Goal: Task Accomplishment & Management: Manage account settings

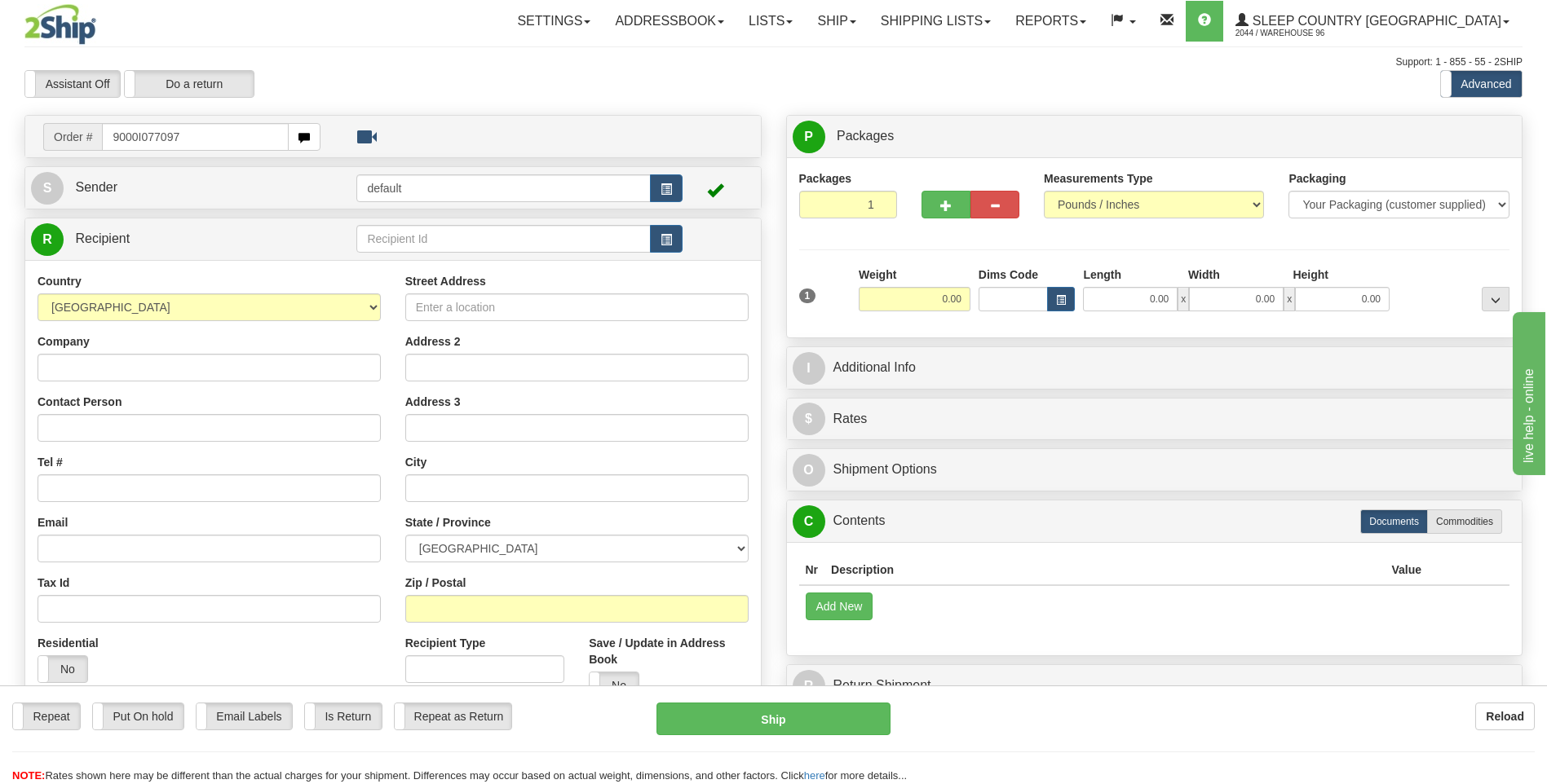
type input "9000I077097"
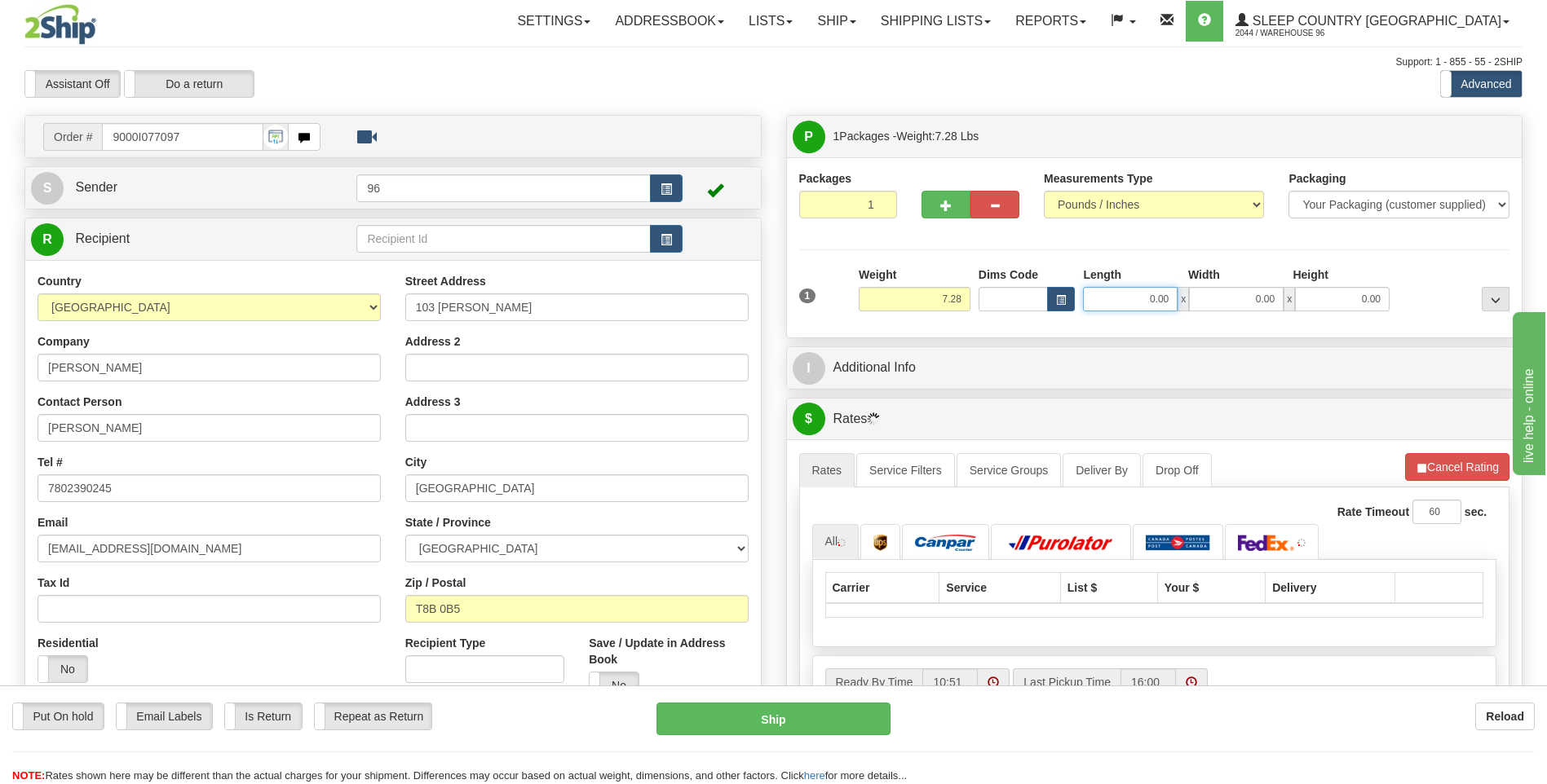
click at [1174, 303] on input "0.00" at bounding box center [1130, 299] width 94 height 24
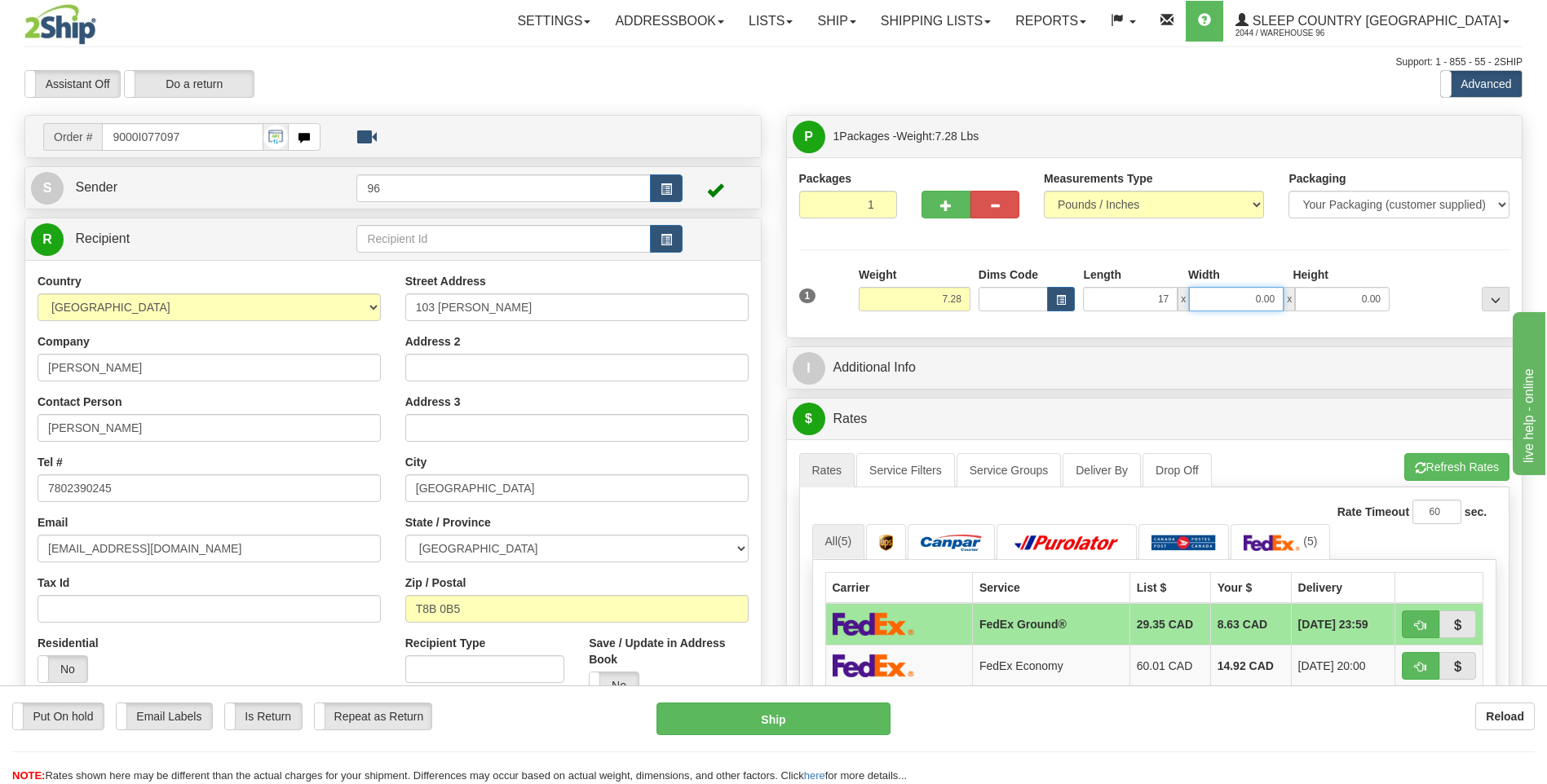
type input "17.00"
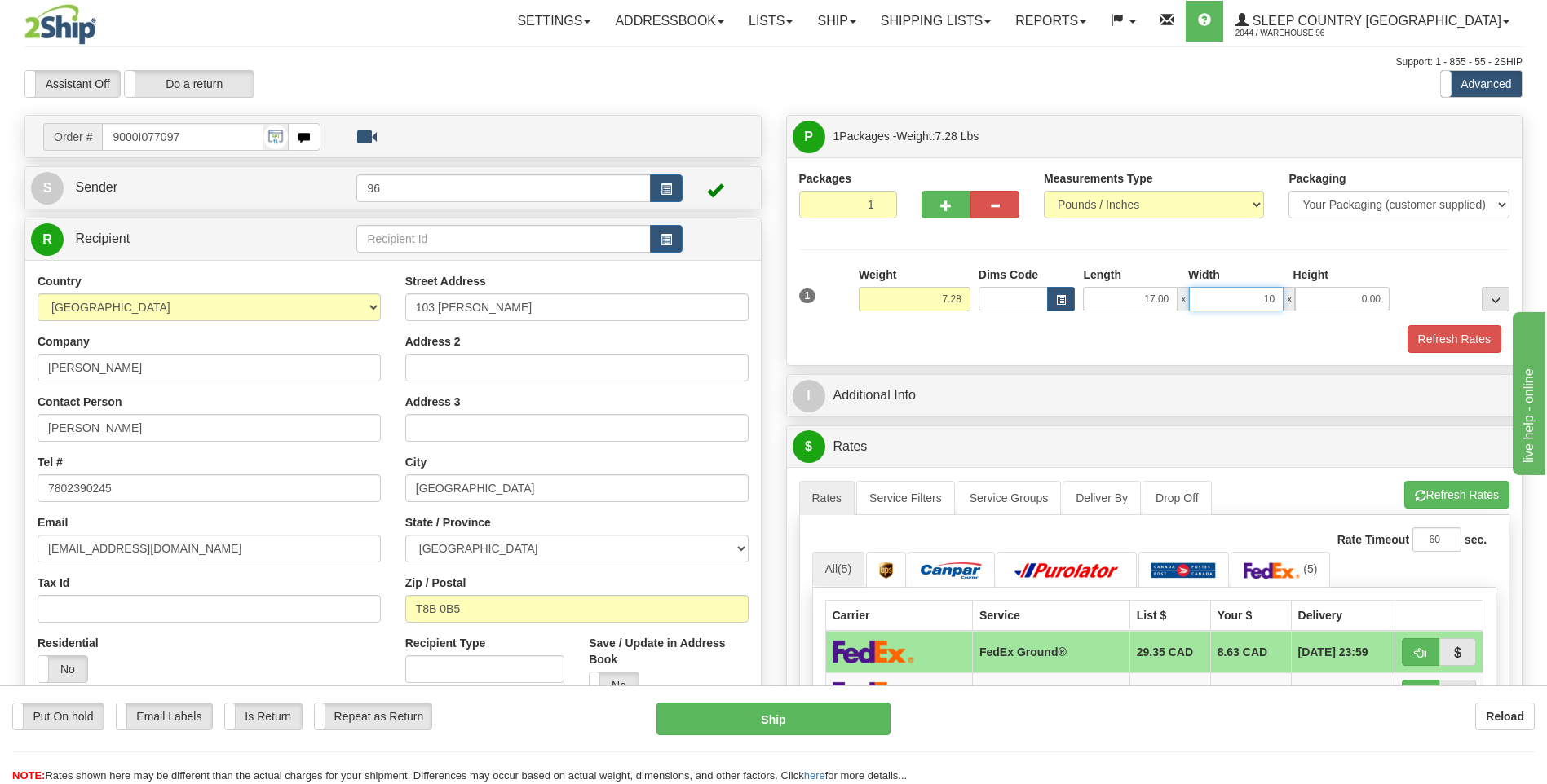
type input "10.00"
type input "9.00"
click at [1467, 338] on button "Refresh Rates" at bounding box center [1455, 339] width 94 height 28
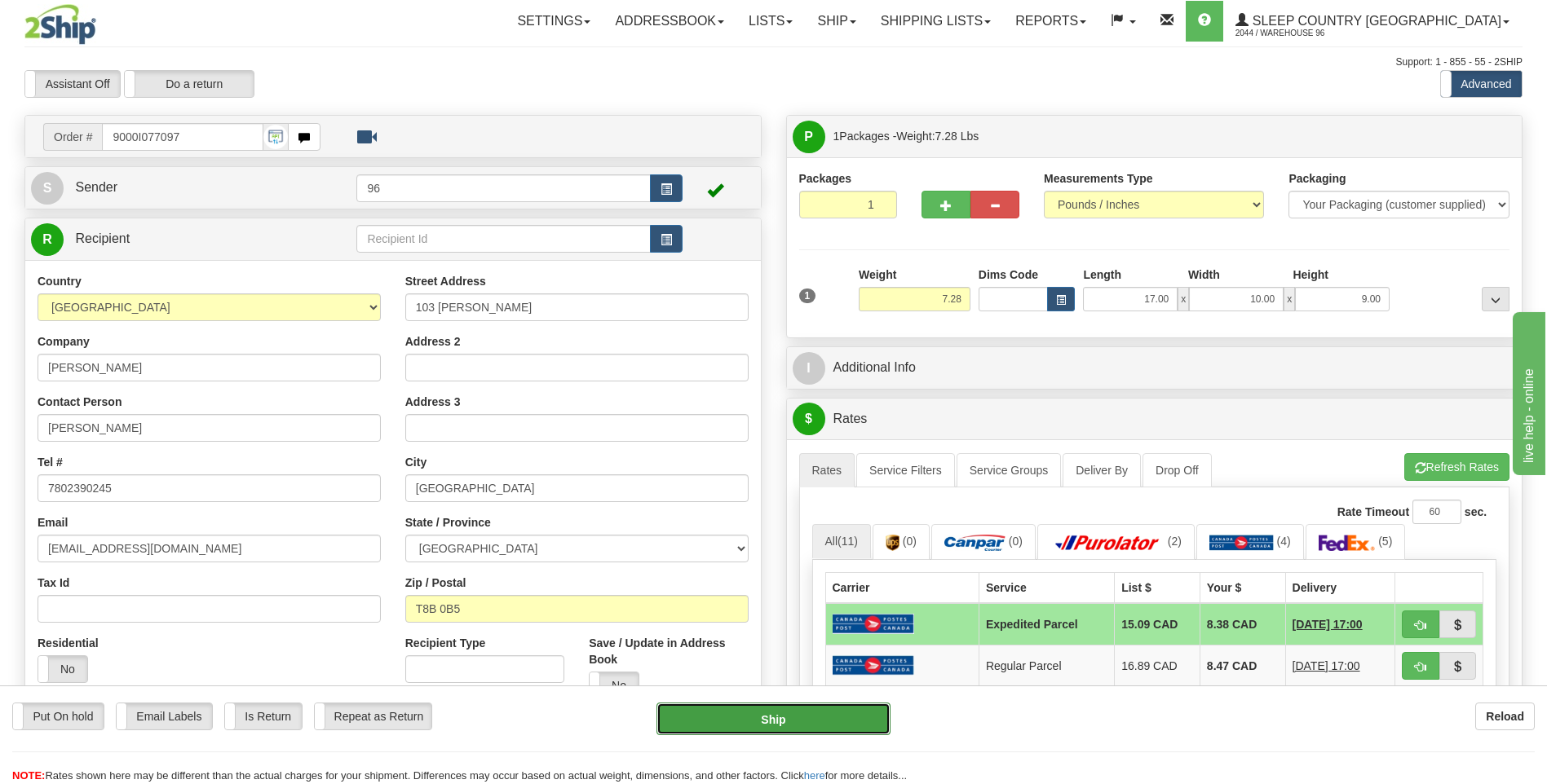
click at [815, 727] on button "Ship" at bounding box center [773, 718] width 234 height 32
type input "DOM.EP"
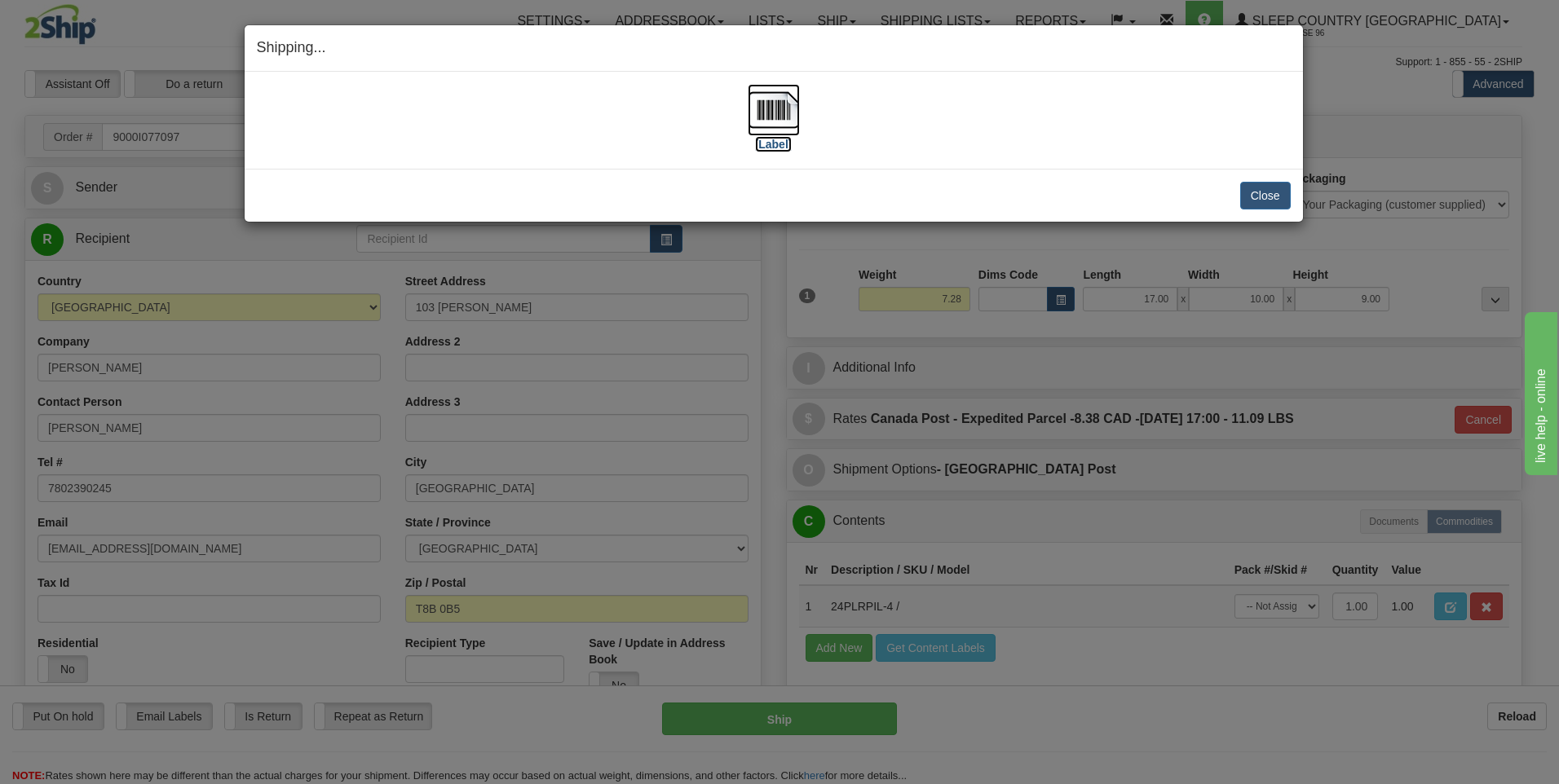
click at [780, 115] on img at bounding box center [774, 110] width 53 height 53
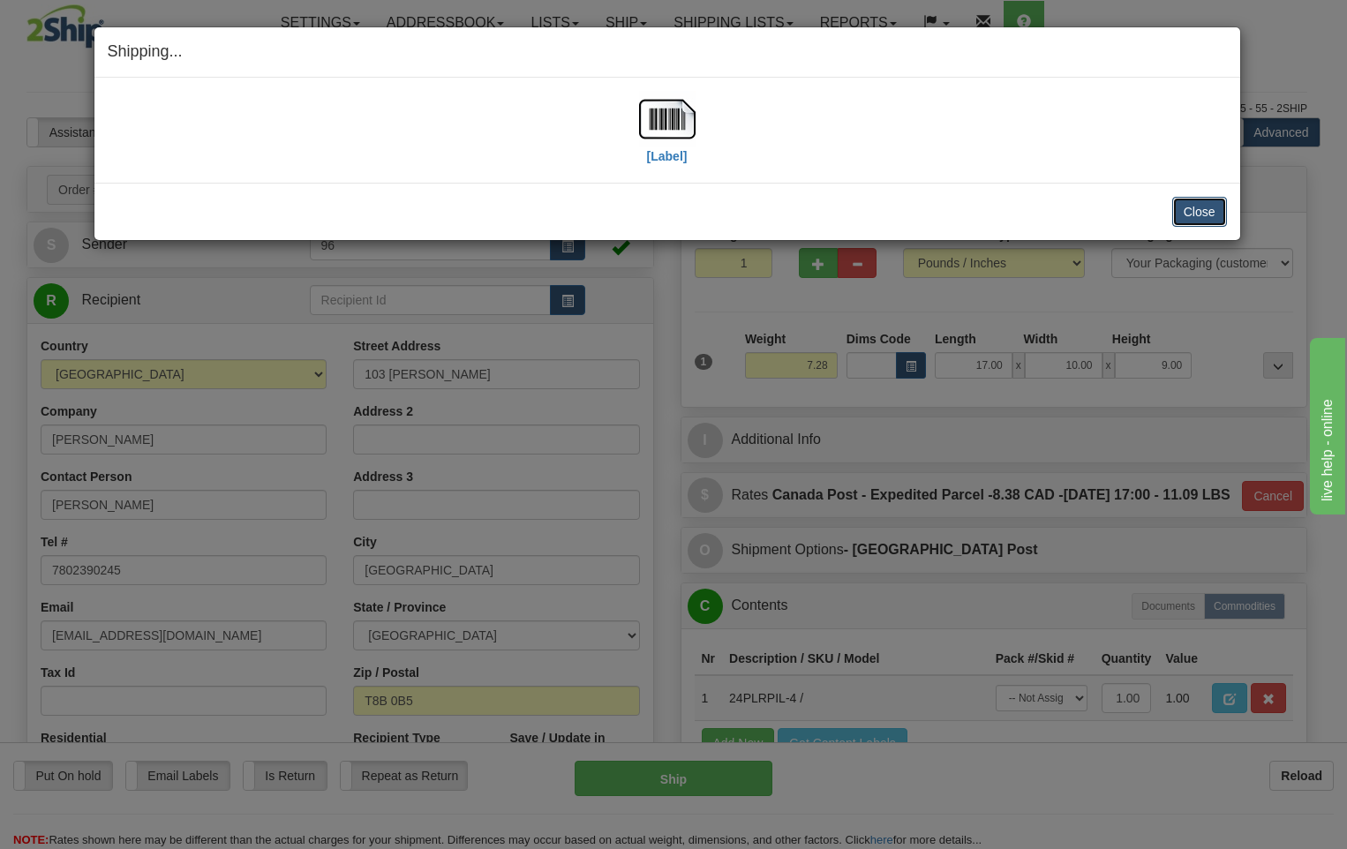
click at [1204, 207] on button "Close" at bounding box center [1200, 212] width 55 height 30
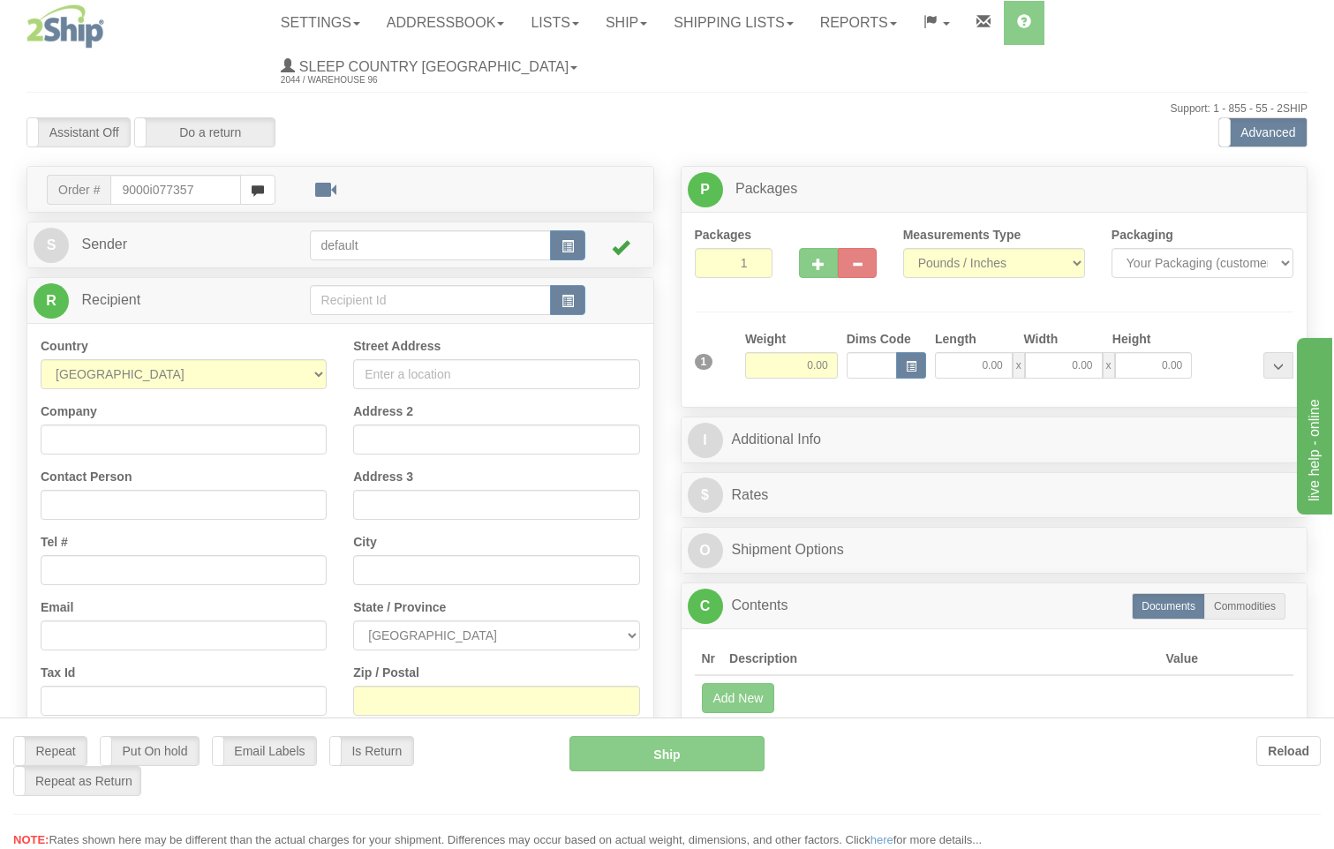
type input "9000i077357"
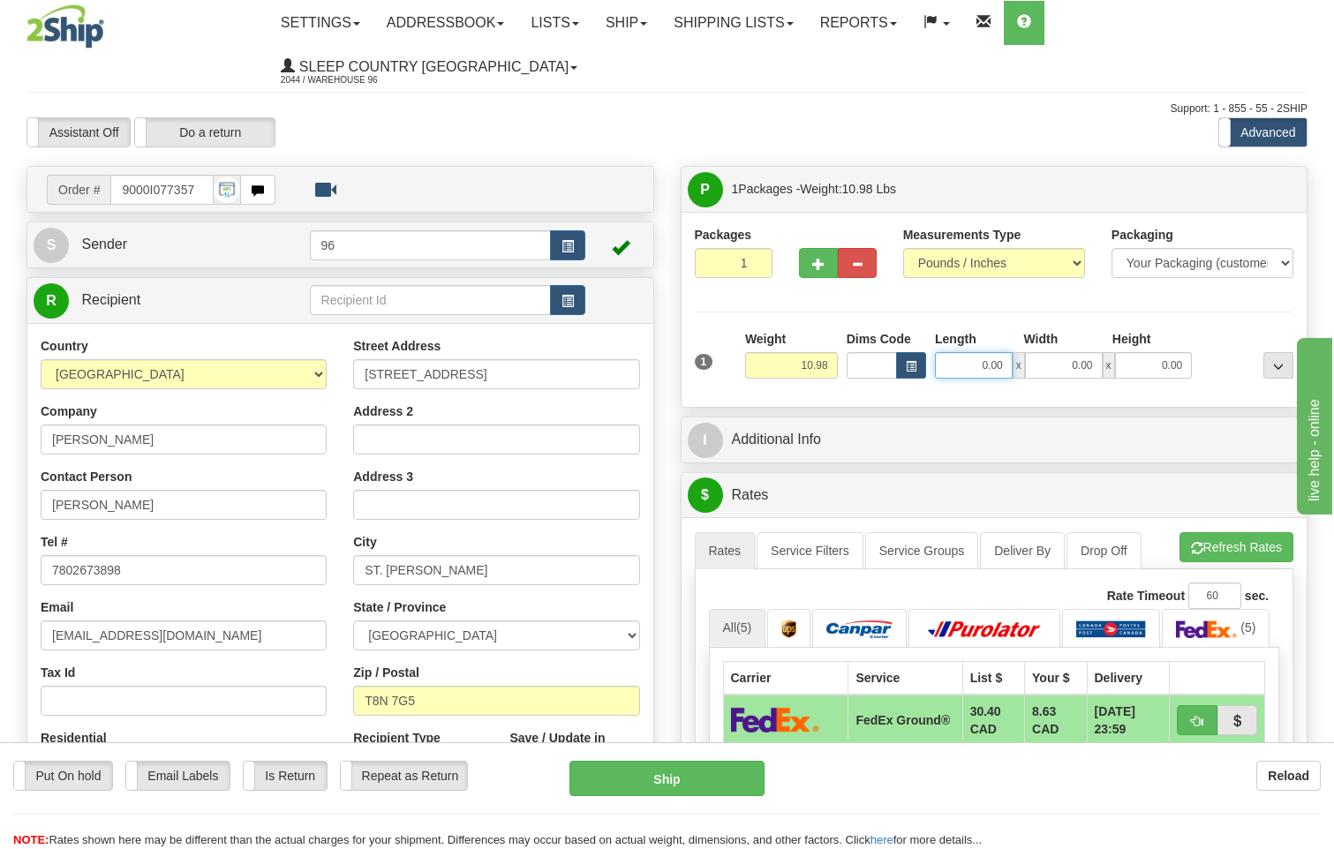
click at [1012, 352] on input "0.00" at bounding box center [974, 365] width 78 height 26
type input "17.00"
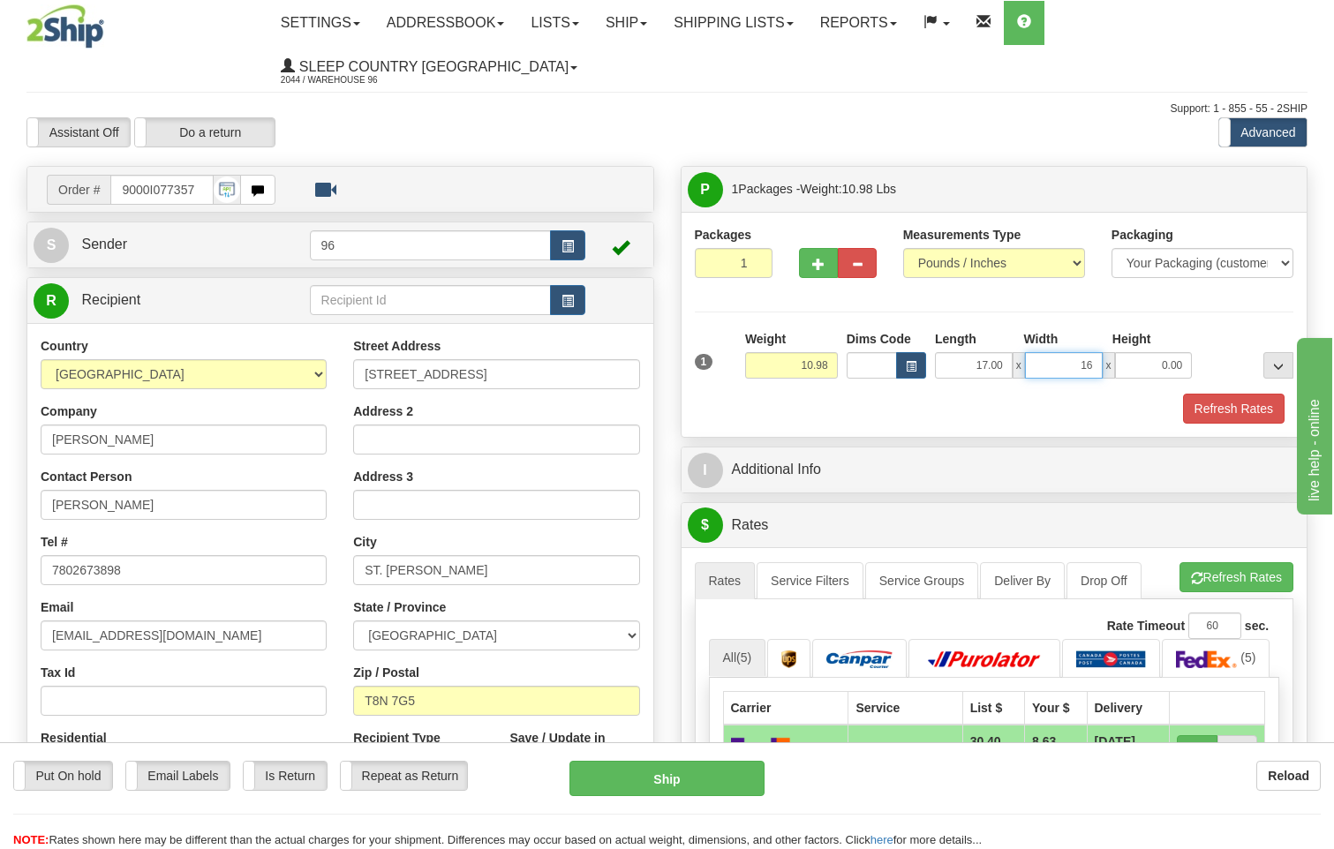
type input "16.00"
type input "8.00"
click at [1247, 394] on button "Refresh Rates" at bounding box center [1234, 409] width 102 height 30
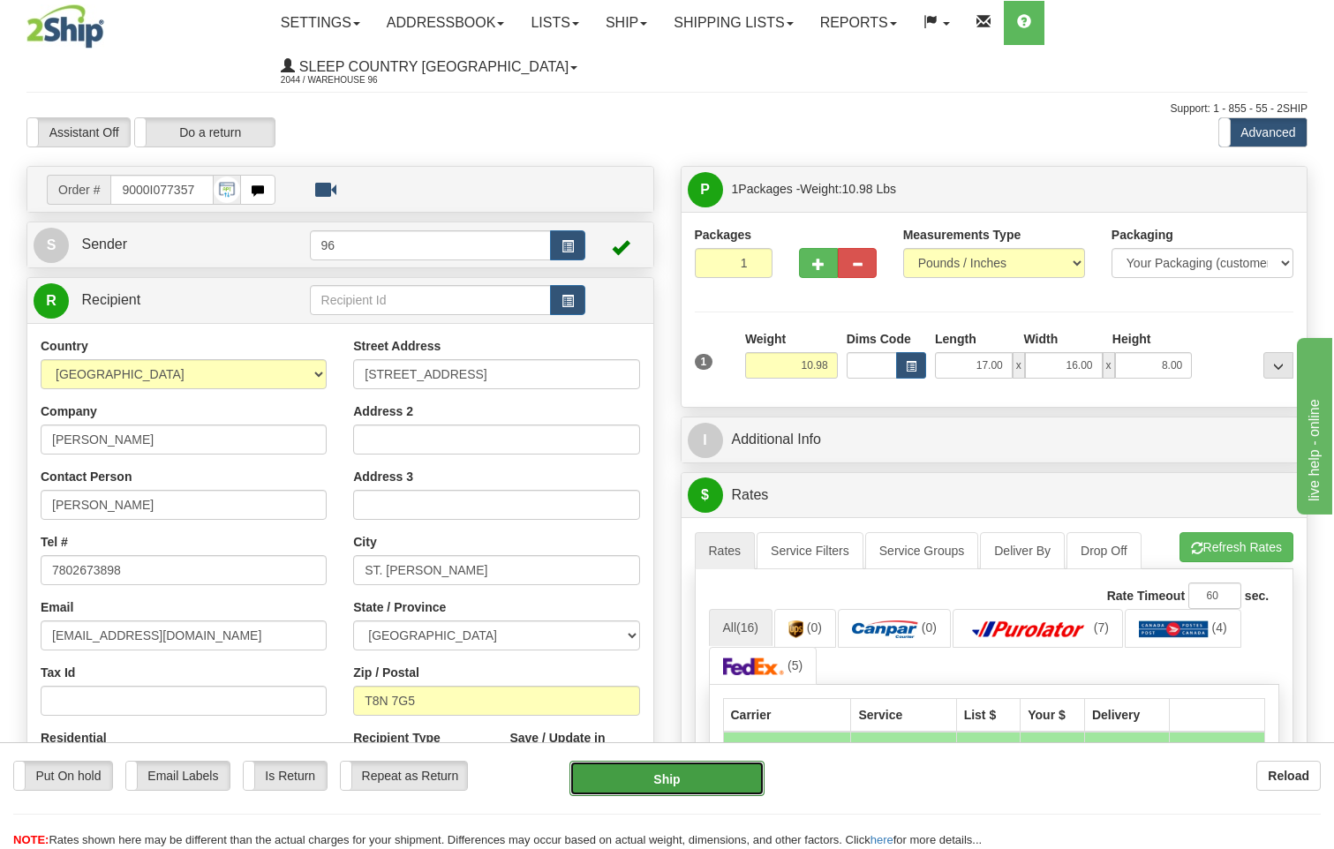
click at [678, 767] on button "Ship" at bounding box center [668, 778] width 196 height 35
type input "92"
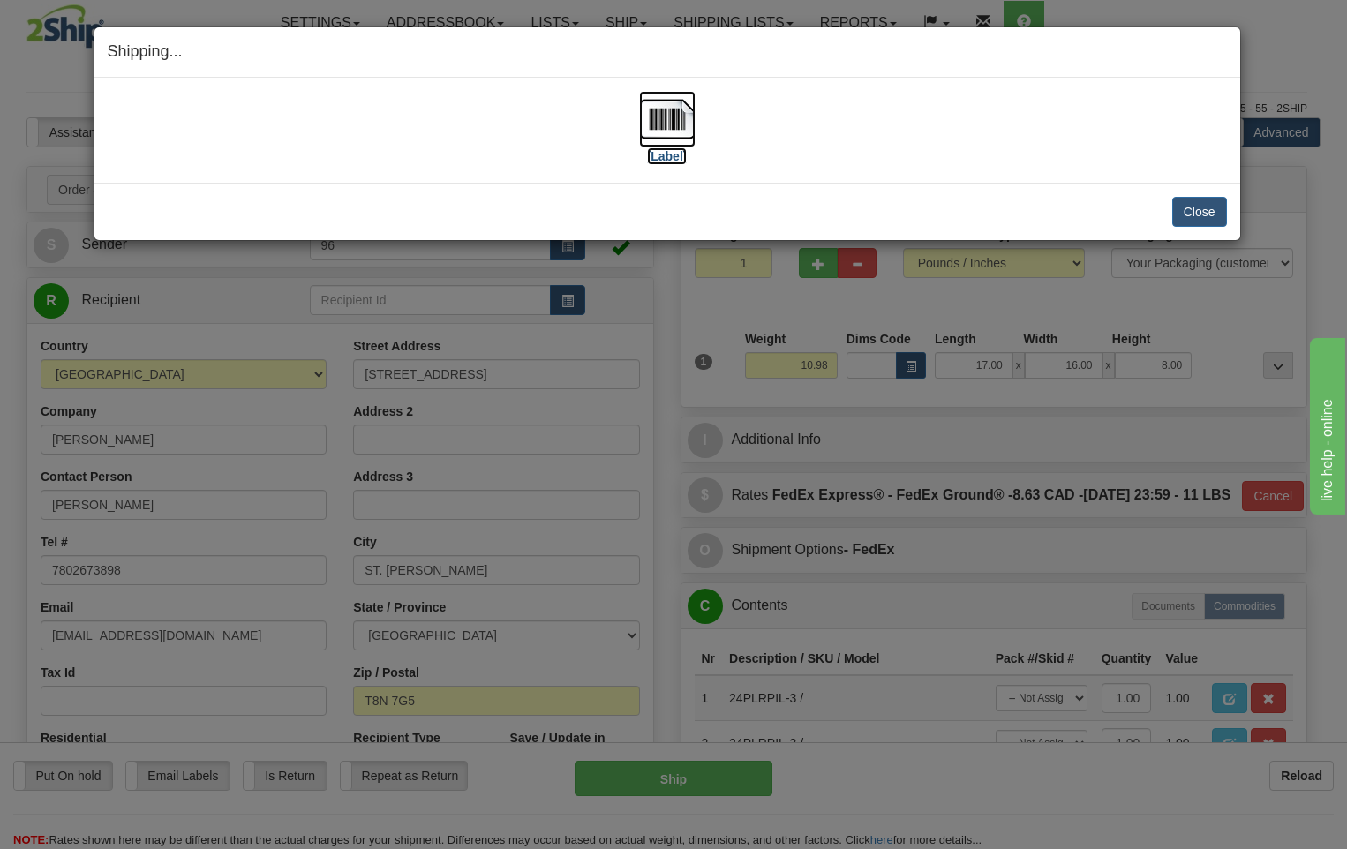
click at [685, 120] on img at bounding box center [667, 119] width 57 height 57
click at [1195, 213] on button "Close" at bounding box center [1200, 212] width 55 height 30
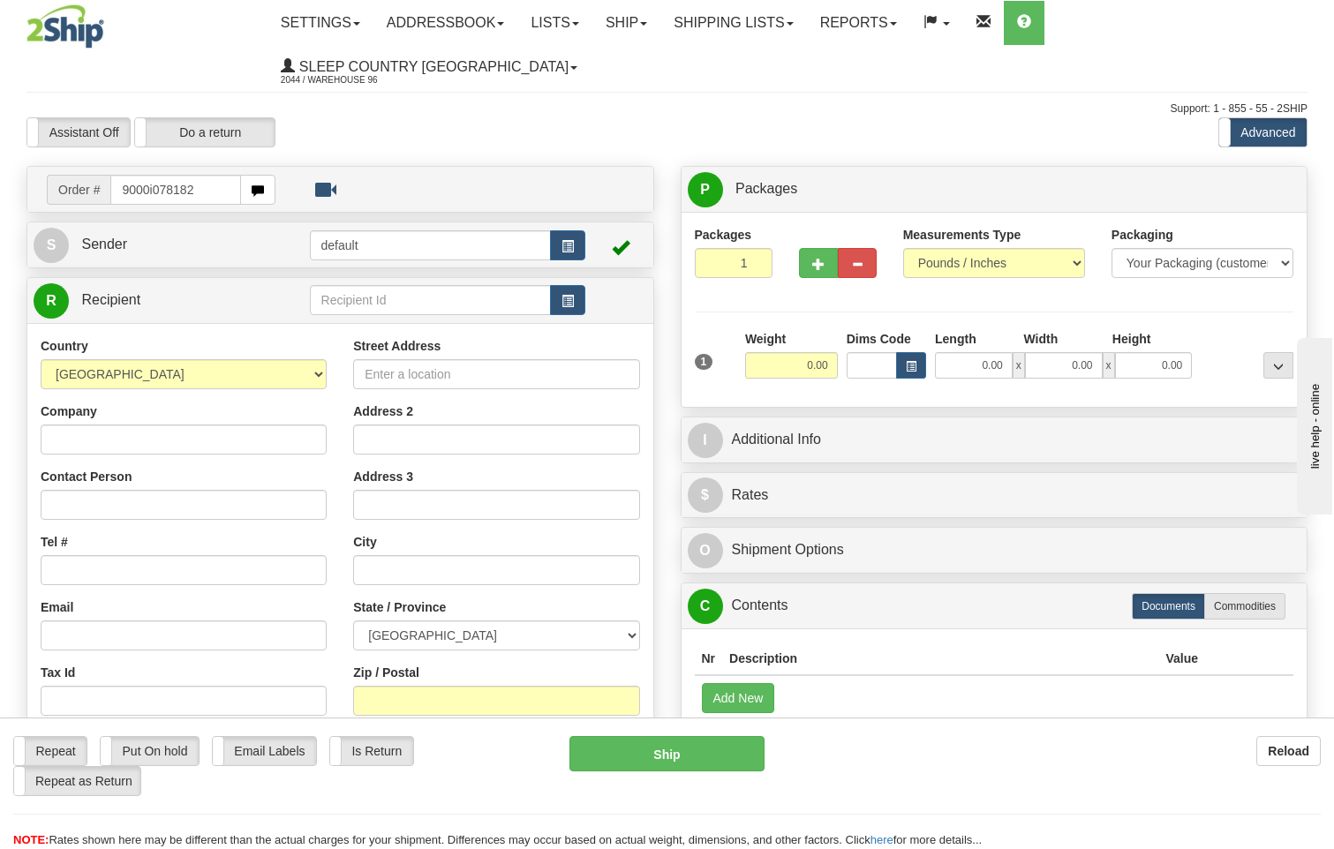
type input "9000i078182"
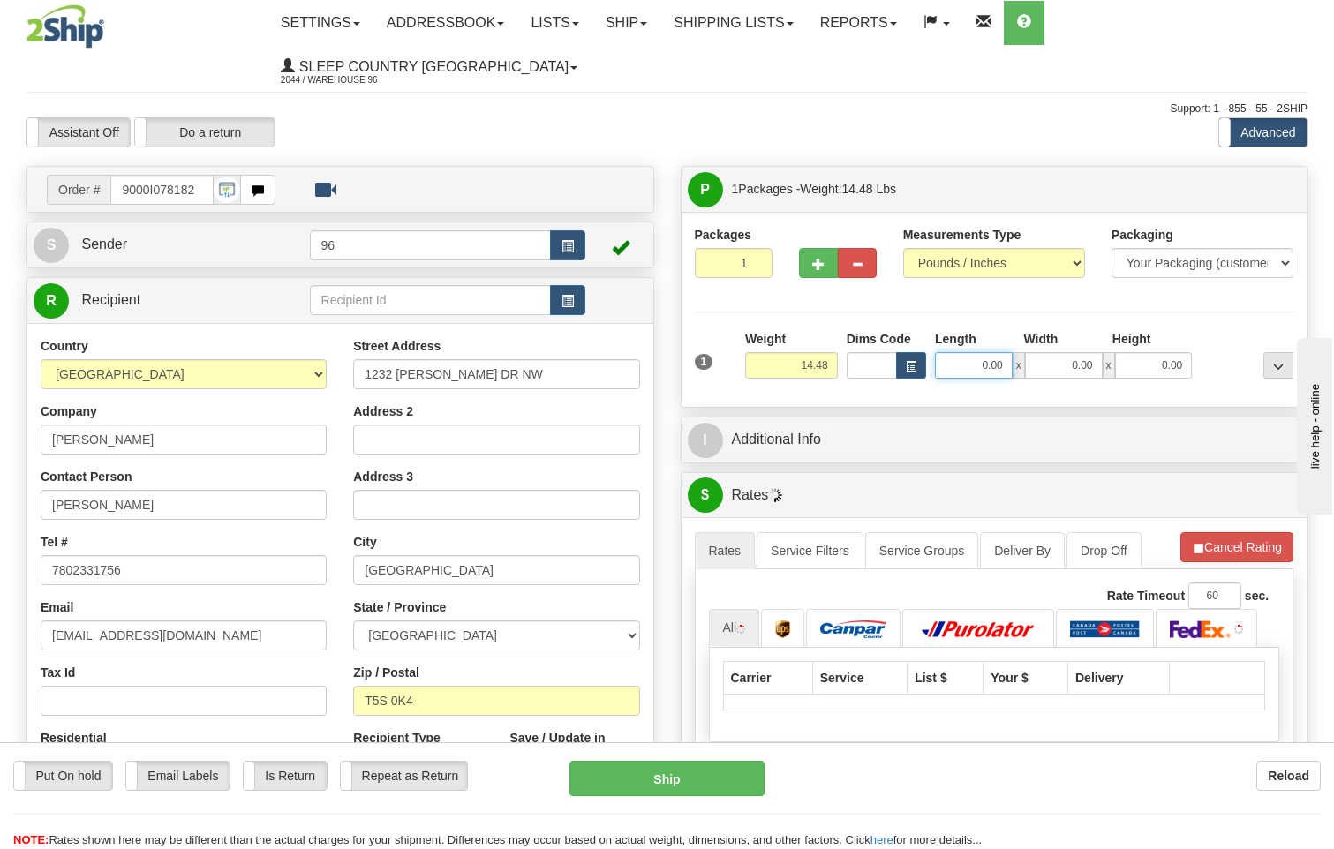
click at [1001, 352] on input "0.00" at bounding box center [974, 365] width 78 height 26
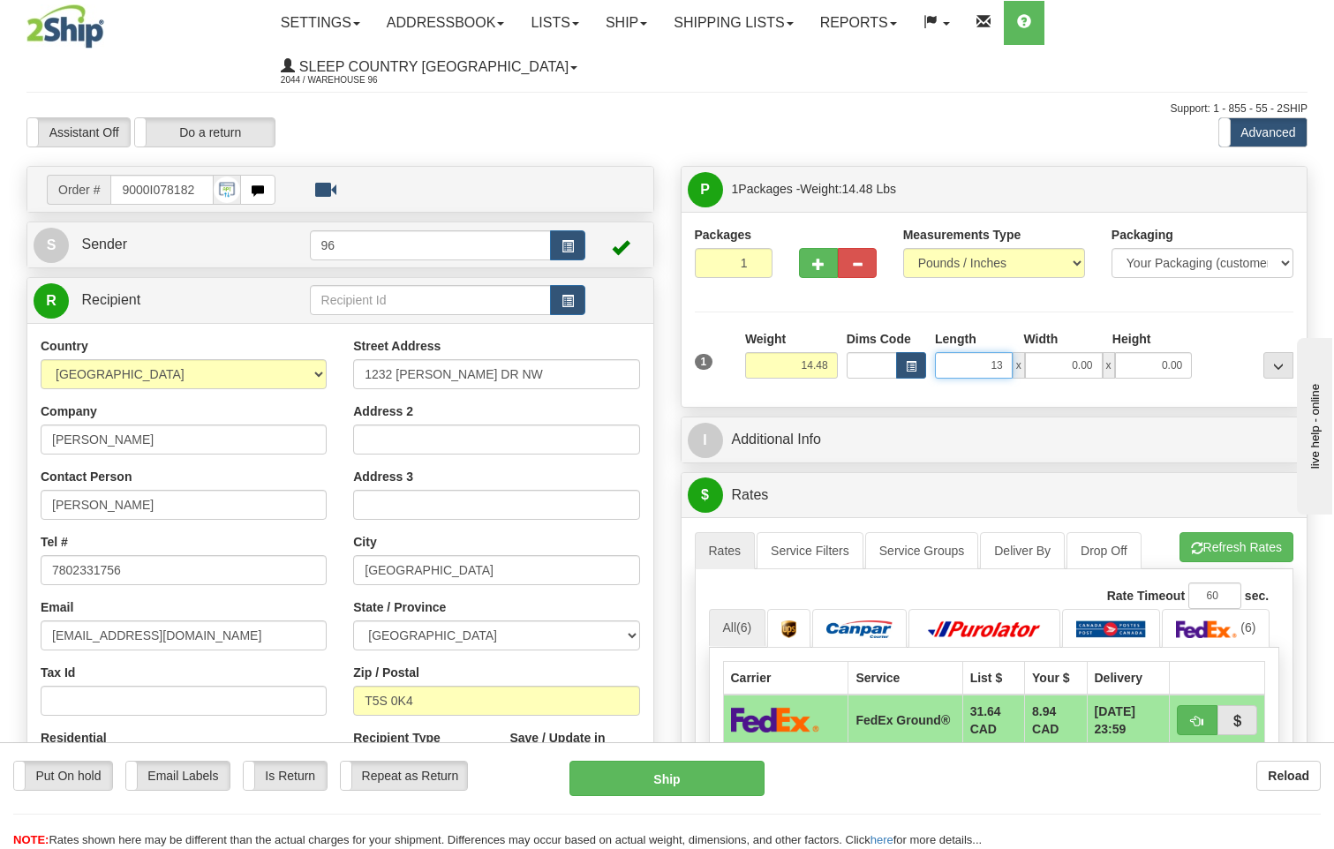
type input "13.00"
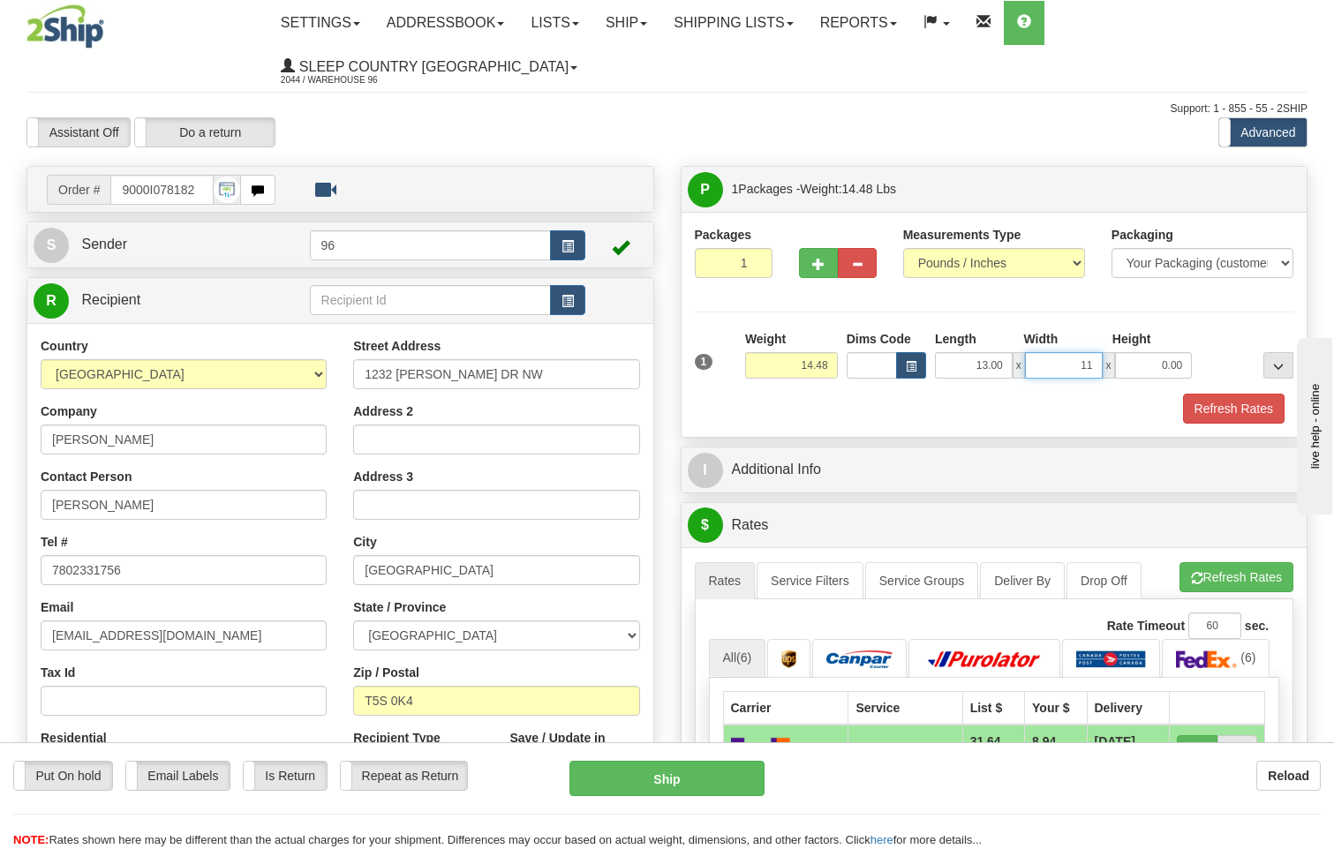
type input "11.00"
type input "9.00"
click at [1227, 394] on button "Refresh Rates" at bounding box center [1234, 409] width 102 height 30
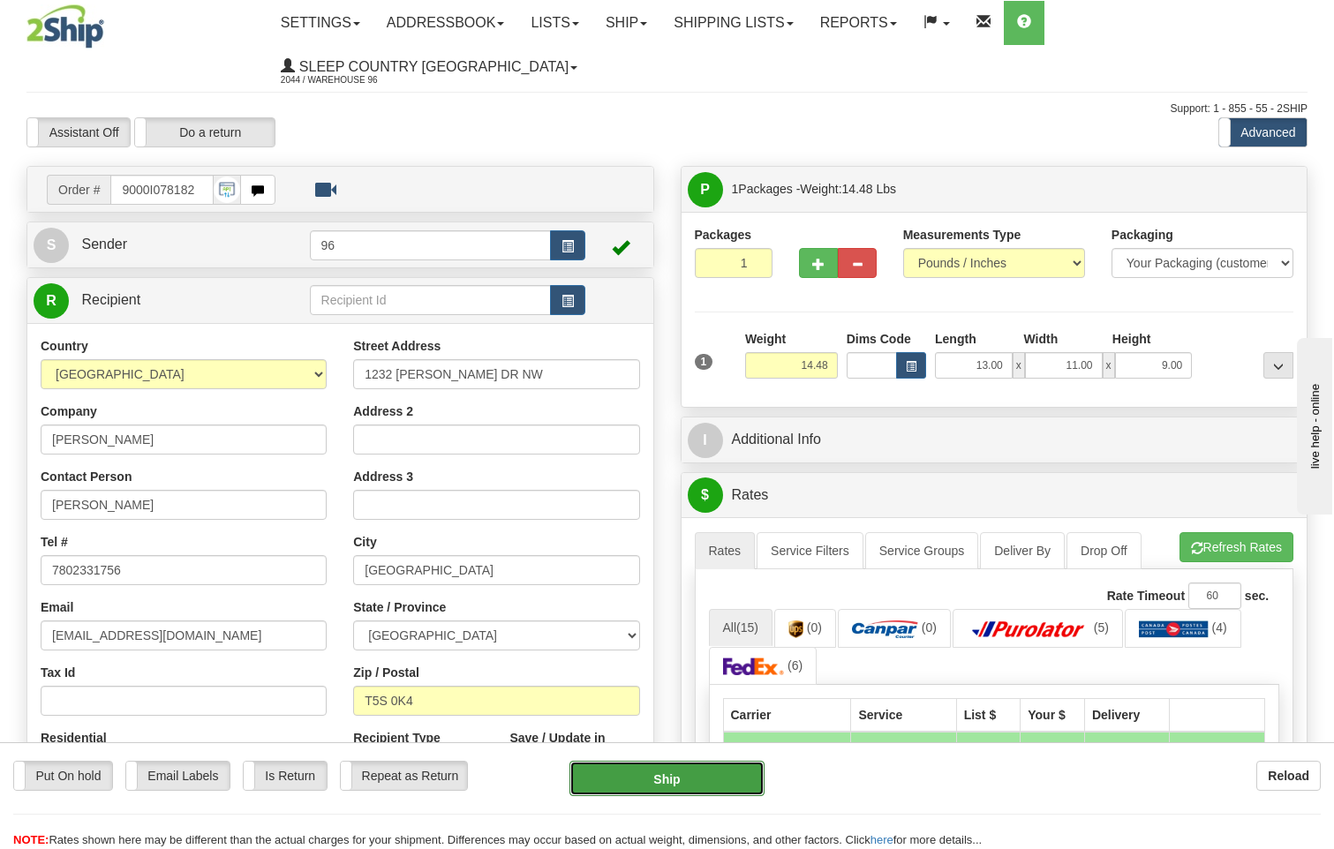
click at [698, 776] on button "Ship" at bounding box center [668, 778] width 196 height 35
type input "92"
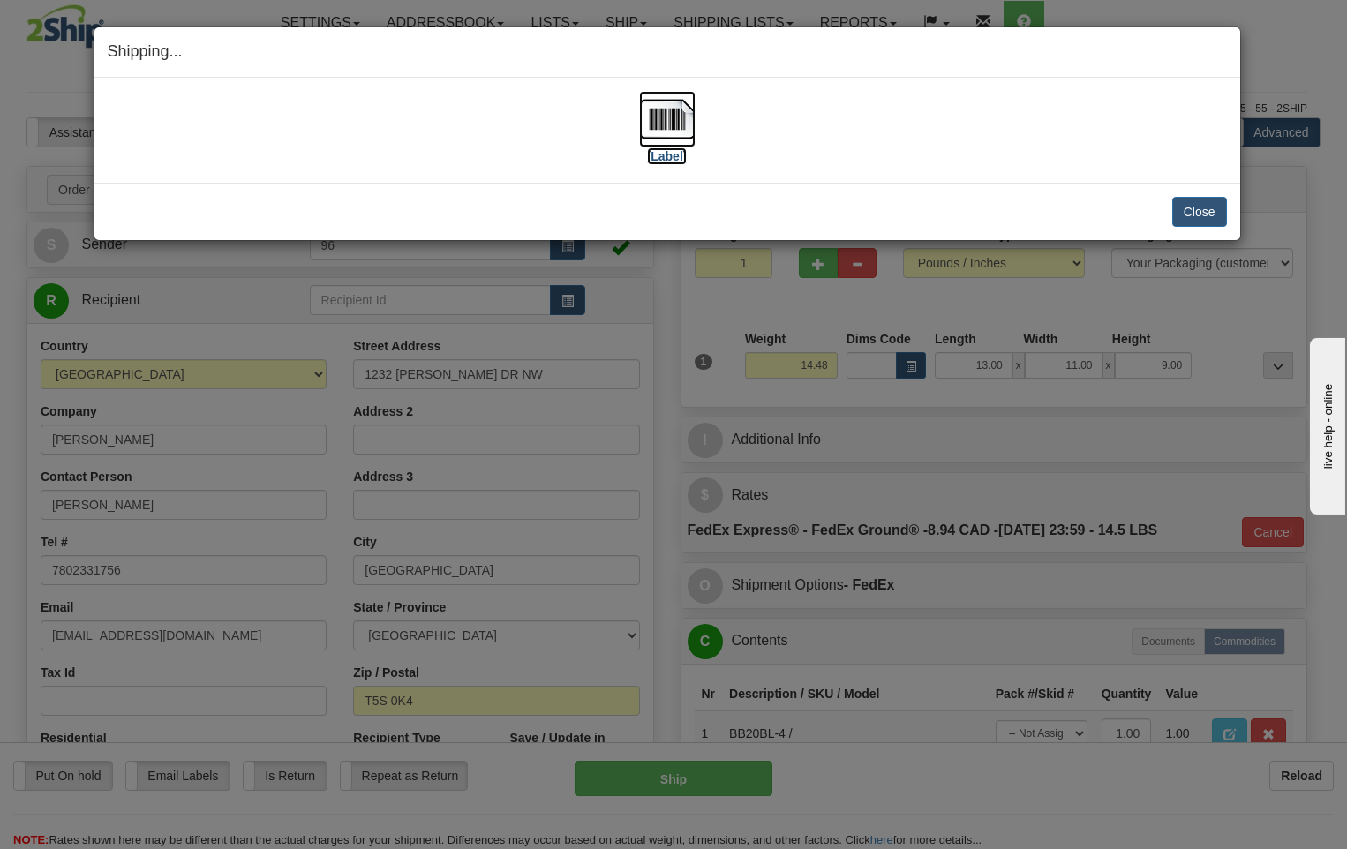
click at [669, 116] on img at bounding box center [667, 119] width 57 height 57
click at [1204, 210] on button "Close" at bounding box center [1200, 212] width 55 height 30
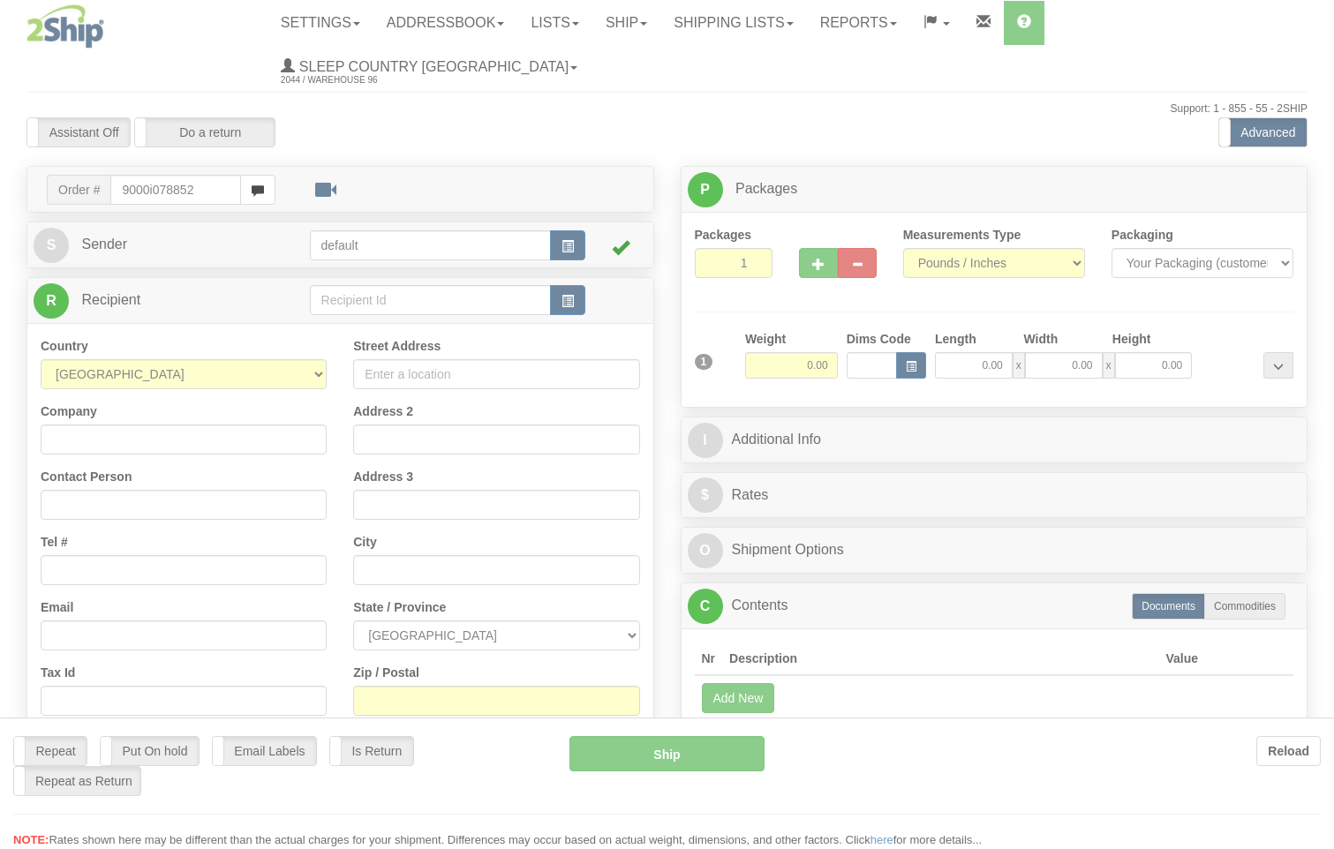
type input "9000i078852"
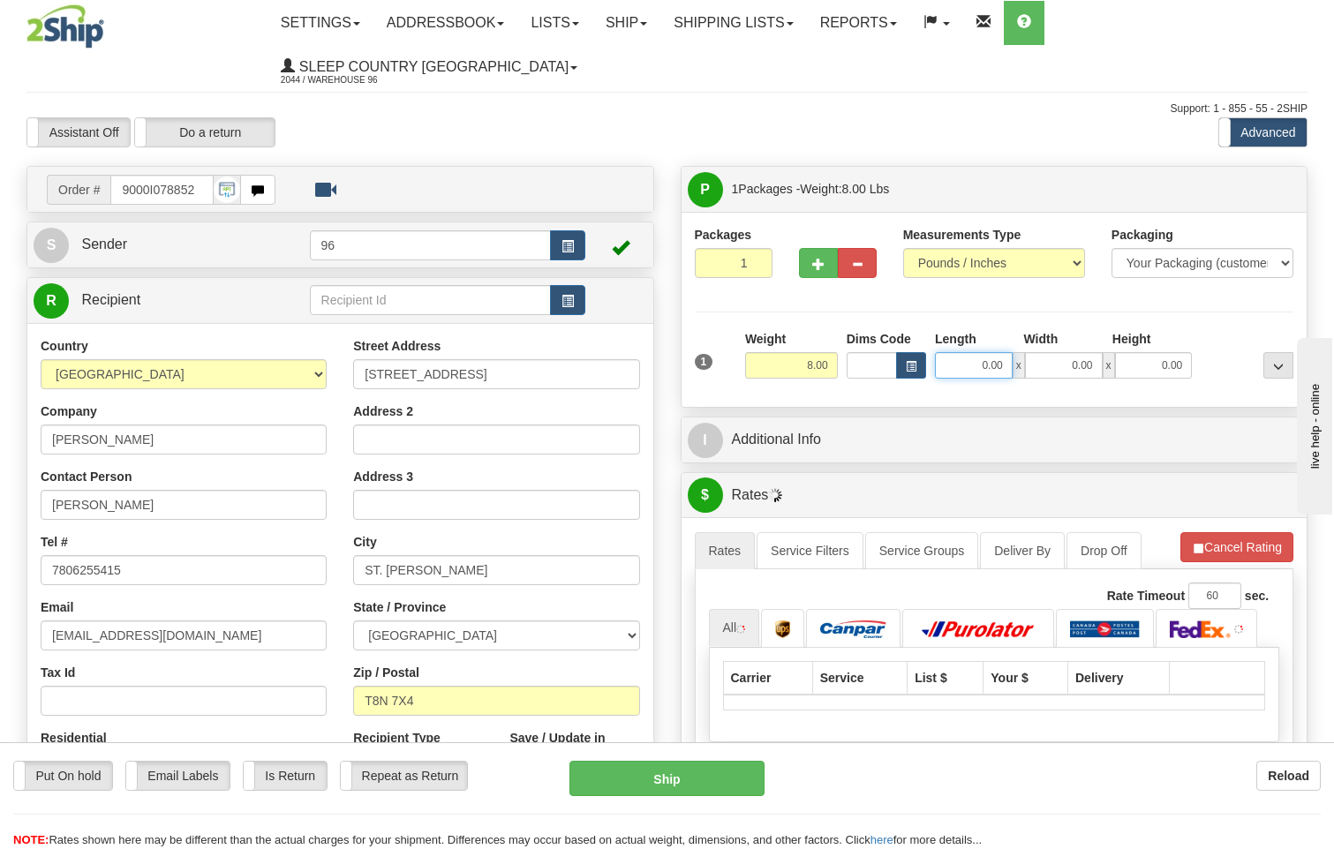
click at [999, 352] on input "0.00" at bounding box center [974, 365] width 78 height 26
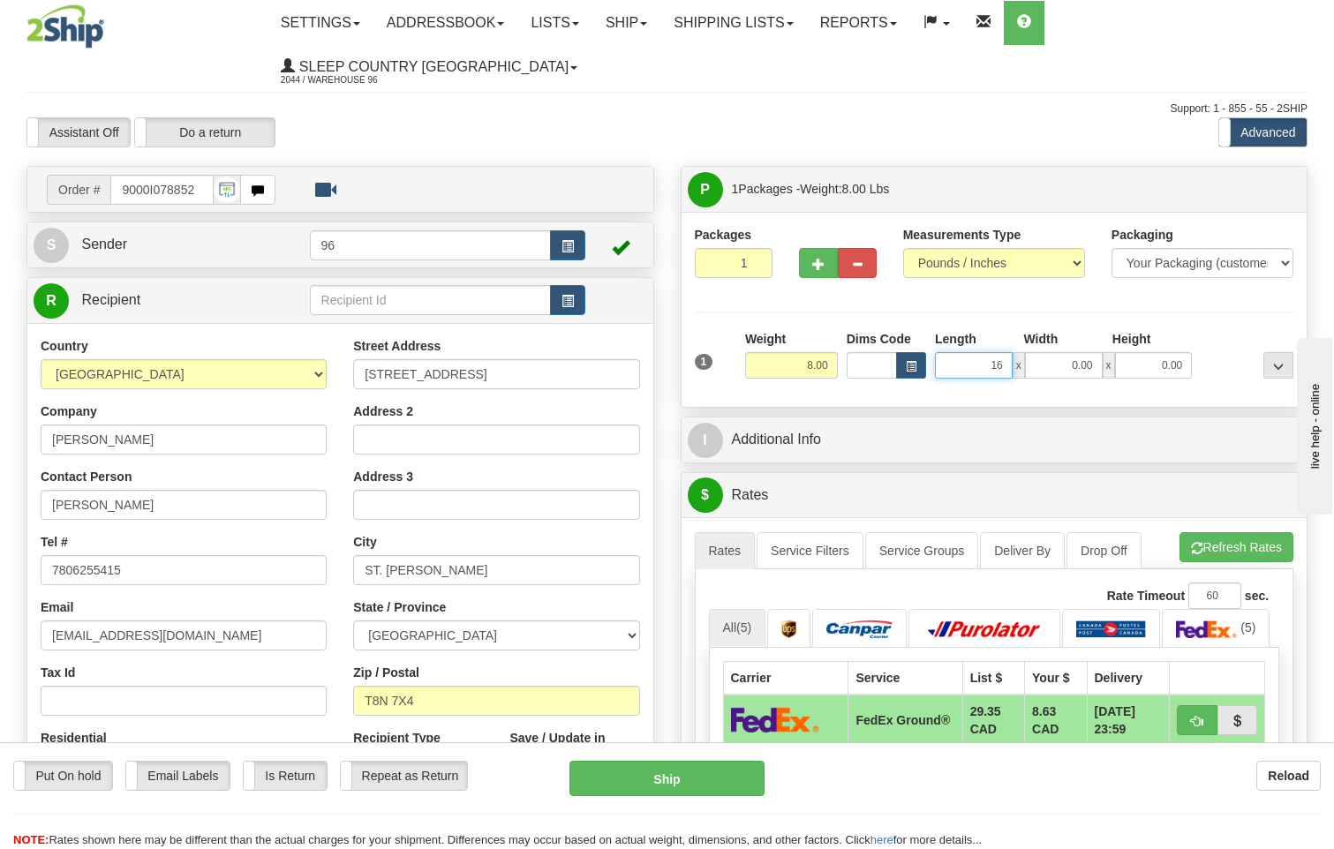
type input "16.00"
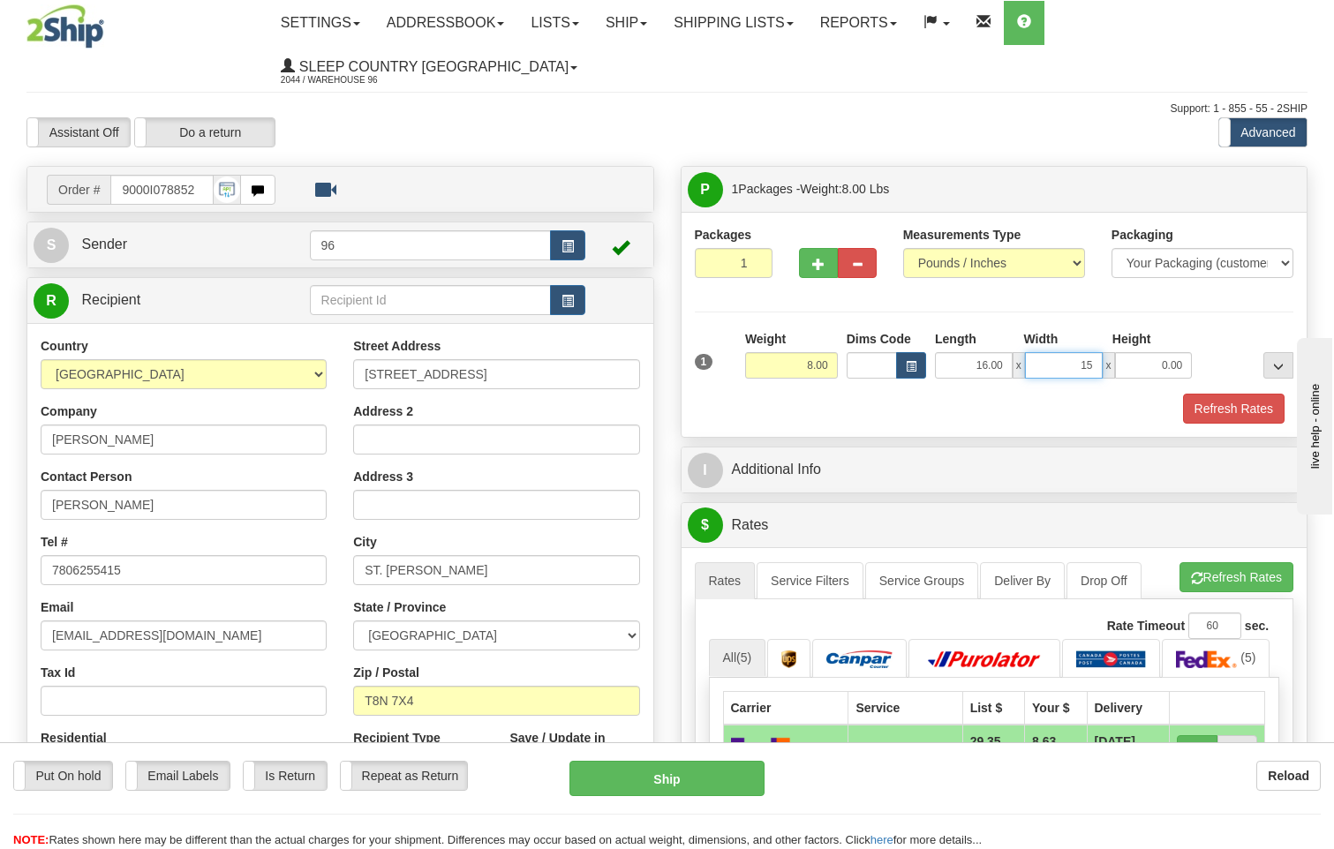
type input "15.00"
type input "7.00"
click at [1240, 394] on button "Refresh Rates" at bounding box center [1234, 409] width 102 height 30
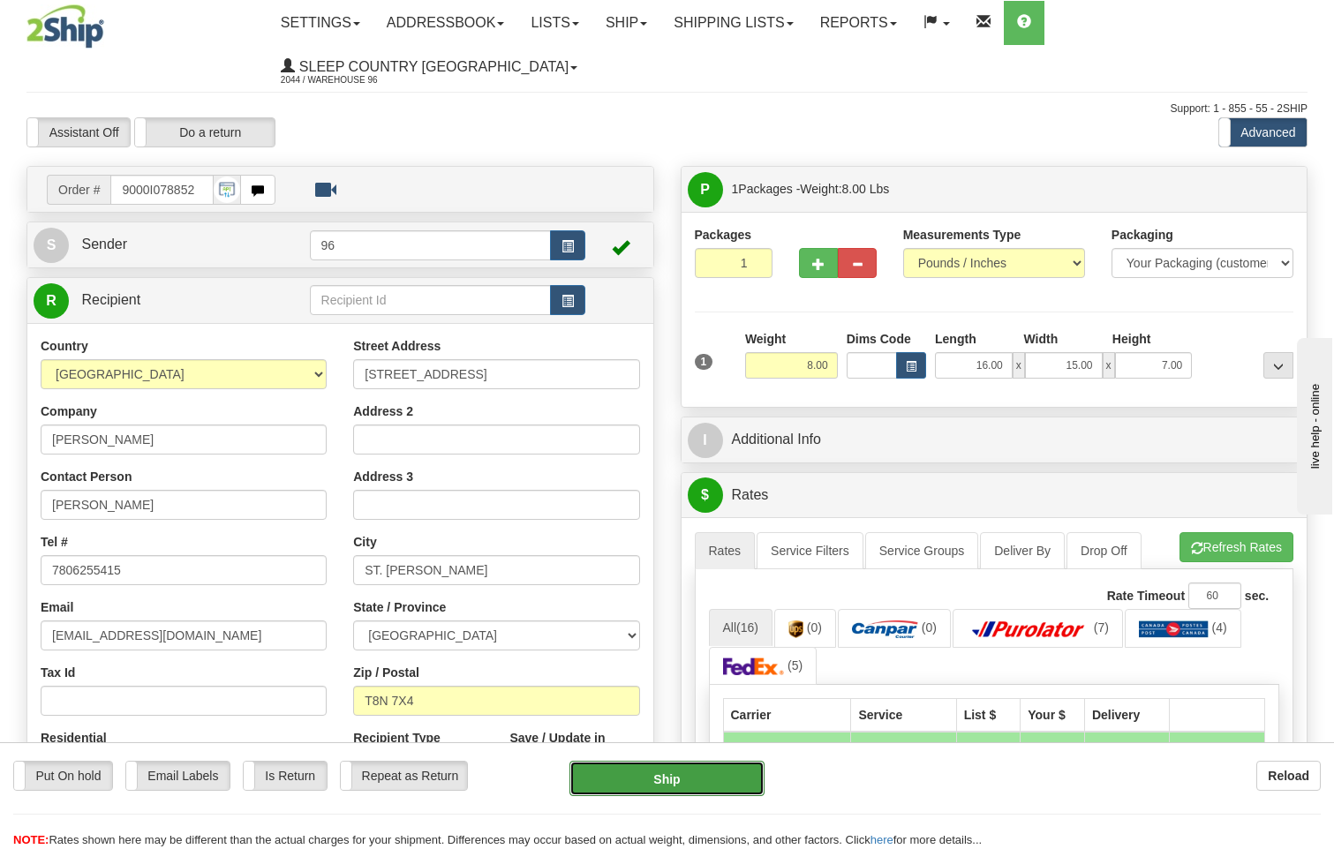
click at [692, 781] on button "Ship" at bounding box center [668, 778] width 196 height 35
type input "DOM.EP"
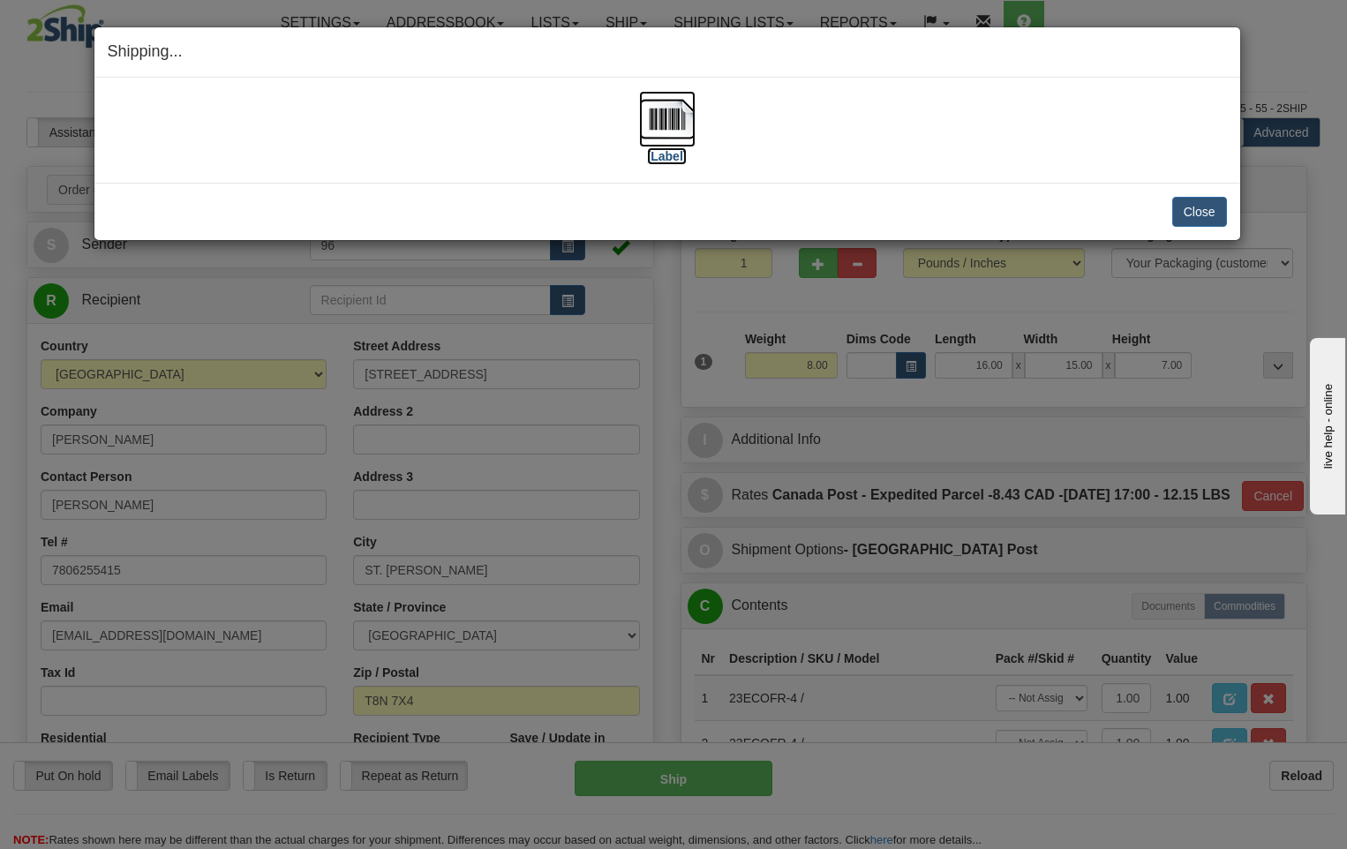
click at [668, 125] on img at bounding box center [667, 119] width 57 height 57
click at [1218, 215] on button "Close" at bounding box center [1200, 212] width 55 height 30
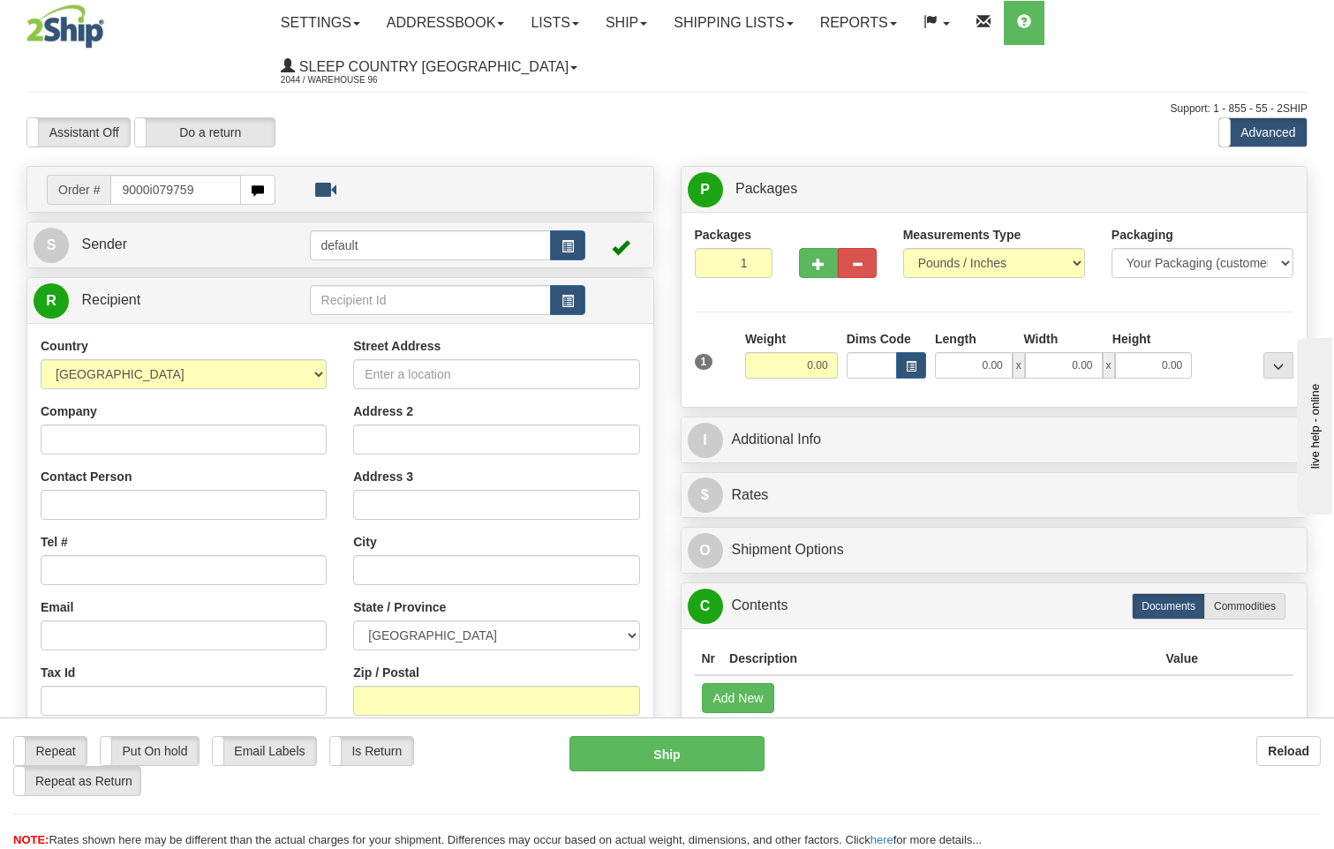
type input "9000i079759"
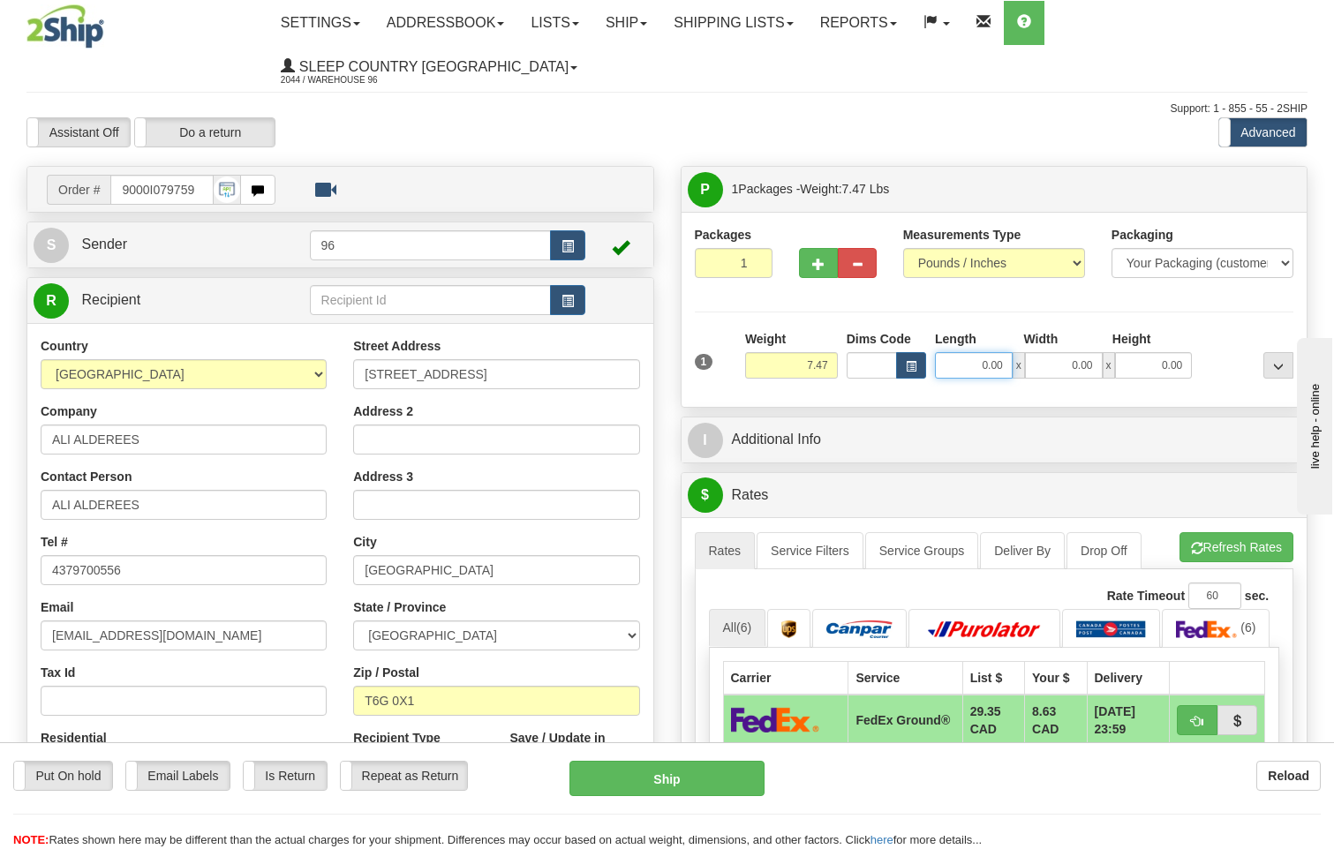
click at [1008, 352] on input "0.00" at bounding box center [974, 365] width 78 height 26
type input "31.00"
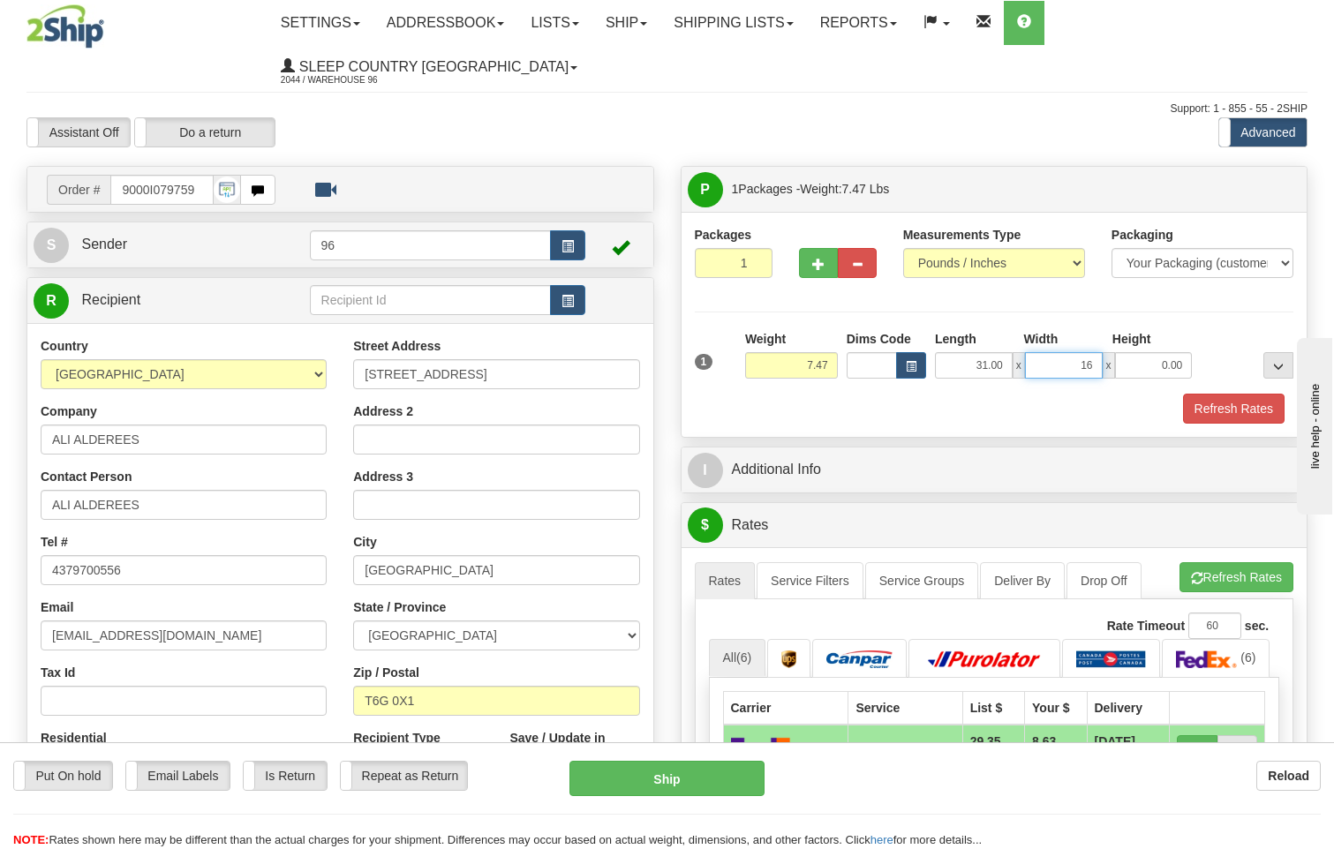
type input "16.00"
type input "6.00"
click at [1213, 394] on button "Refresh Rates" at bounding box center [1234, 409] width 102 height 30
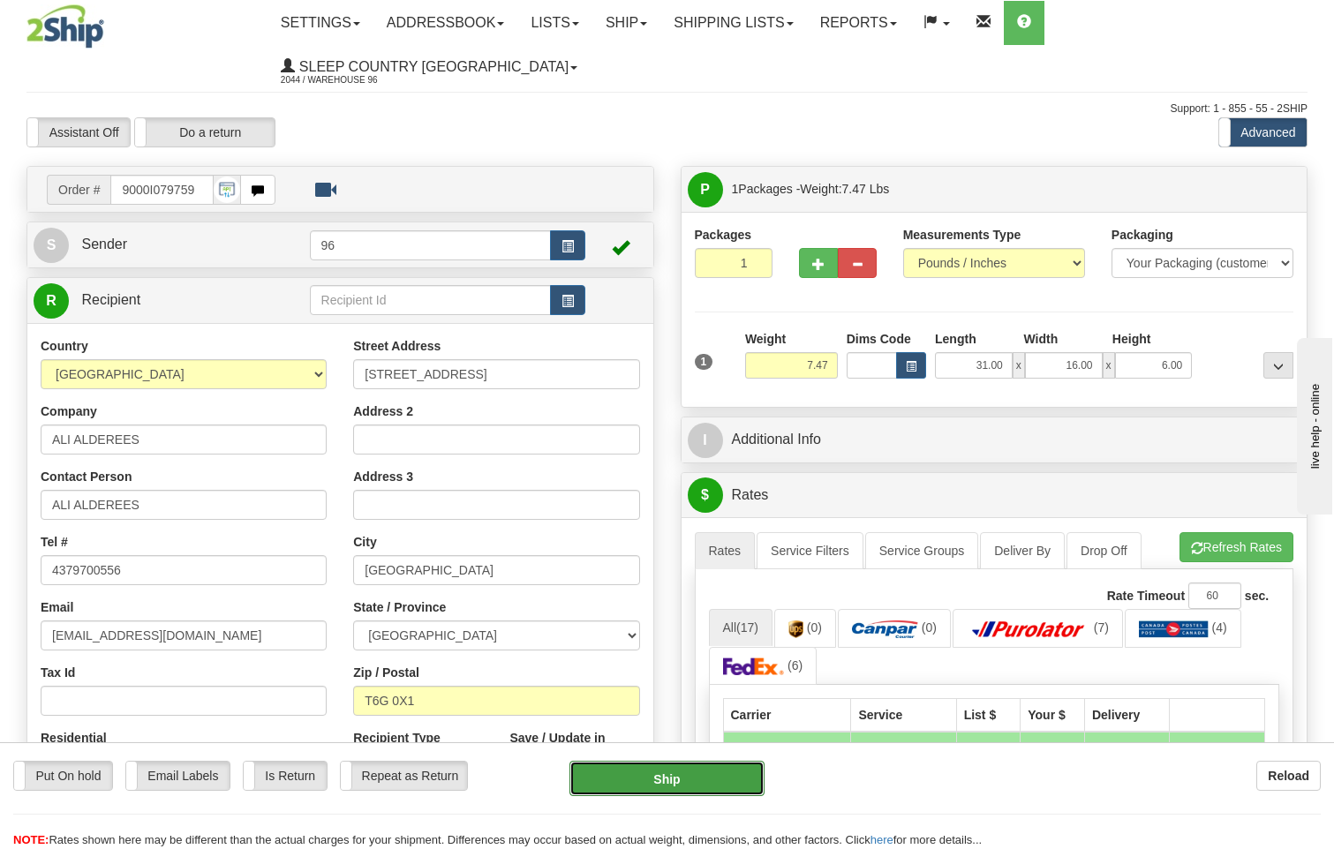
click at [680, 772] on button "Ship" at bounding box center [668, 778] width 196 height 35
type input "92"
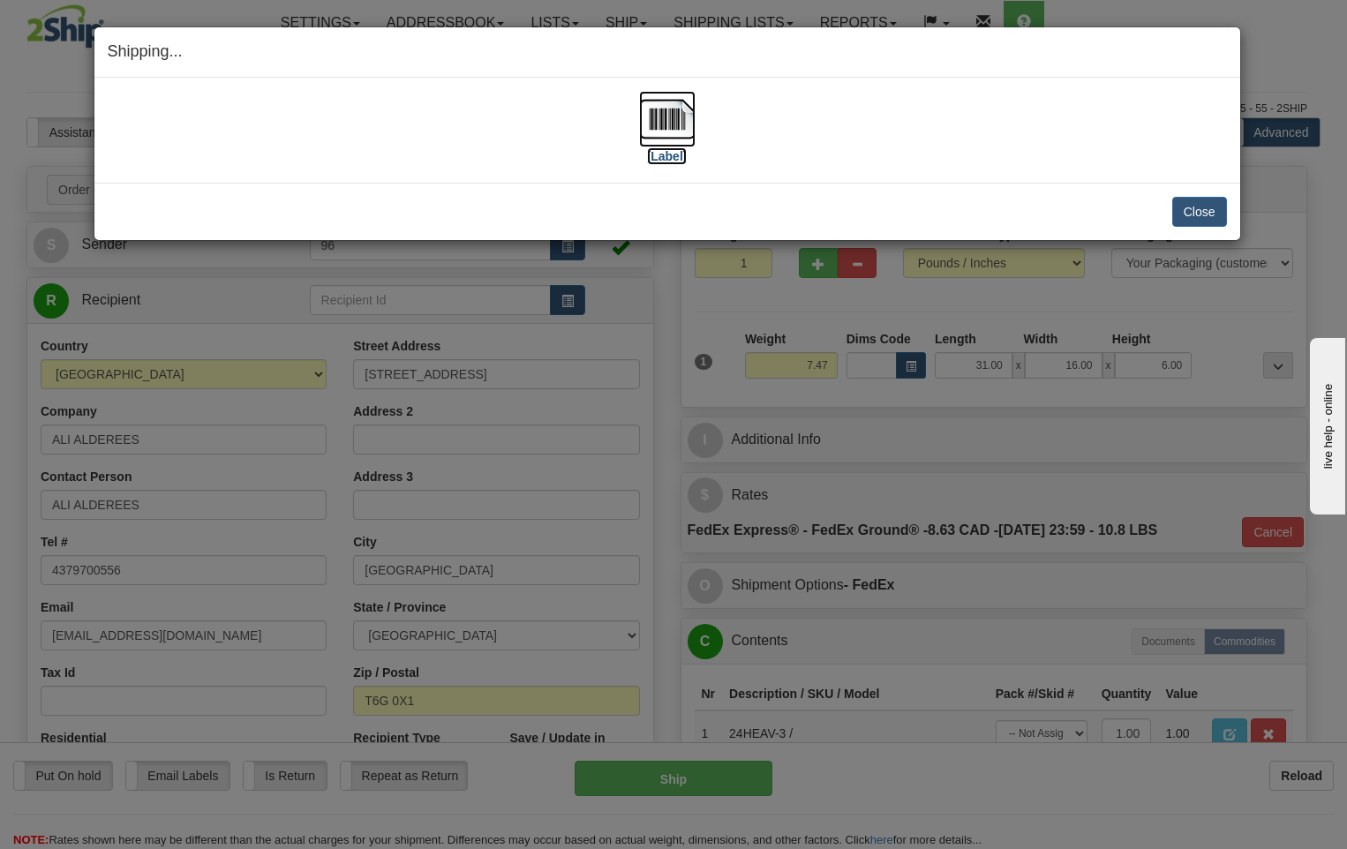
click at [673, 117] on img at bounding box center [667, 119] width 57 height 57
click at [1196, 217] on button "Close" at bounding box center [1200, 212] width 55 height 30
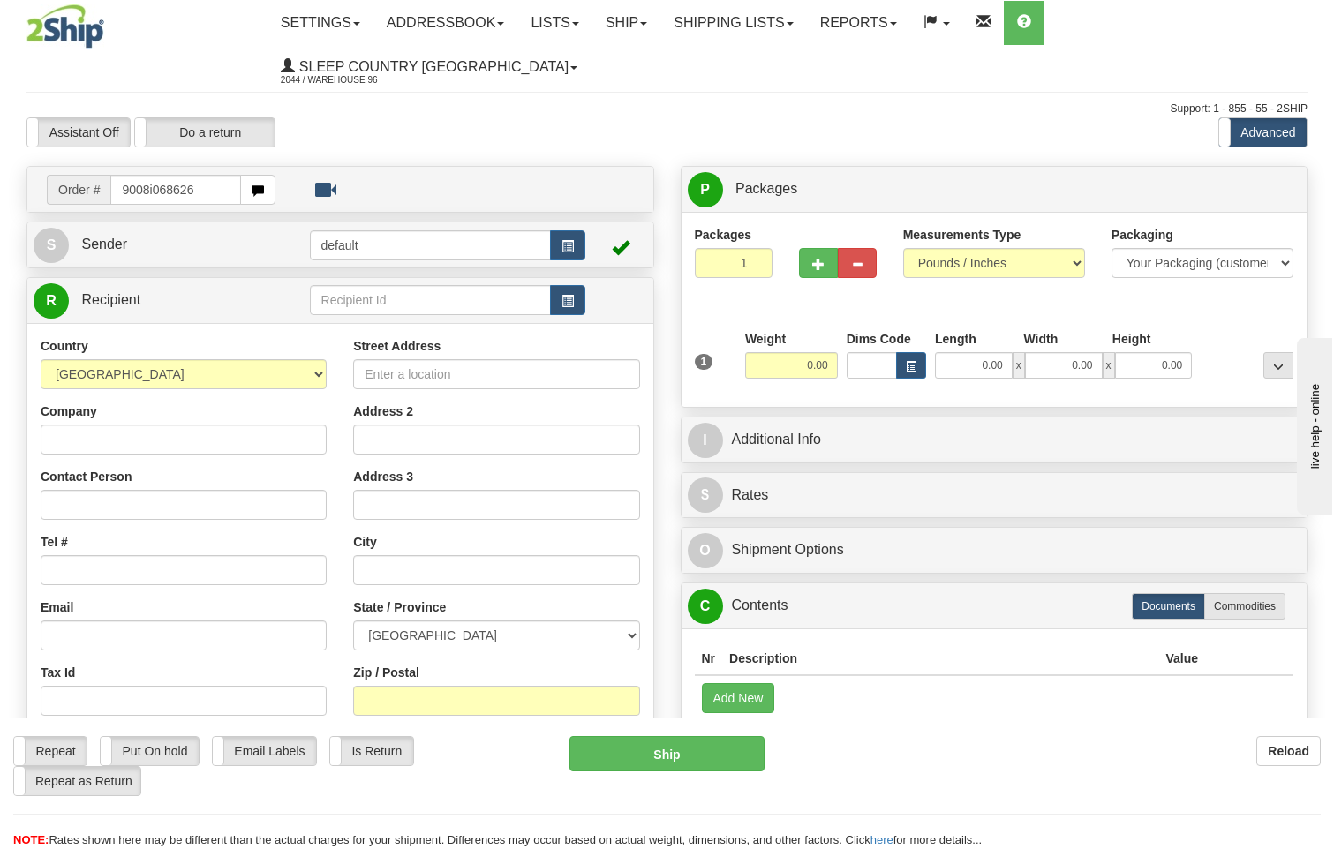
type input "9008i068626"
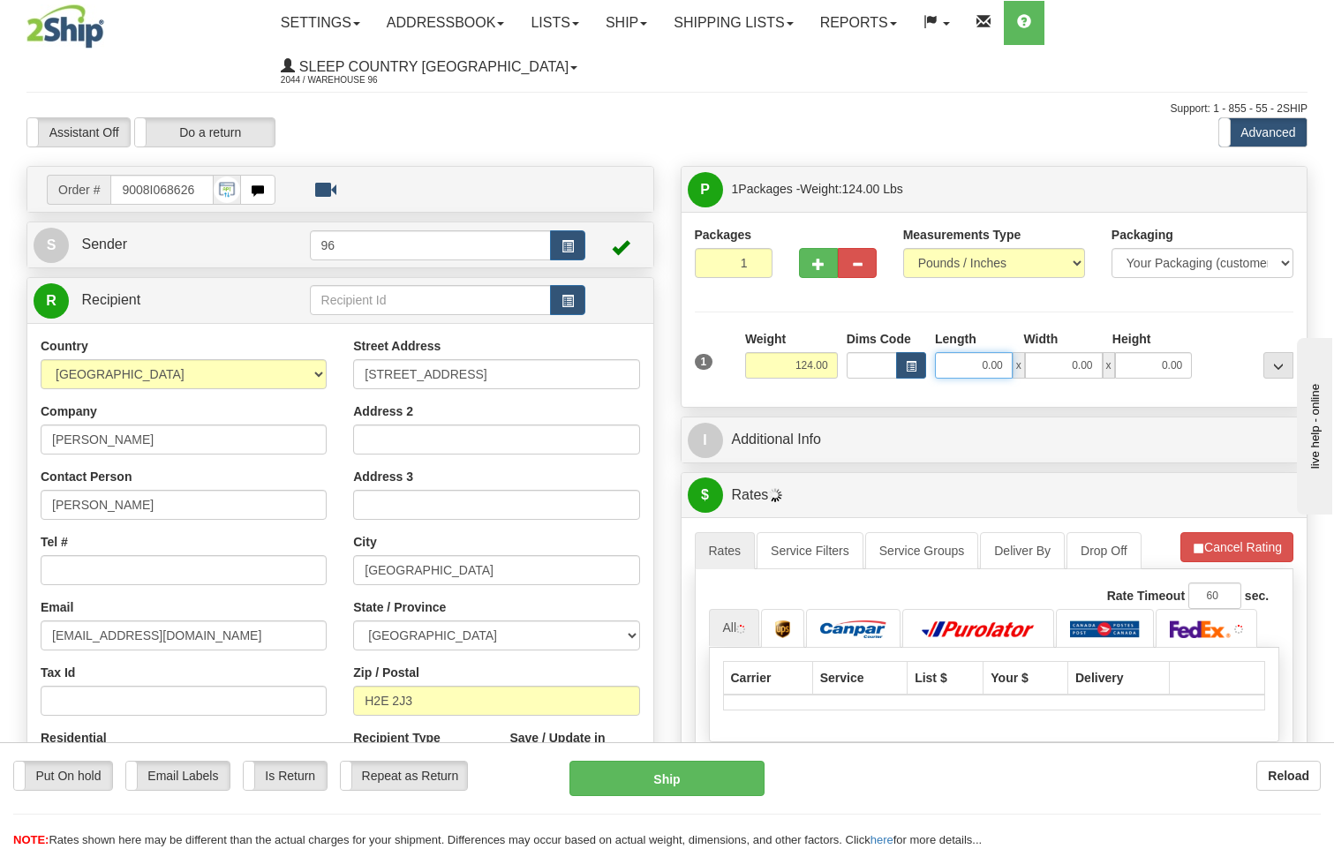
click at [1008, 352] on input "0.00" at bounding box center [974, 365] width 78 height 26
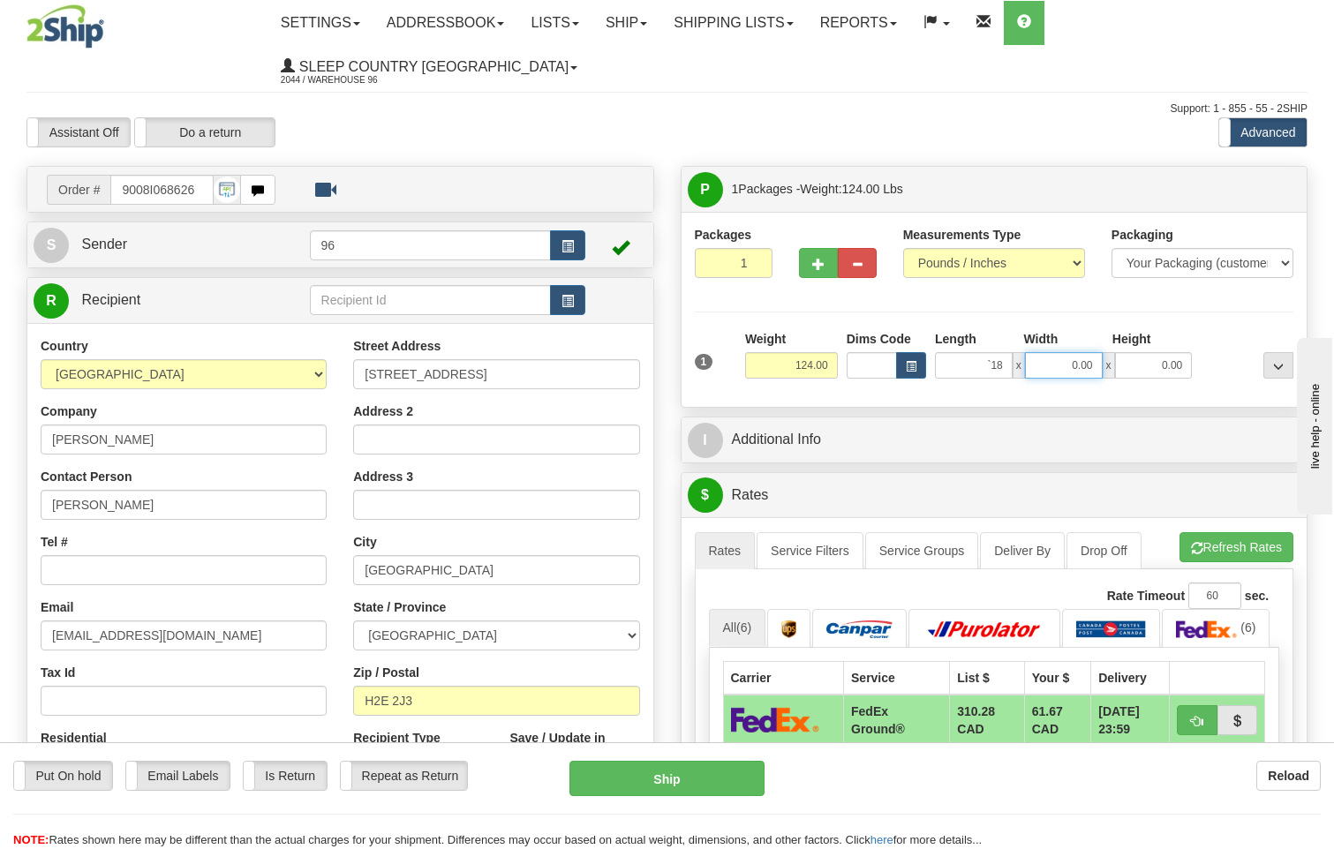
type input "0.00"
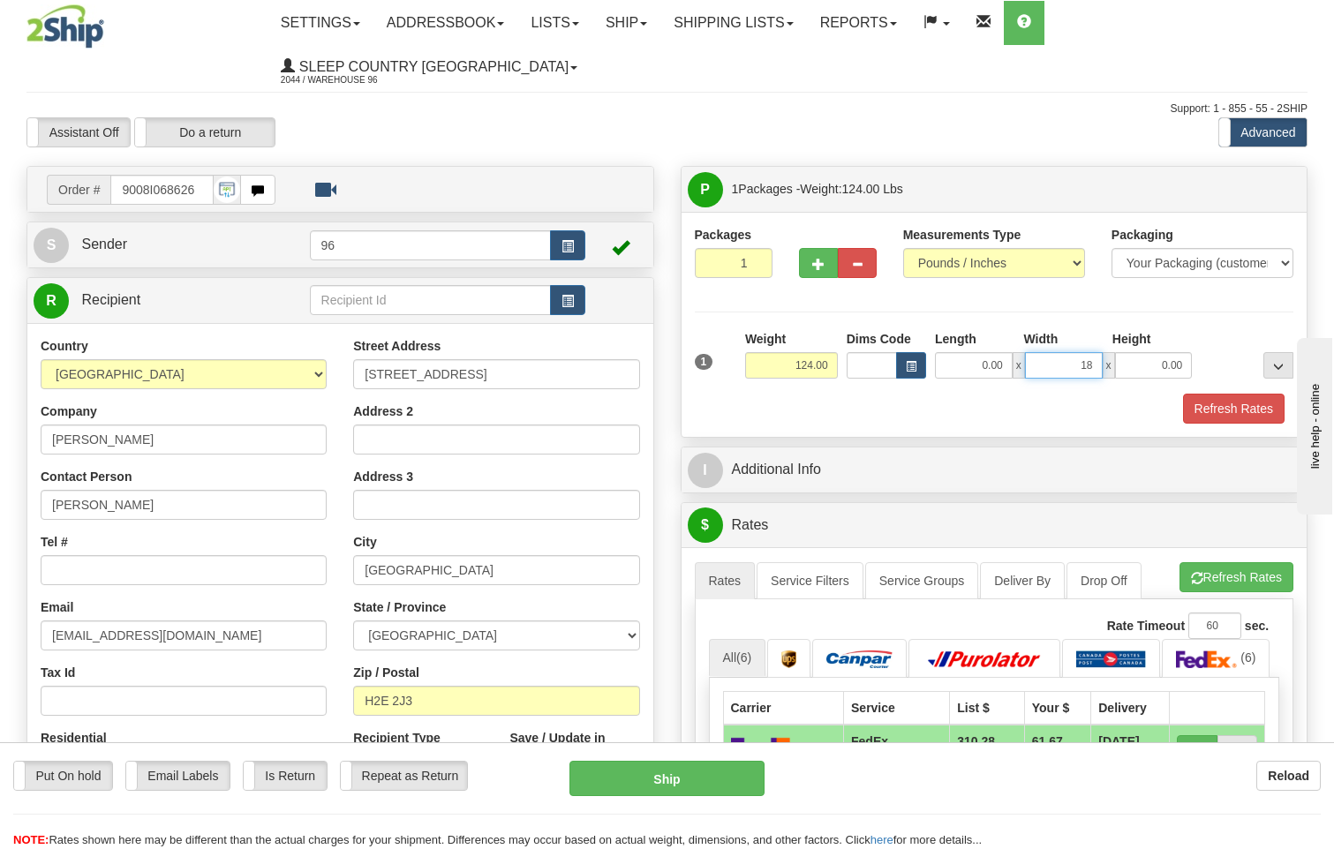
type input "18.00"
type input "42.00"
click at [1223, 394] on button "Refresh Rates" at bounding box center [1234, 409] width 102 height 30
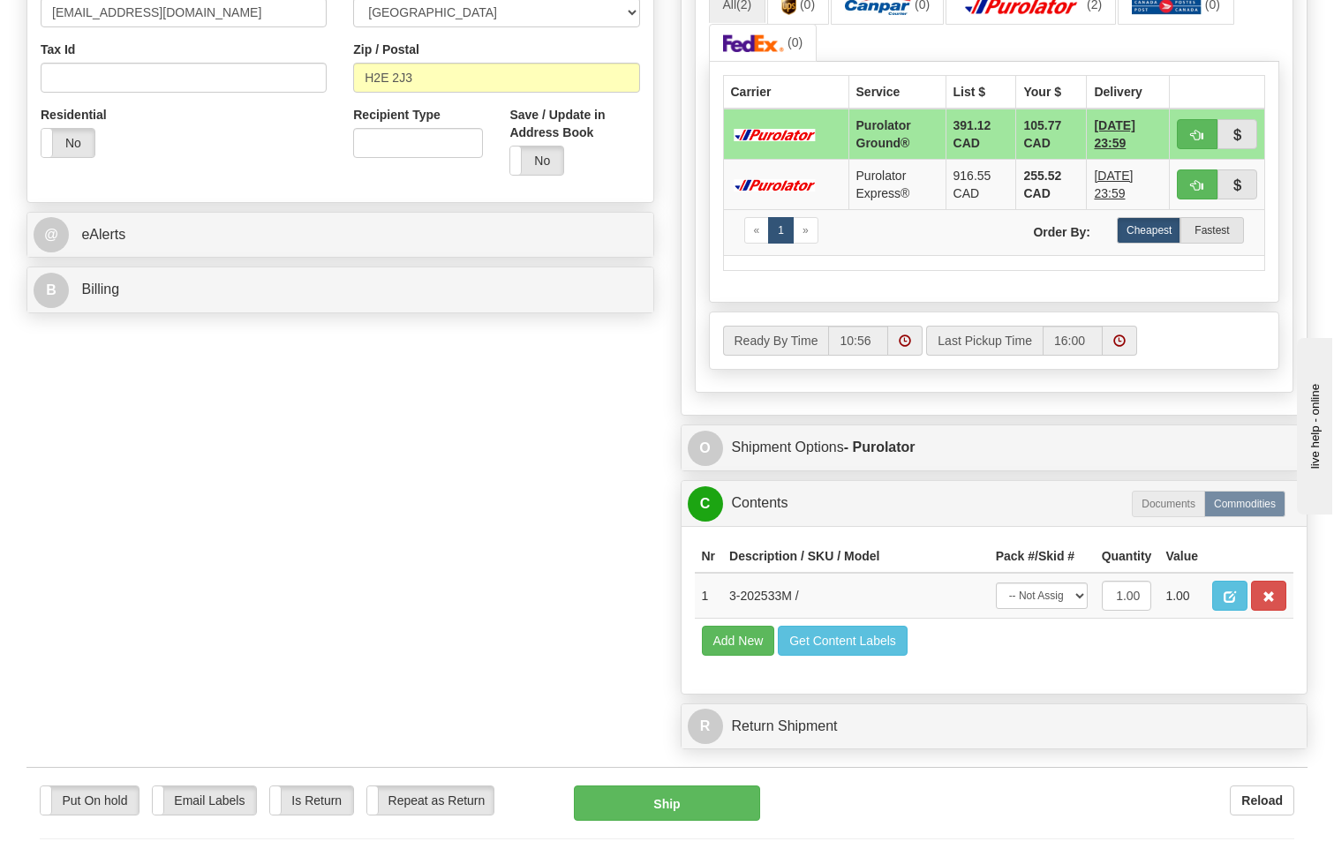
scroll to position [706, 0]
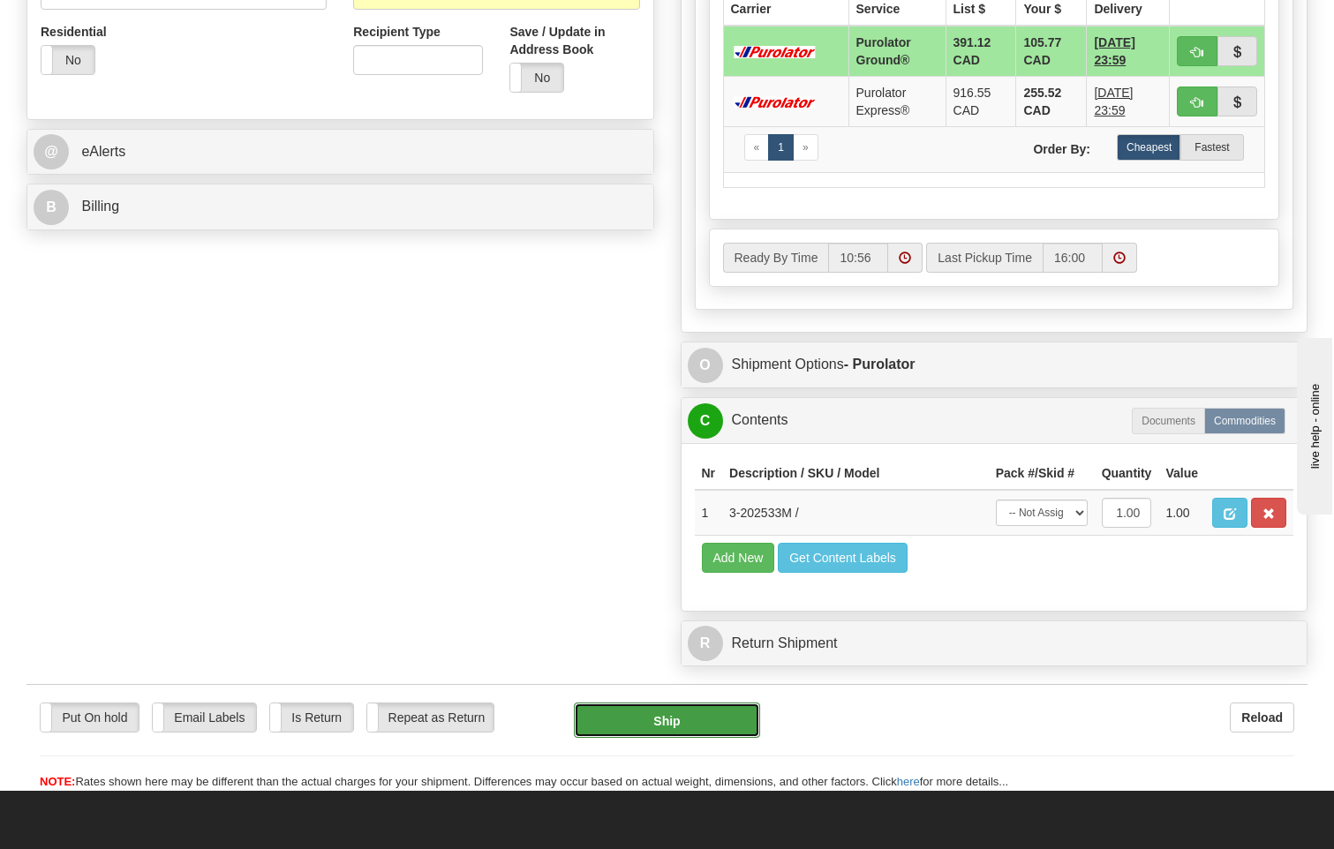
click at [711, 703] on button "Ship" at bounding box center [667, 720] width 187 height 35
type input "260"
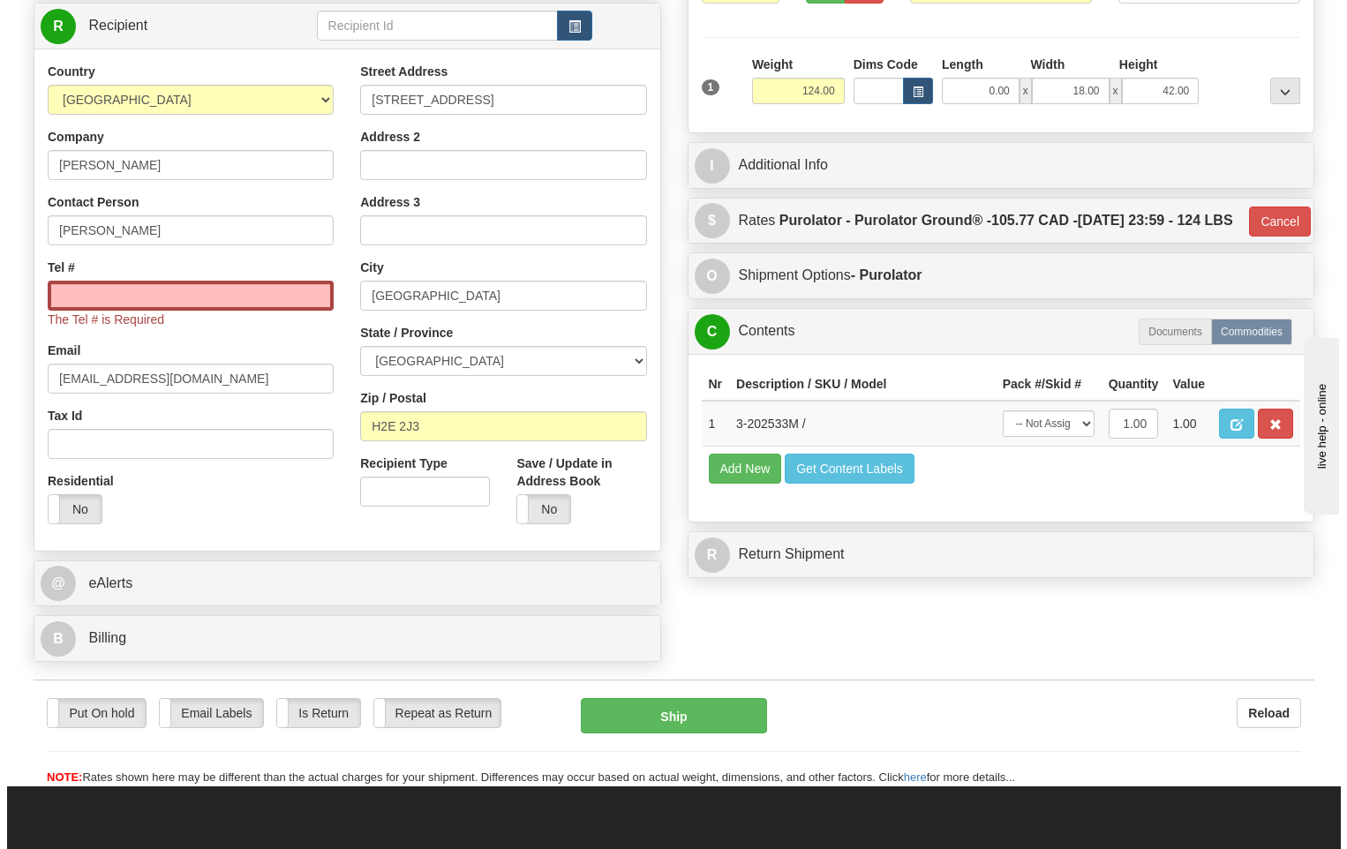
scroll to position [272, 0]
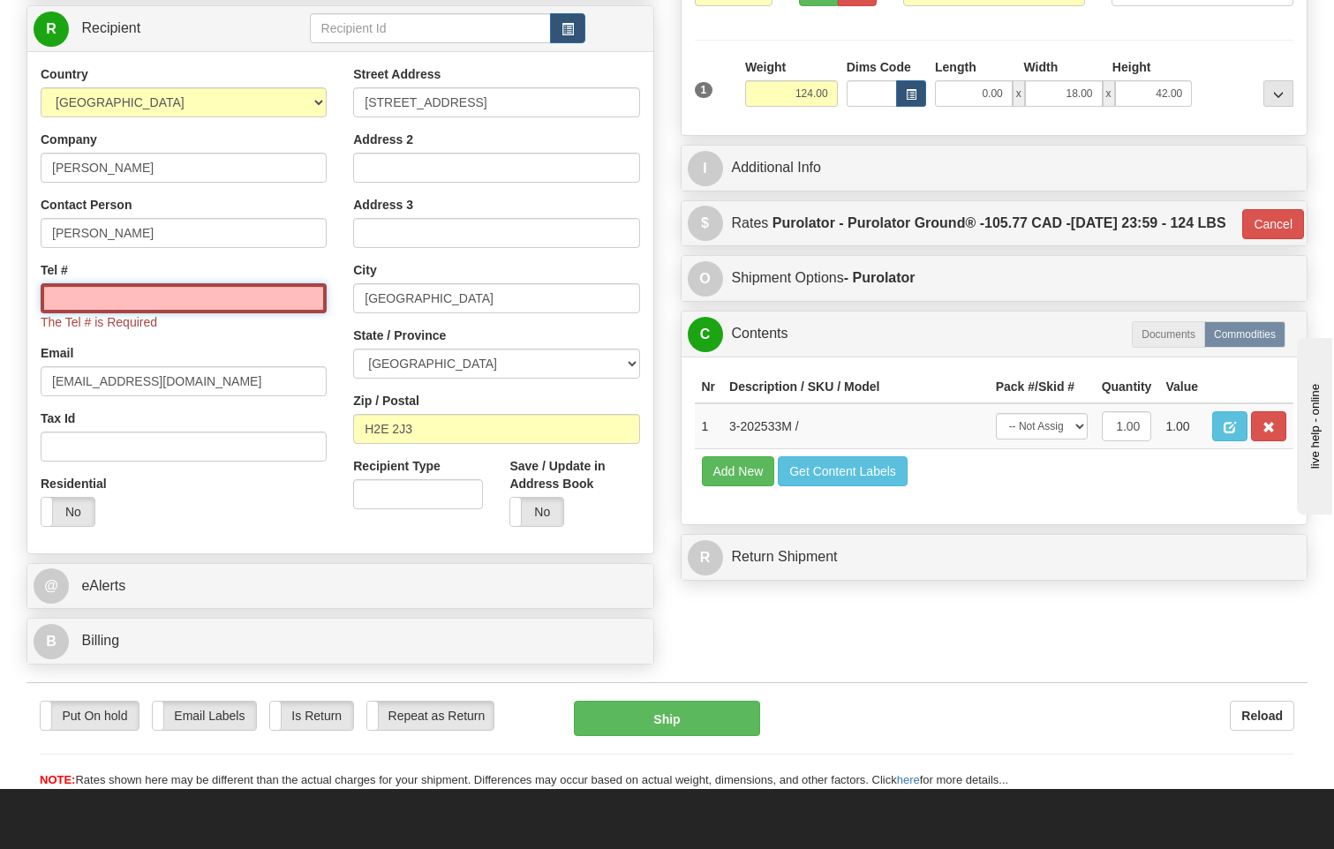
click at [148, 283] on input "Tel #" at bounding box center [184, 298] width 286 height 30
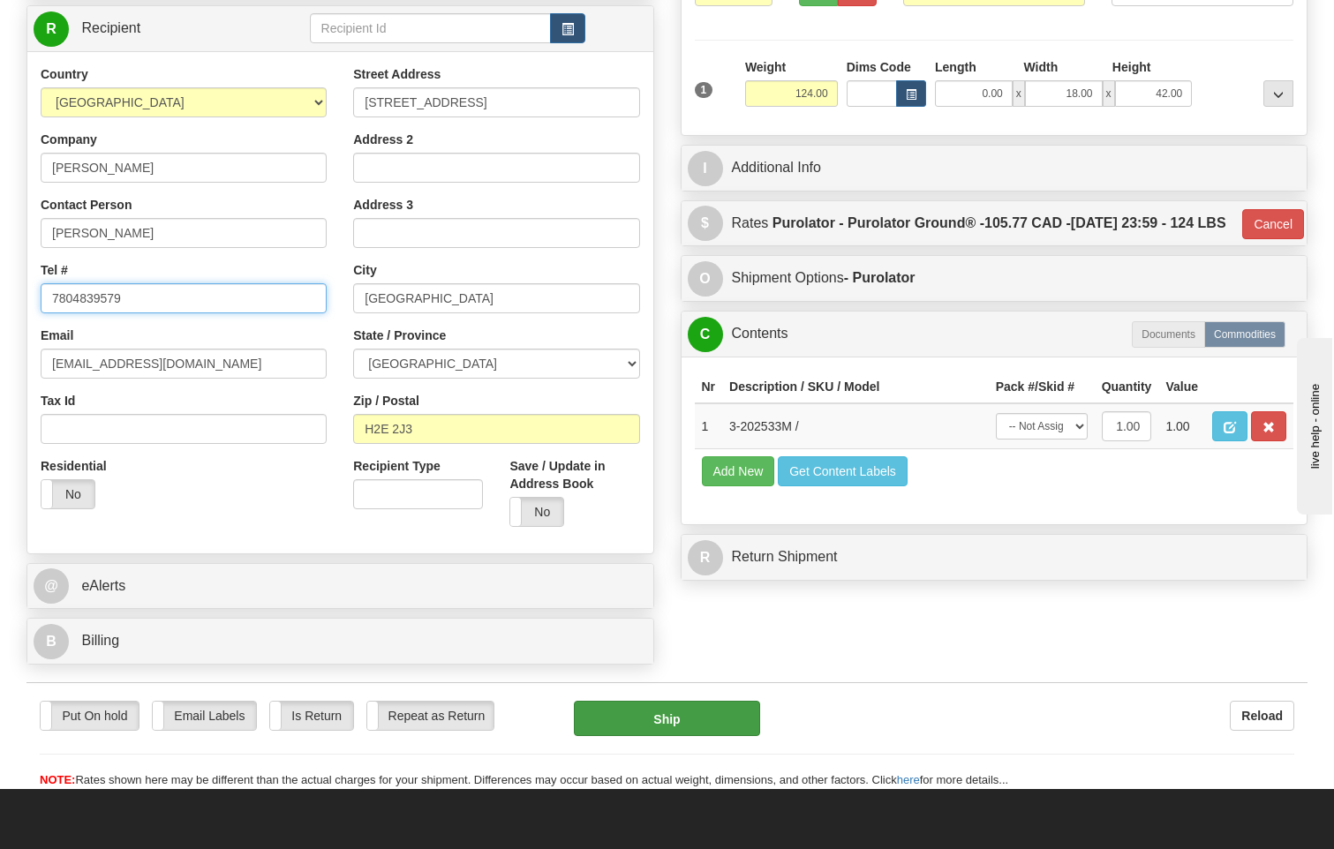
type input "7804839579"
click at [662, 701] on button "Ship" at bounding box center [667, 718] width 187 height 35
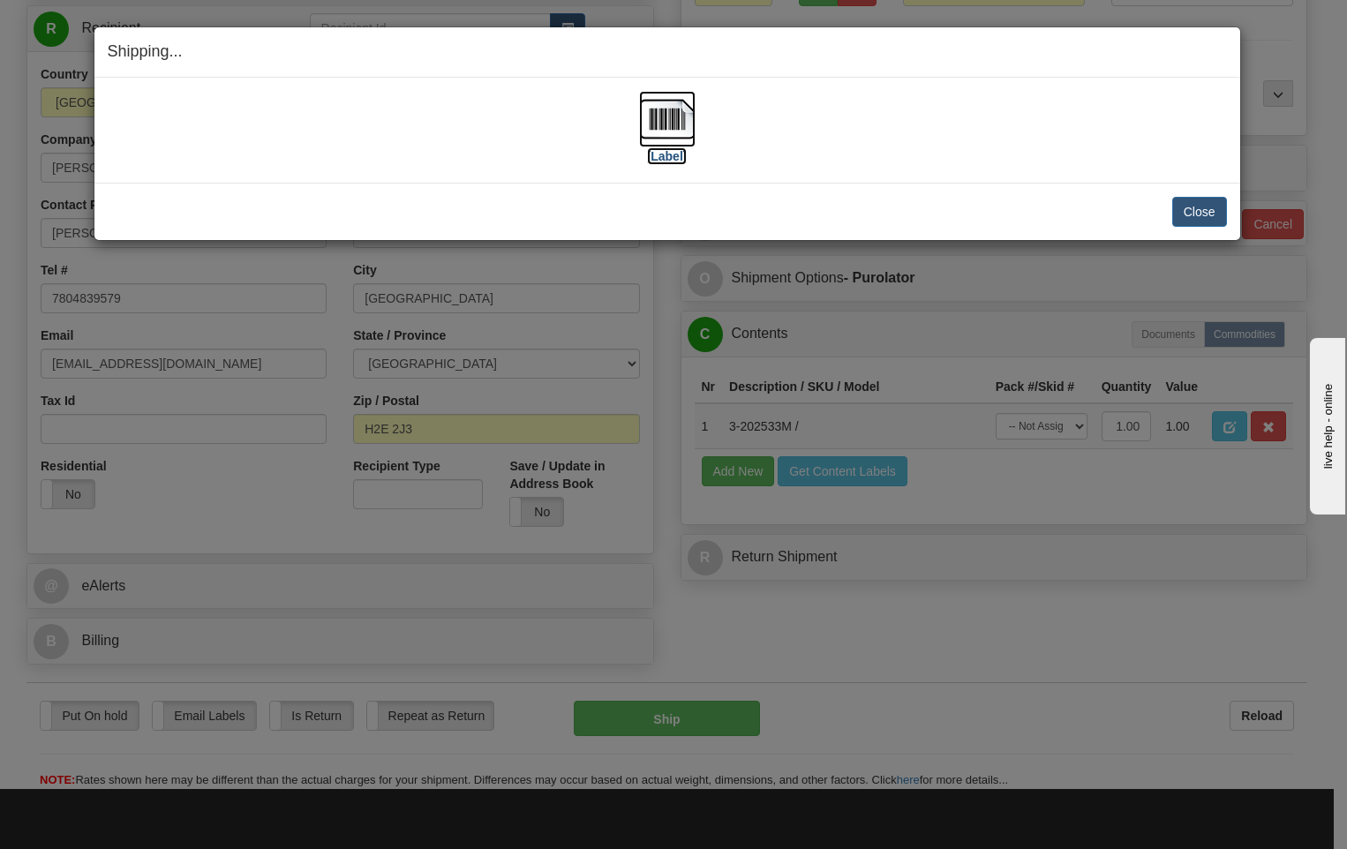
click at [657, 118] on img at bounding box center [667, 119] width 57 height 57
click at [1203, 211] on button "Close" at bounding box center [1200, 212] width 55 height 30
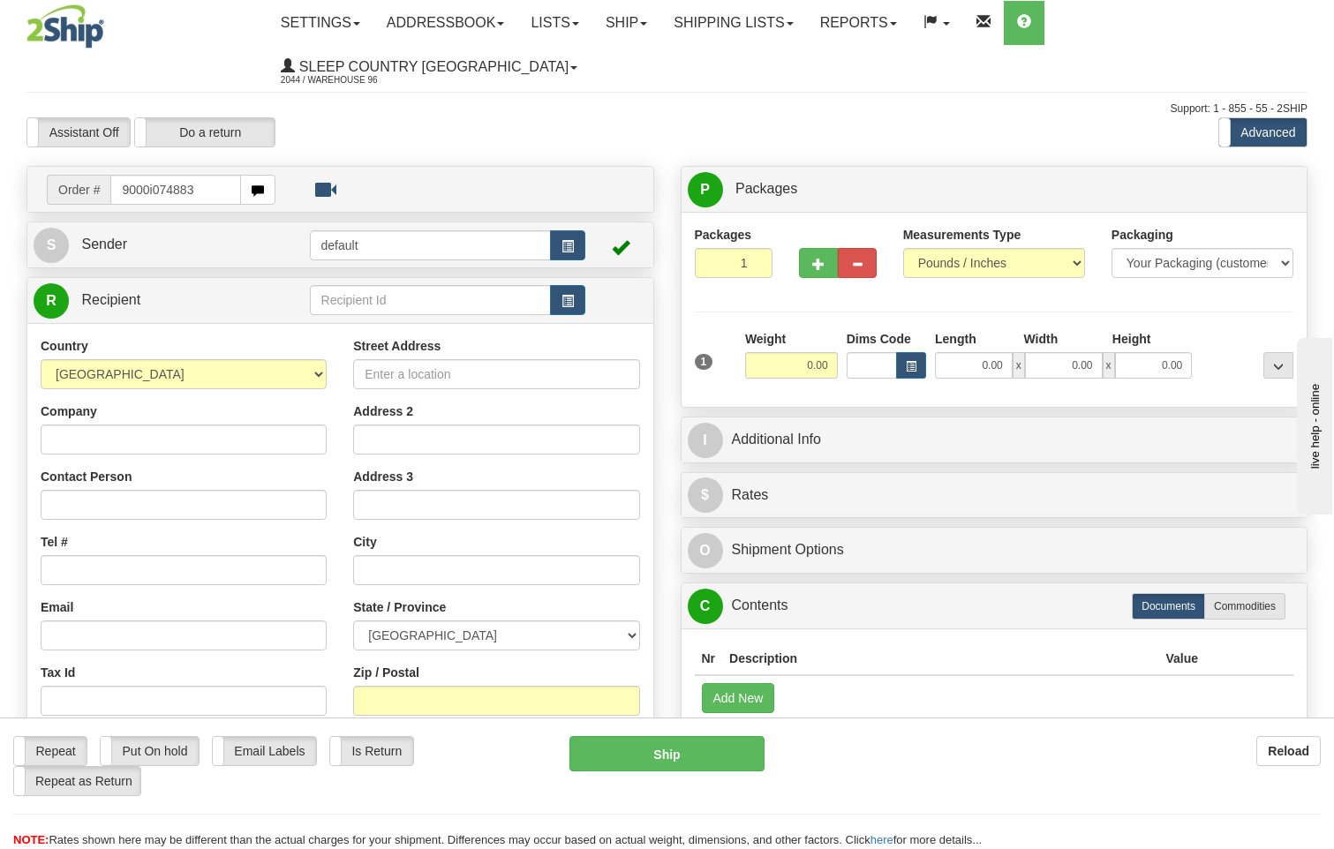
type input "9000i074883"
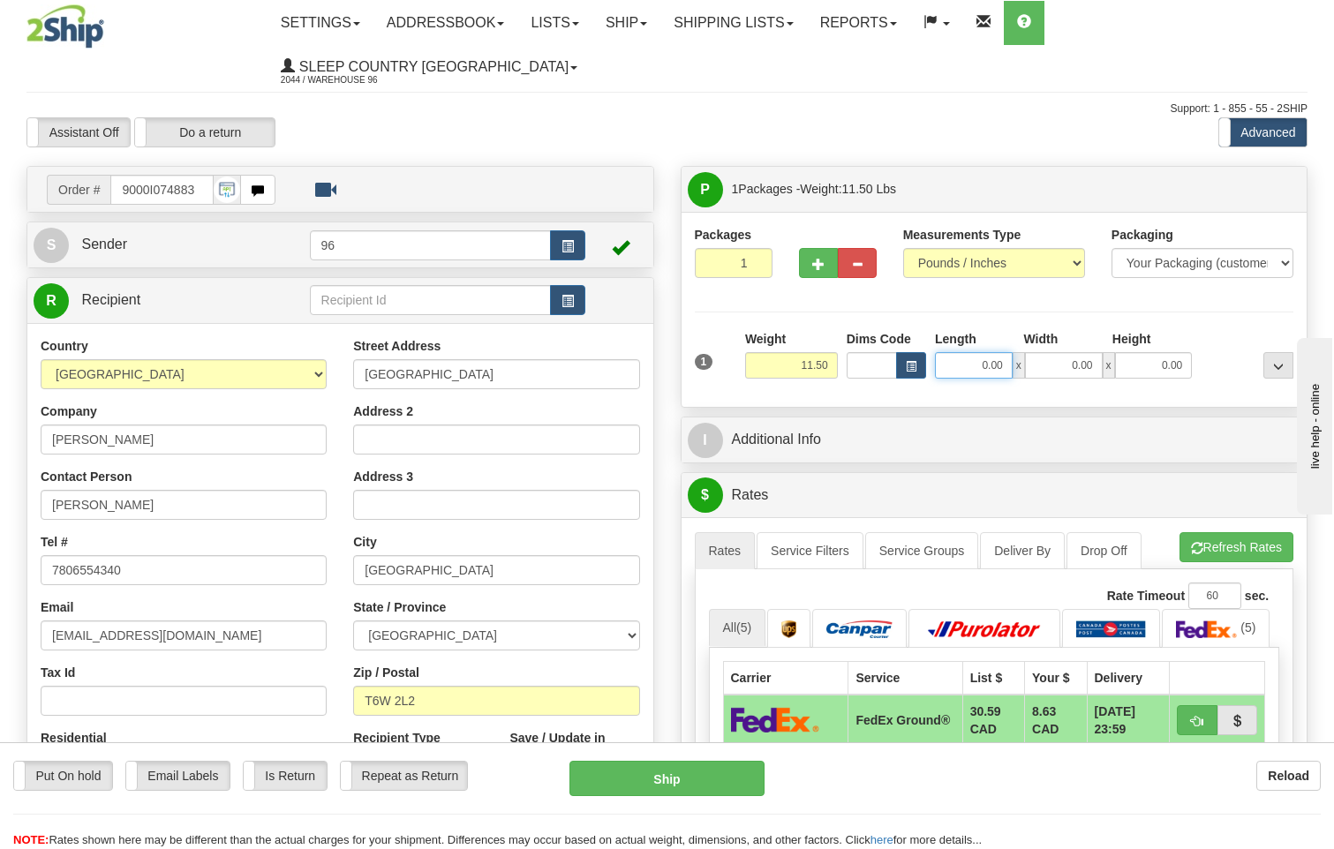
click at [1001, 352] on input "0.00" at bounding box center [974, 365] width 78 height 26
type input "15.00"
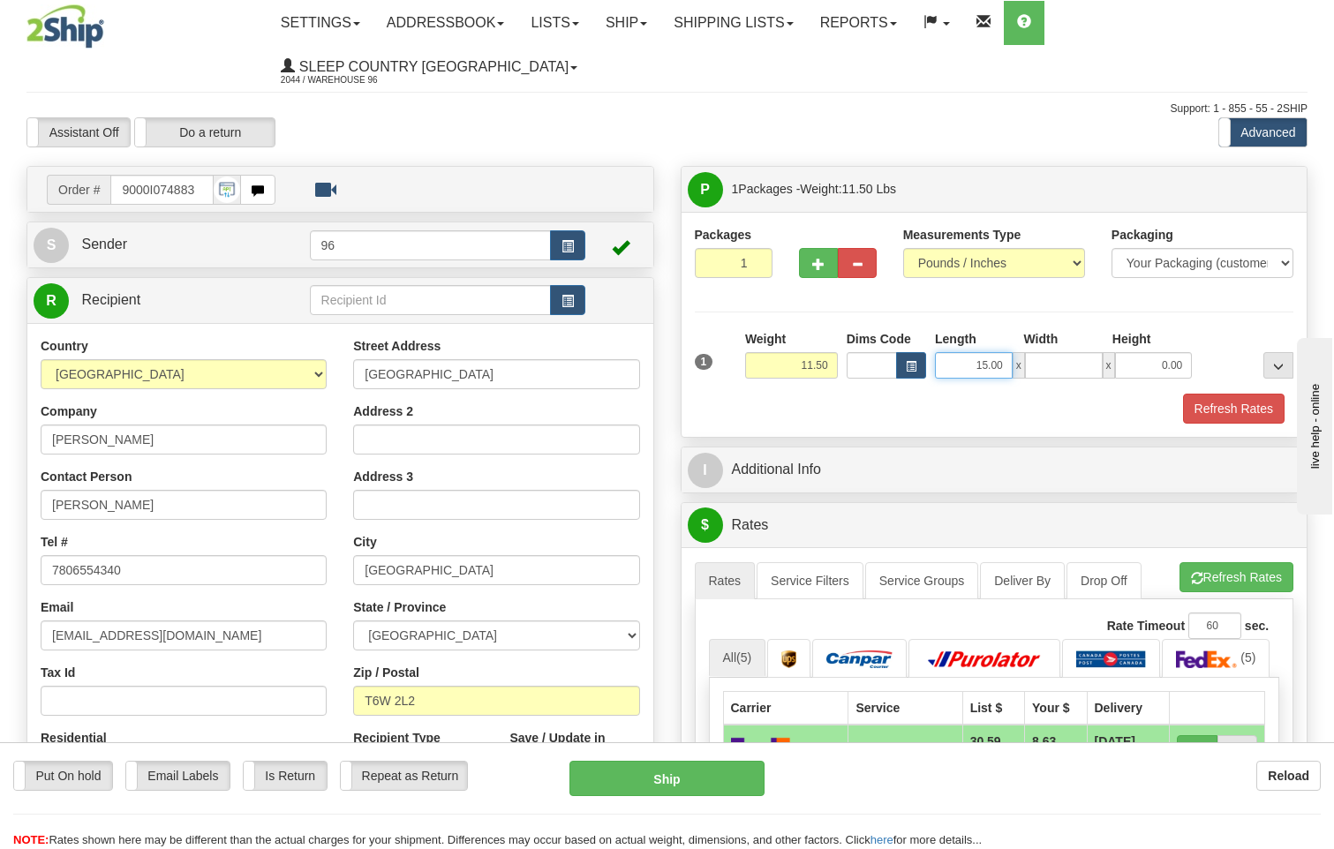
type input "0.00"
click at [996, 352] on input "15.00" at bounding box center [974, 365] width 78 height 26
click at [1007, 352] on input "15.00" at bounding box center [974, 365] width 78 height 26
type input "18.00"
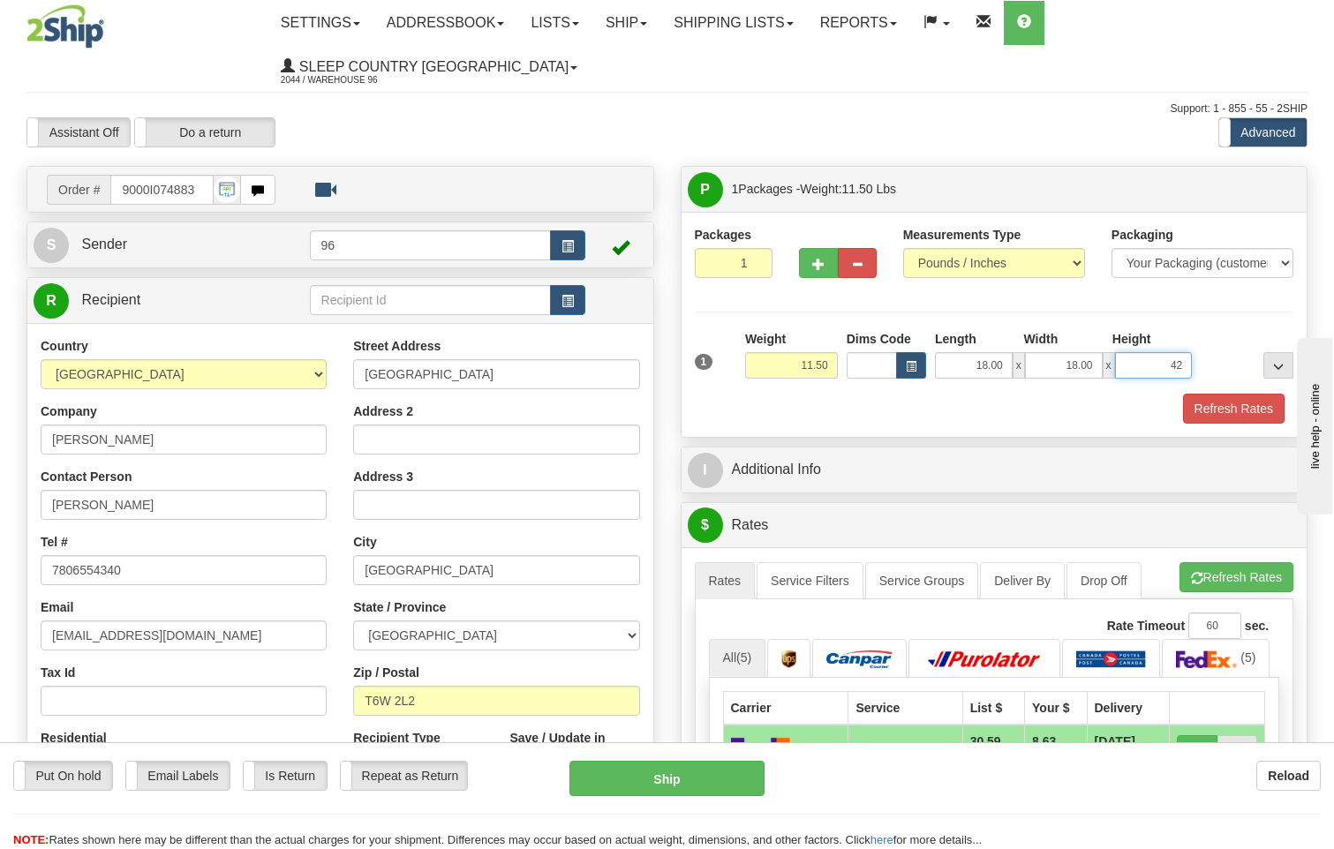
type input "42.00"
click at [988, 352] on input "18.00" at bounding box center [974, 365] width 78 height 26
type input "14.00"
type input "42.00"
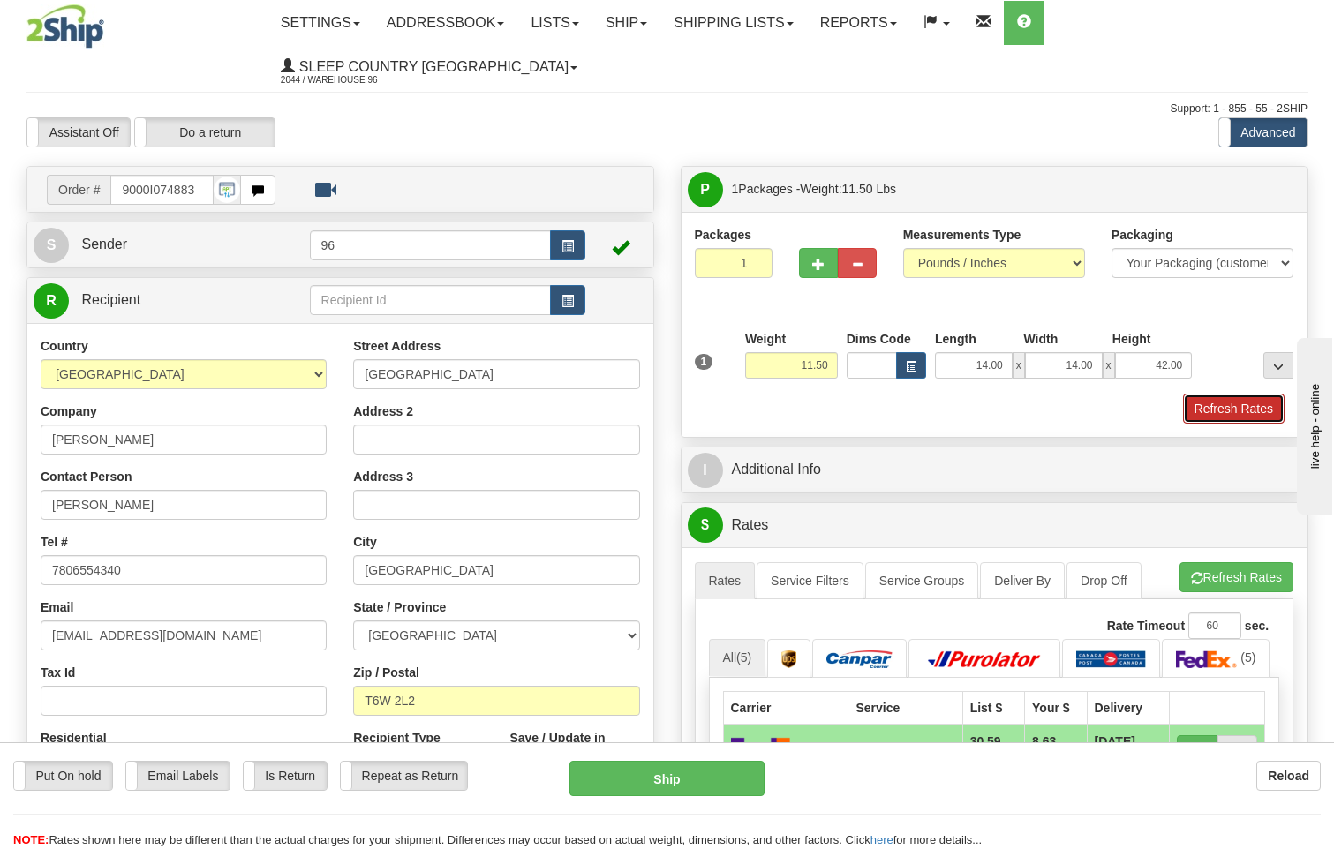
click at [1234, 394] on button "Refresh Rates" at bounding box center [1234, 409] width 102 height 30
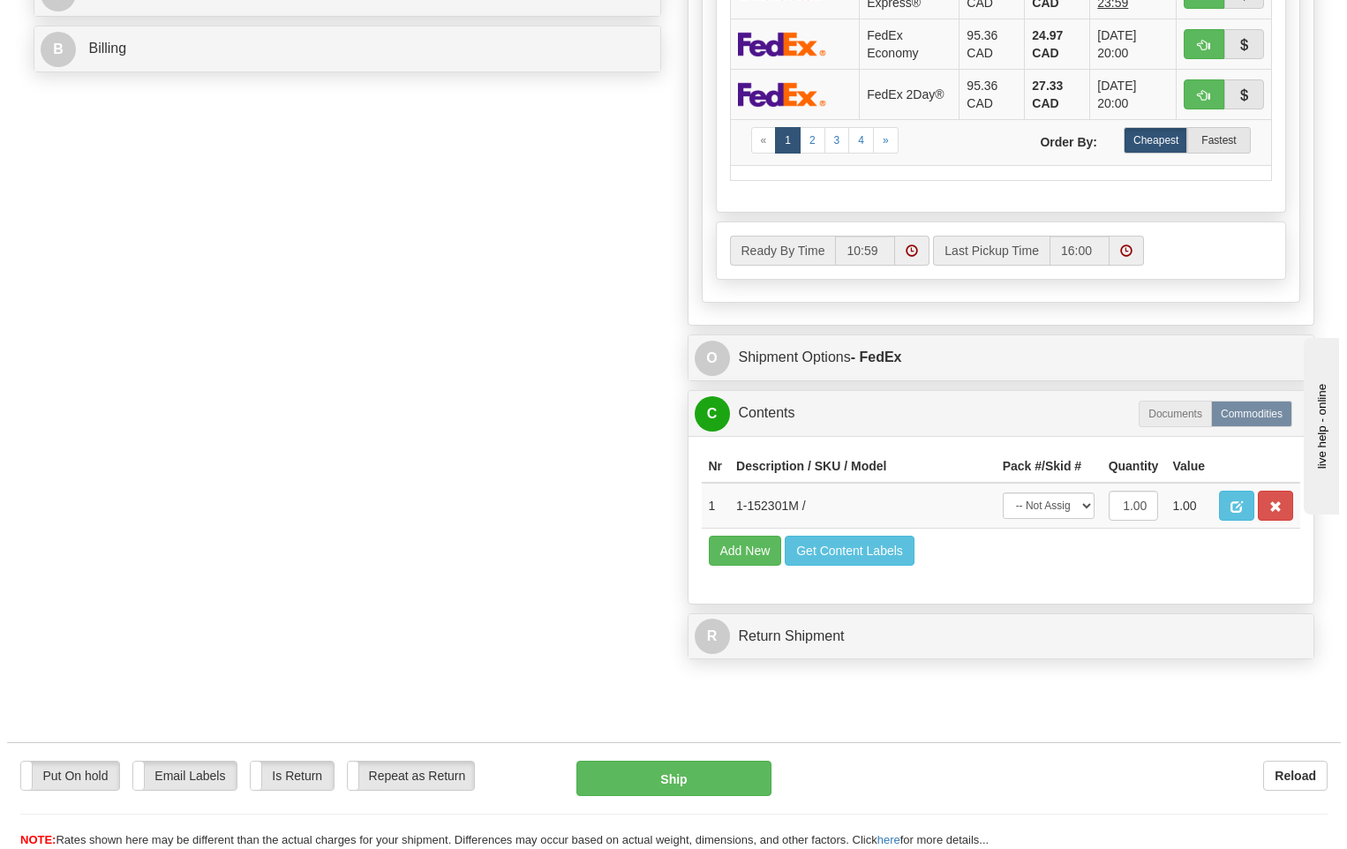
scroll to position [883, 0]
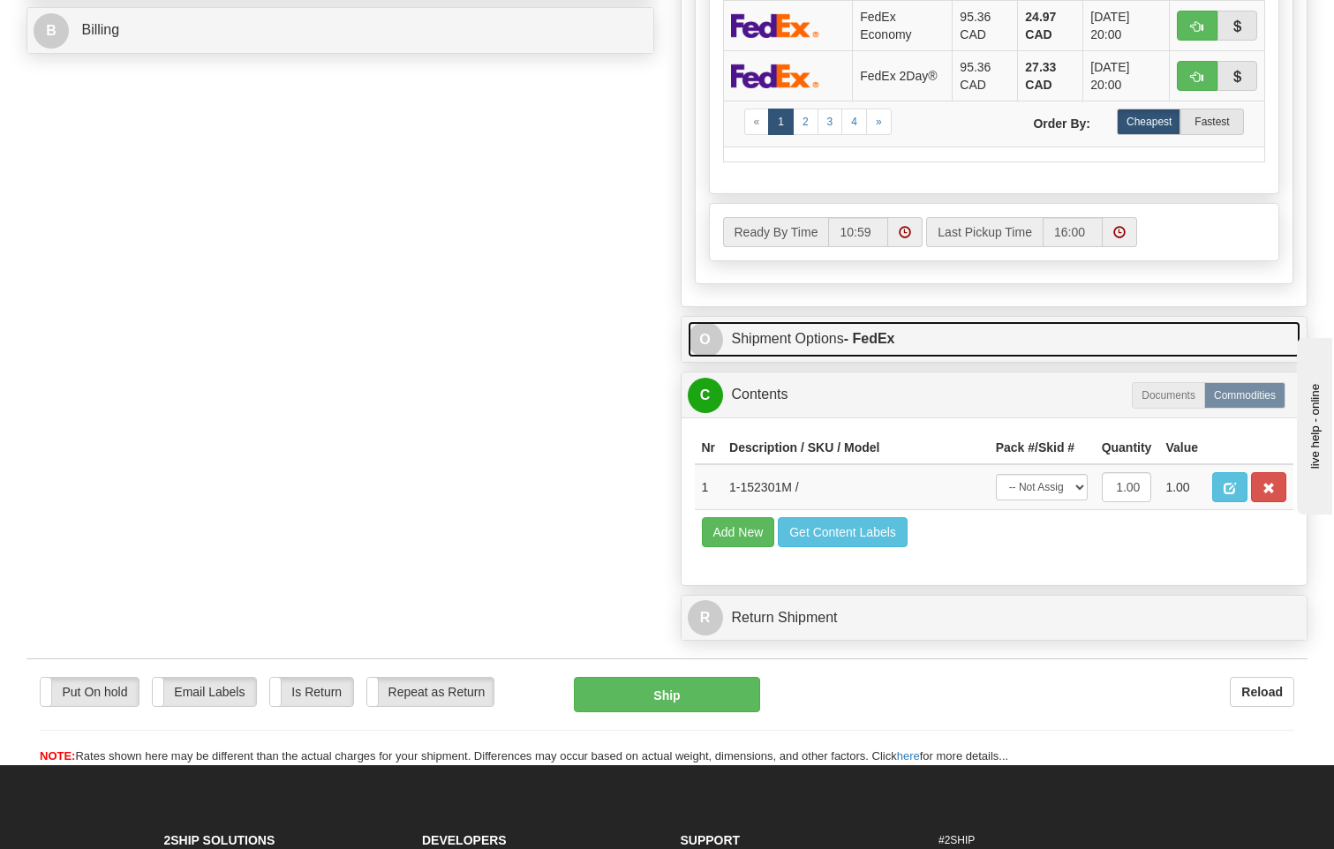
click at [871, 331] on strong "- FedEx" at bounding box center [869, 338] width 51 height 15
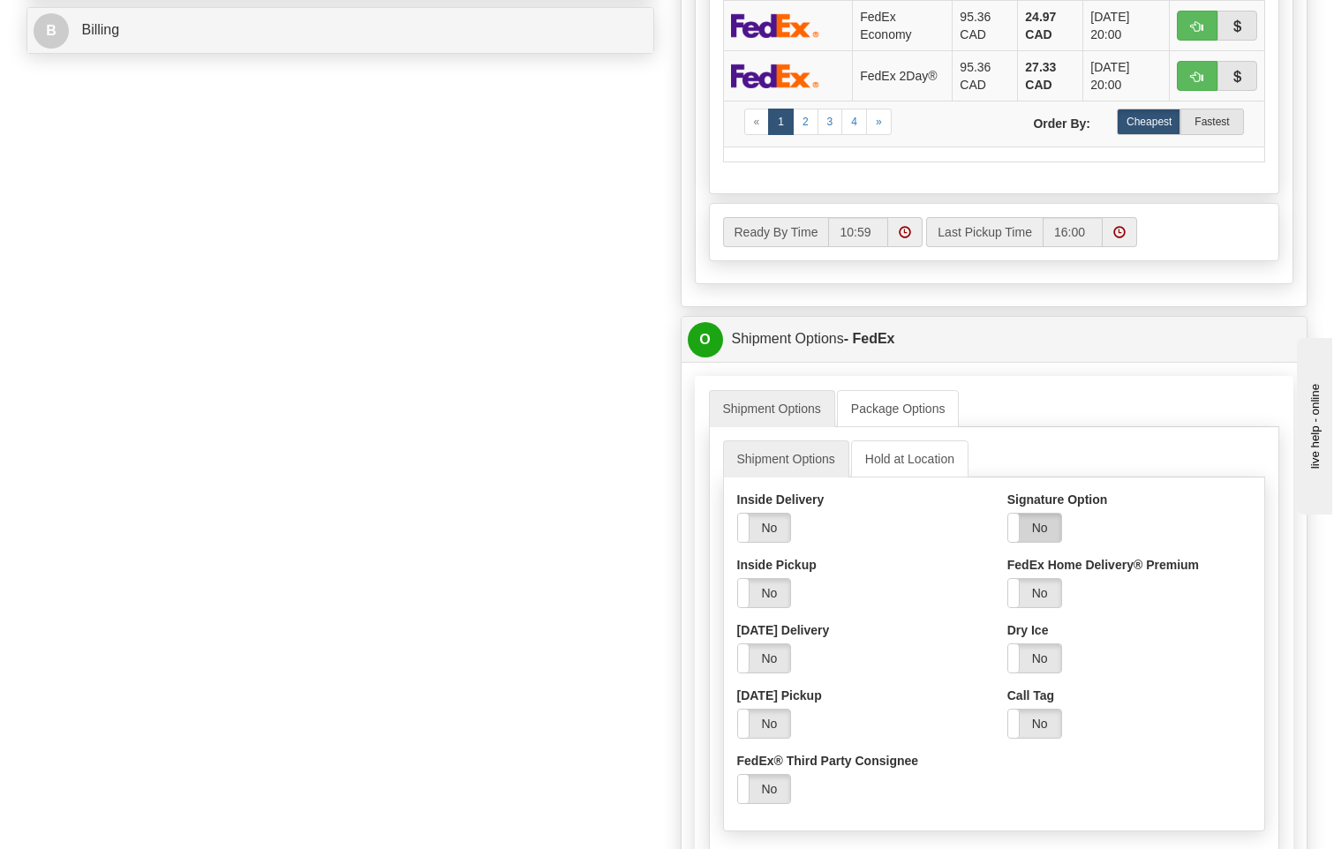
click at [1030, 514] on label "No" at bounding box center [1034, 528] width 53 height 28
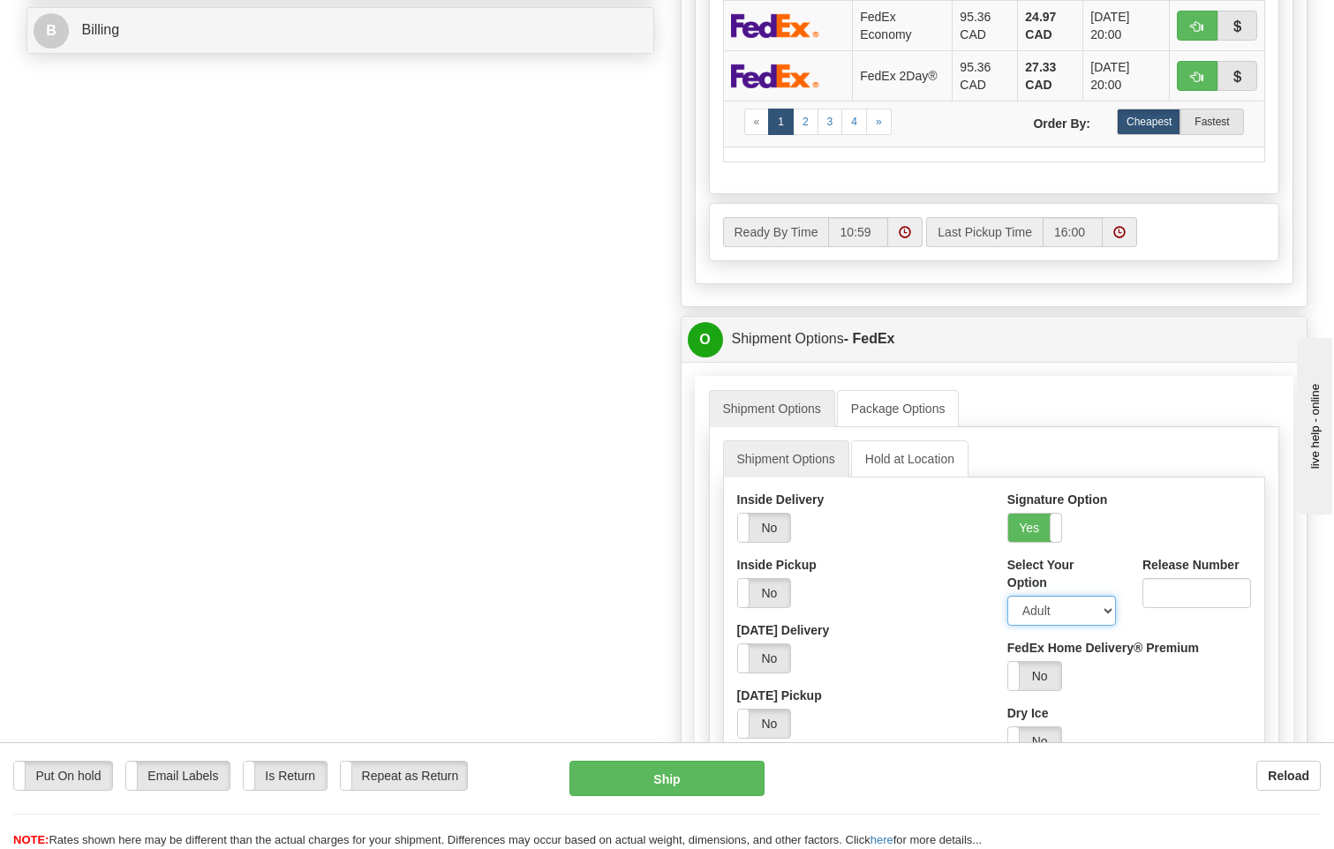
click at [1040, 596] on select "Adult Direct Indirect No Signature Required Service Default" at bounding box center [1061, 611] width 109 height 30
select select "2"
click at [1007, 596] on select "Adult Direct Indirect No Signature Required Service Default" at bounding box center [1061, 611] width 109 height 30
click at [668, 776] on button "Ship" at bounding box center [668, 778] width 196 height 35
type input "92"
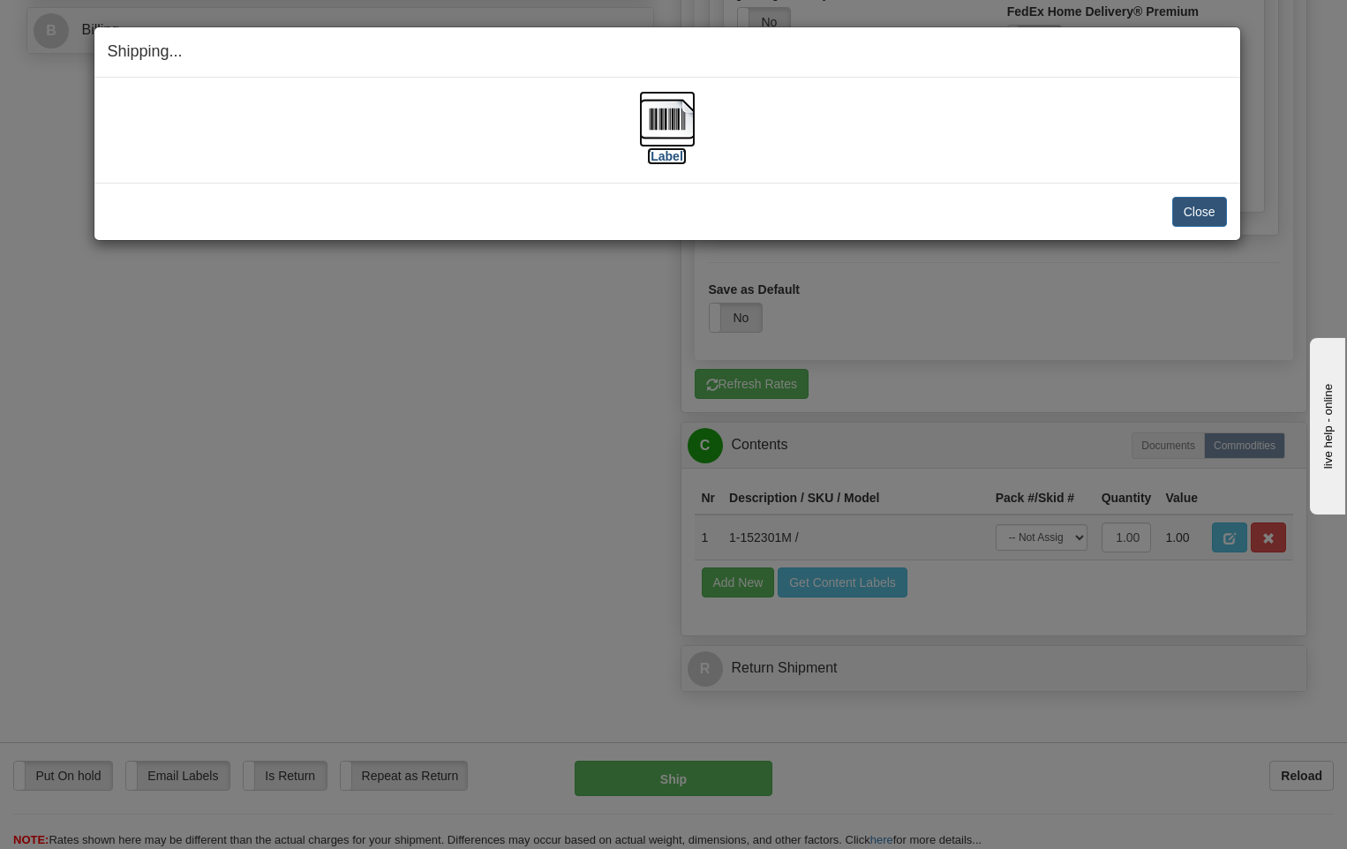
click at [668, 121] on img at bounding box center [667, 119] width 57 height 57
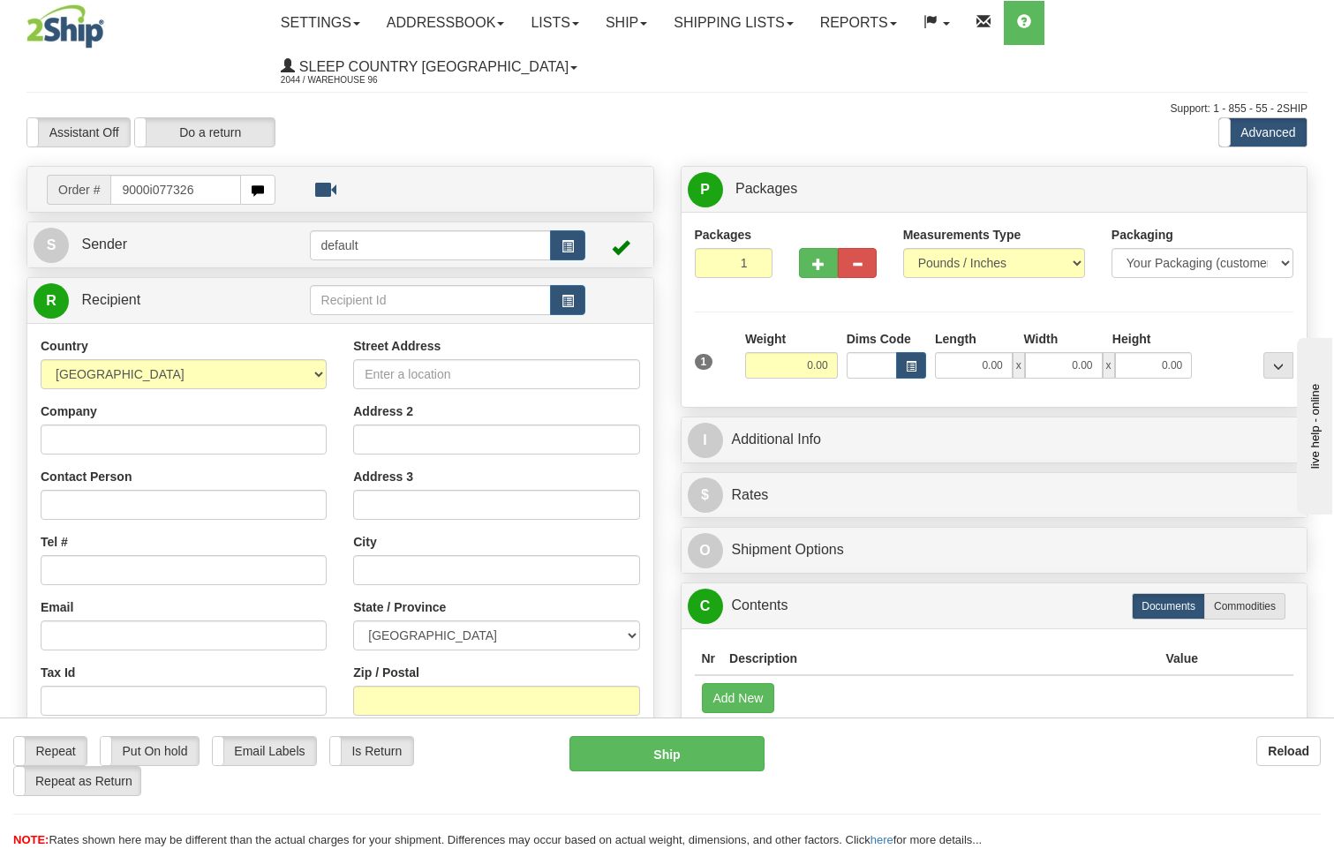
type input "9000i077326"
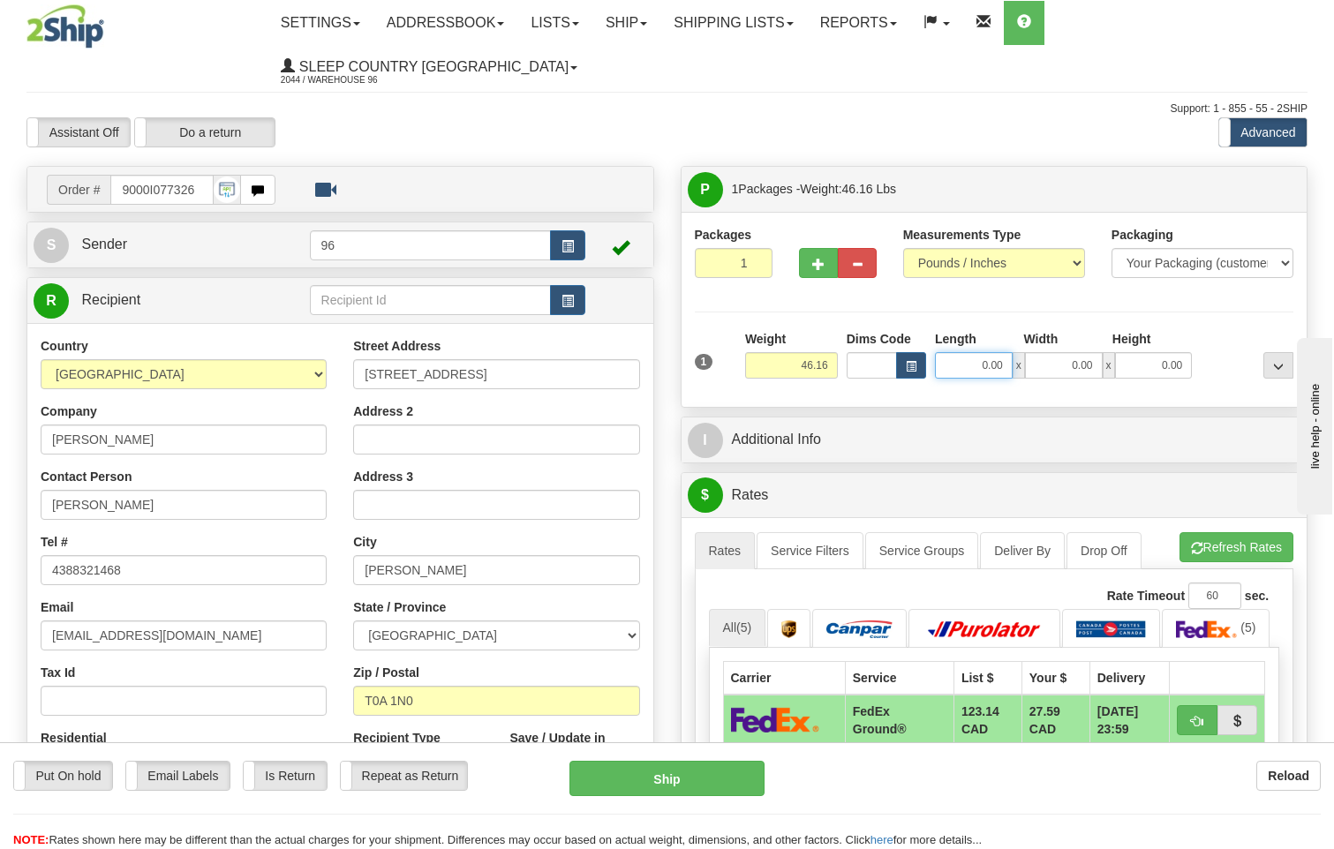
click at [1001, 352] on input "0.00" at bounding box center [974, 365] width 78 height 26
type input "17.00"
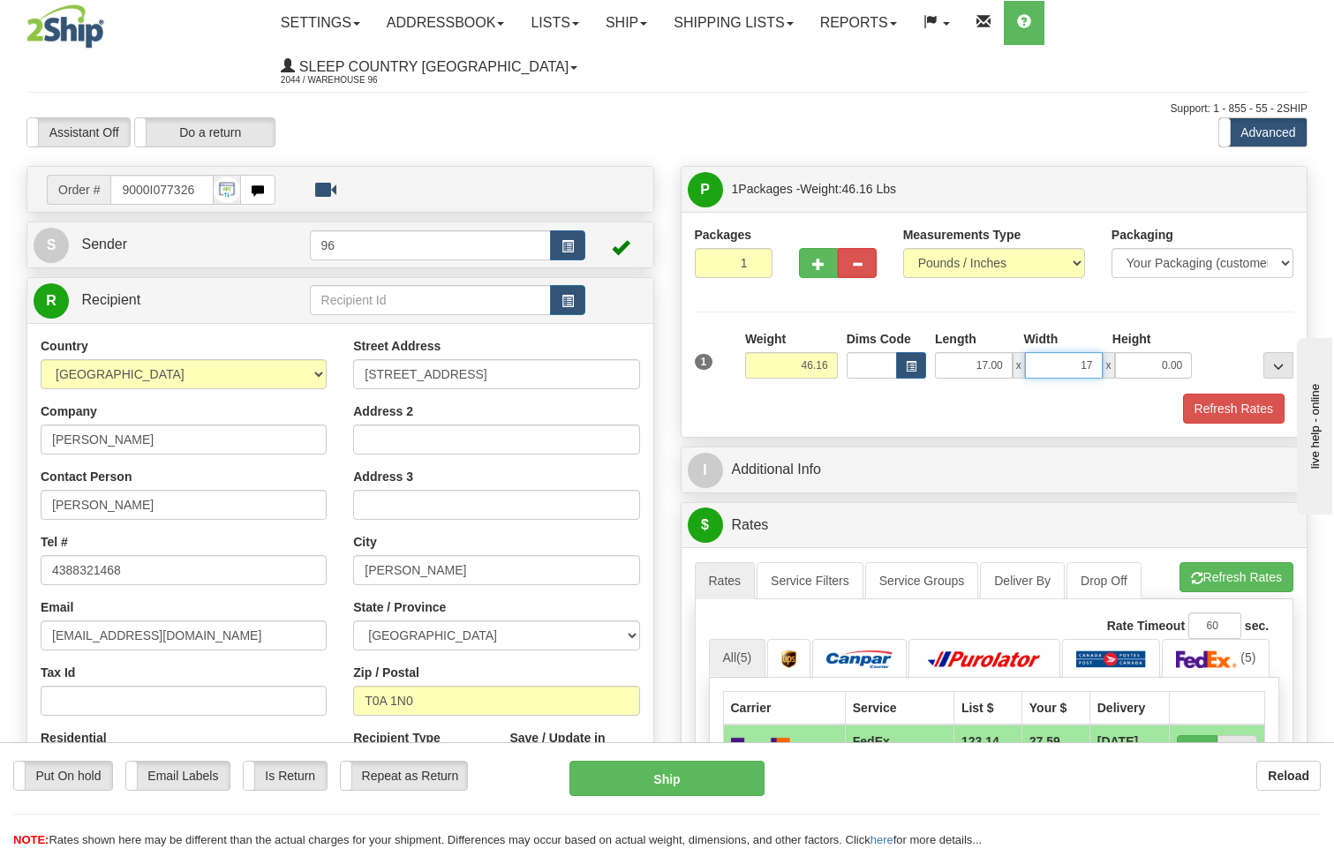
type input "17.00"
type input "42.00"
click at [1240, 394] on button "Refresh Rates" at bounding box center [1234, 409] width 102 height 30
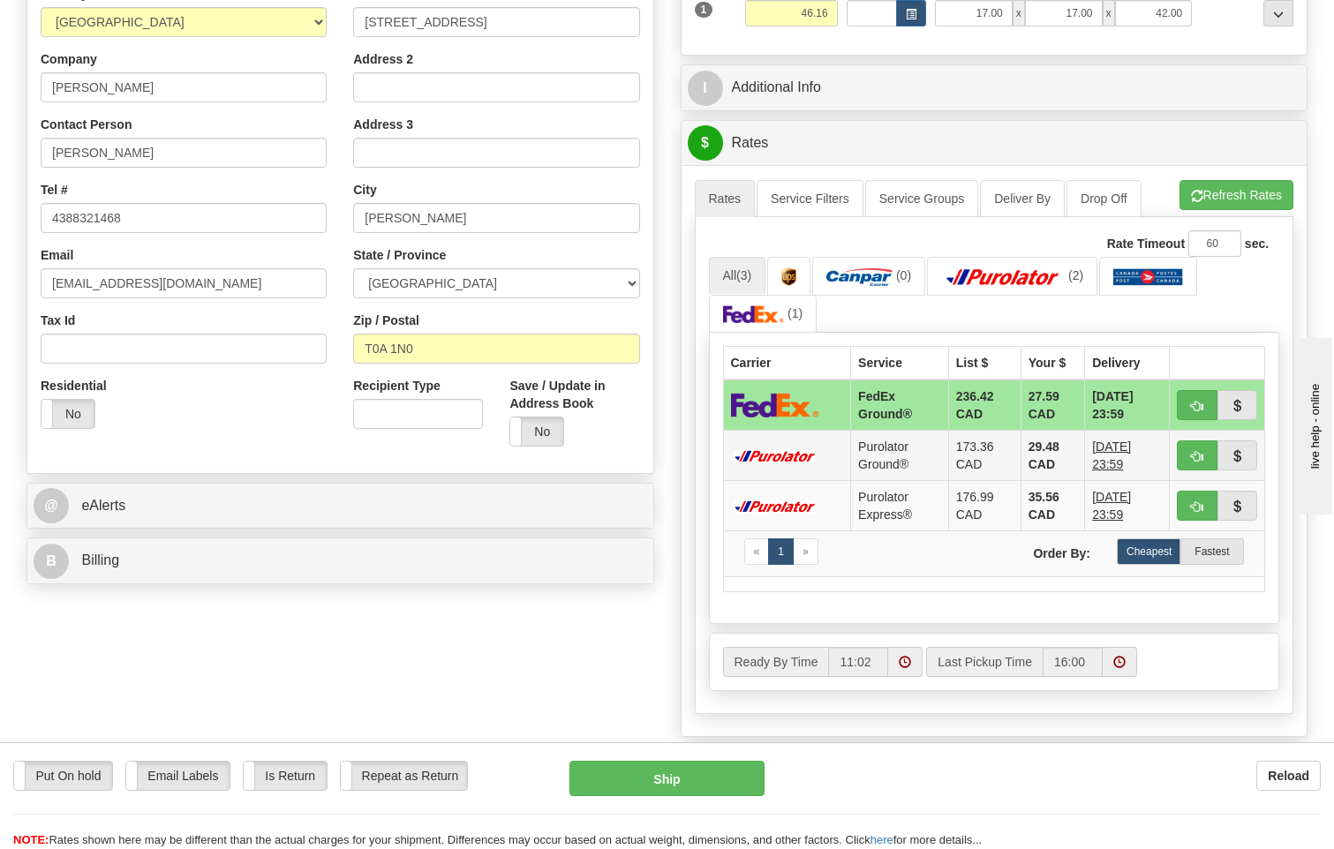
scroll to position [530, 0]
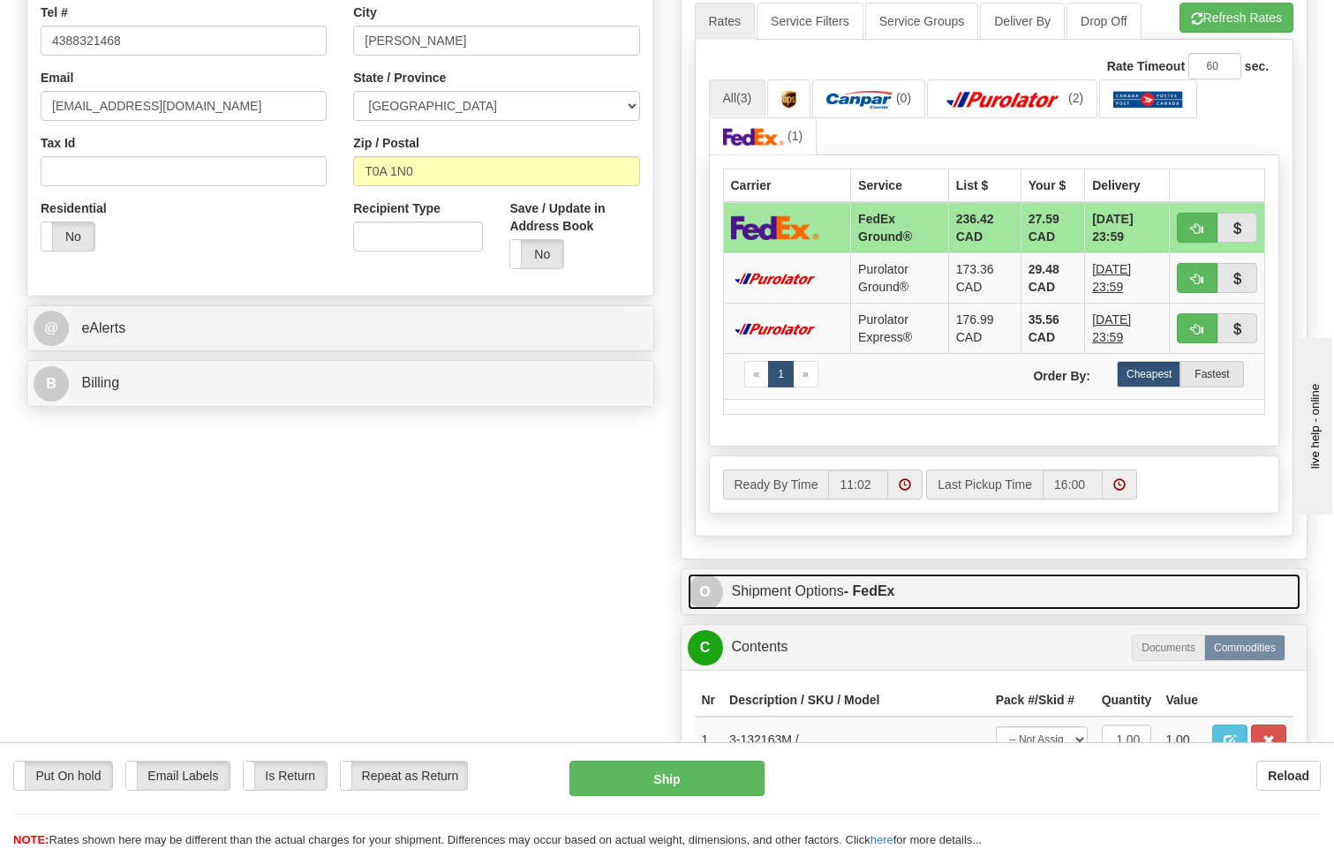
click at [883, 584] on strong "- FedEx" at bounding box center [869, 591] width 51 height 15
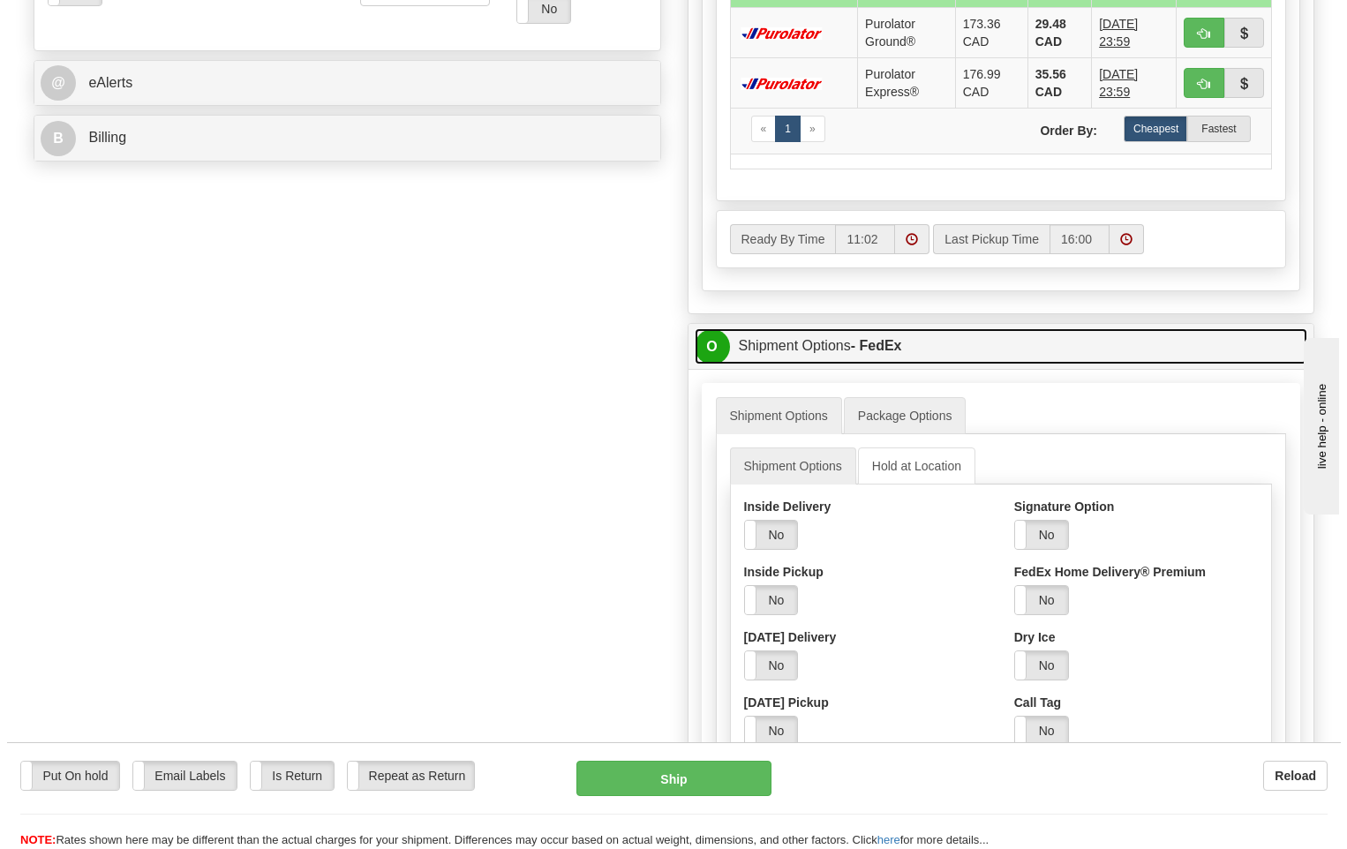
scroll to position [795, 0]
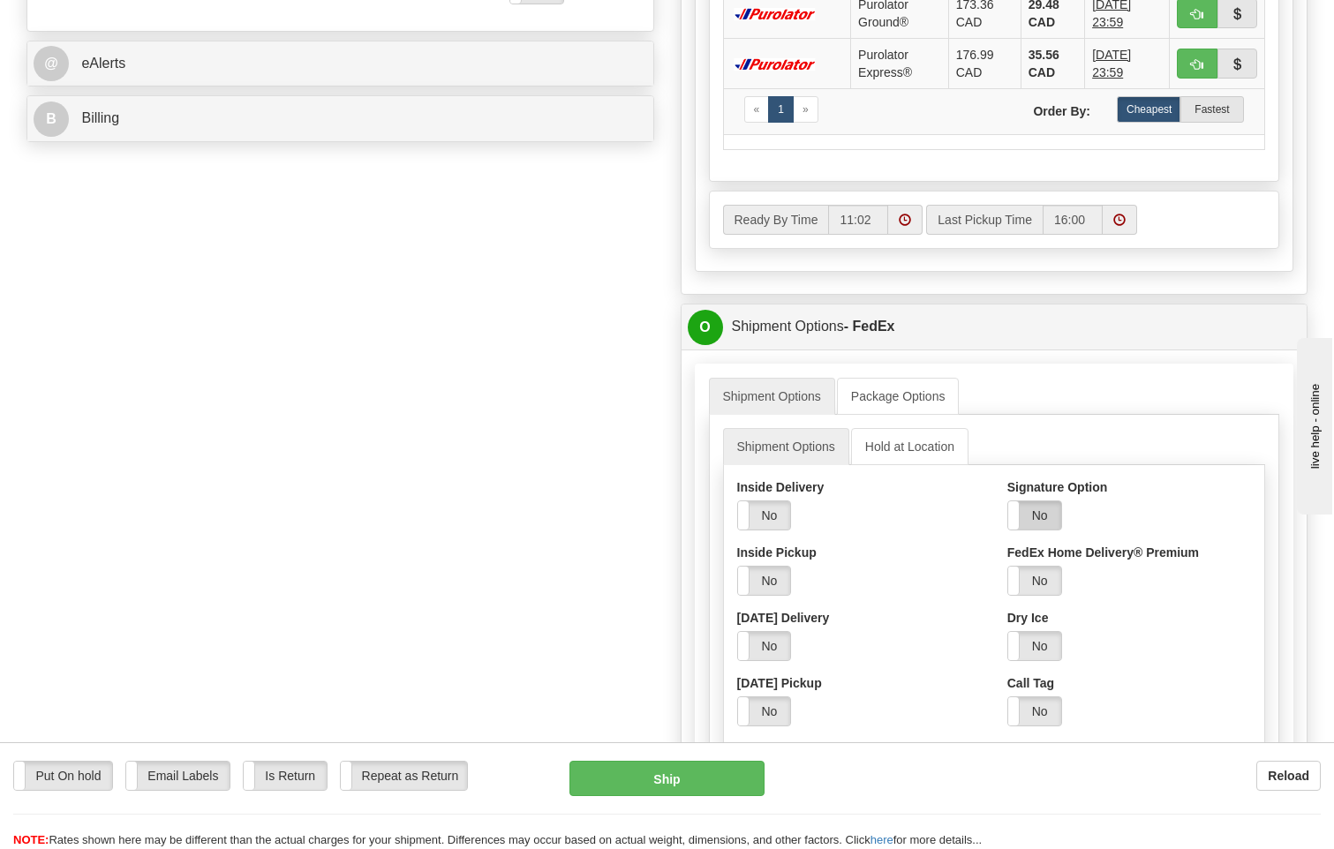
click at [1041, 502] on label "No" at bounding box center [1034, 516] width 53 height 28
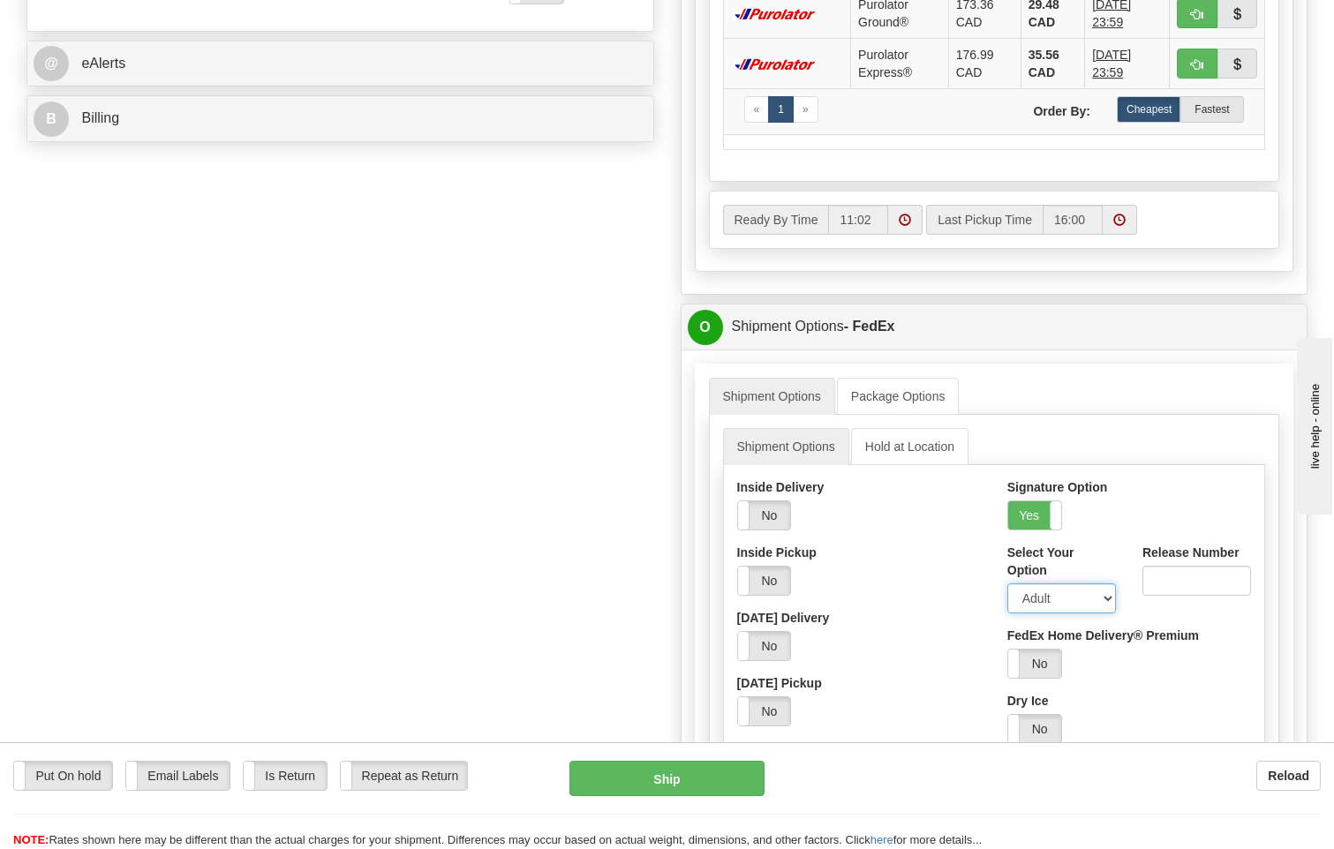
click at [1060, 584] on select "Adult Direct Indirect No Signature Required Service Default" at bounding box center [1061, 599] width 109 height 30
select select "2"
click at [1007, 584] on select "Adult Direct Indirect No Signature Required Service Default" at bounding box center [1061, 599] width 109 height 30
click at [686, 785] on button "Ship" at bounding box center [668, 778] width 196 height 35
type input "92"
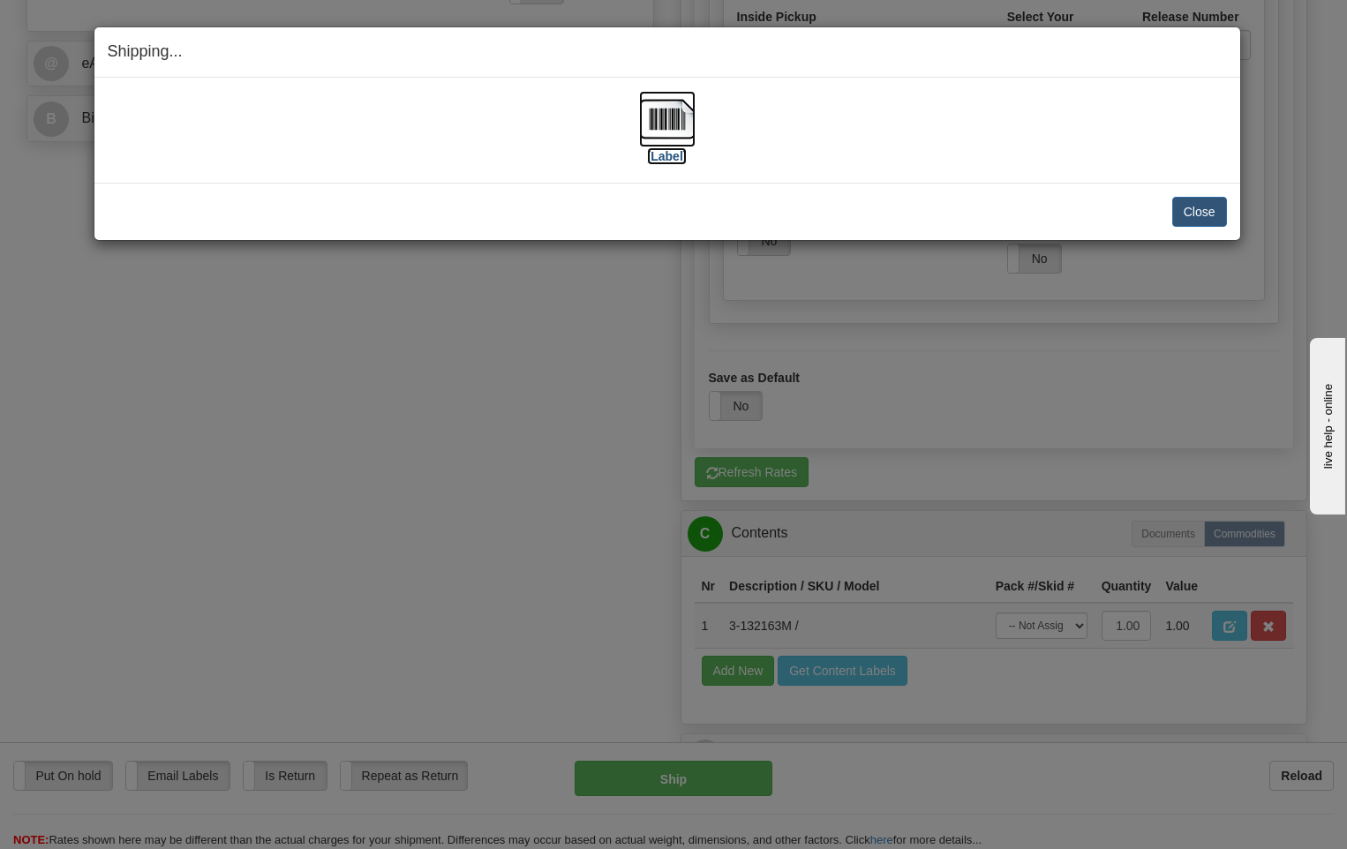
click at [679, 119] on img at bounding box center [667, 119] width 57 height 57
click at [1192, 208] on button "Close" at bounding box center [1200, 212] width 55 height 30
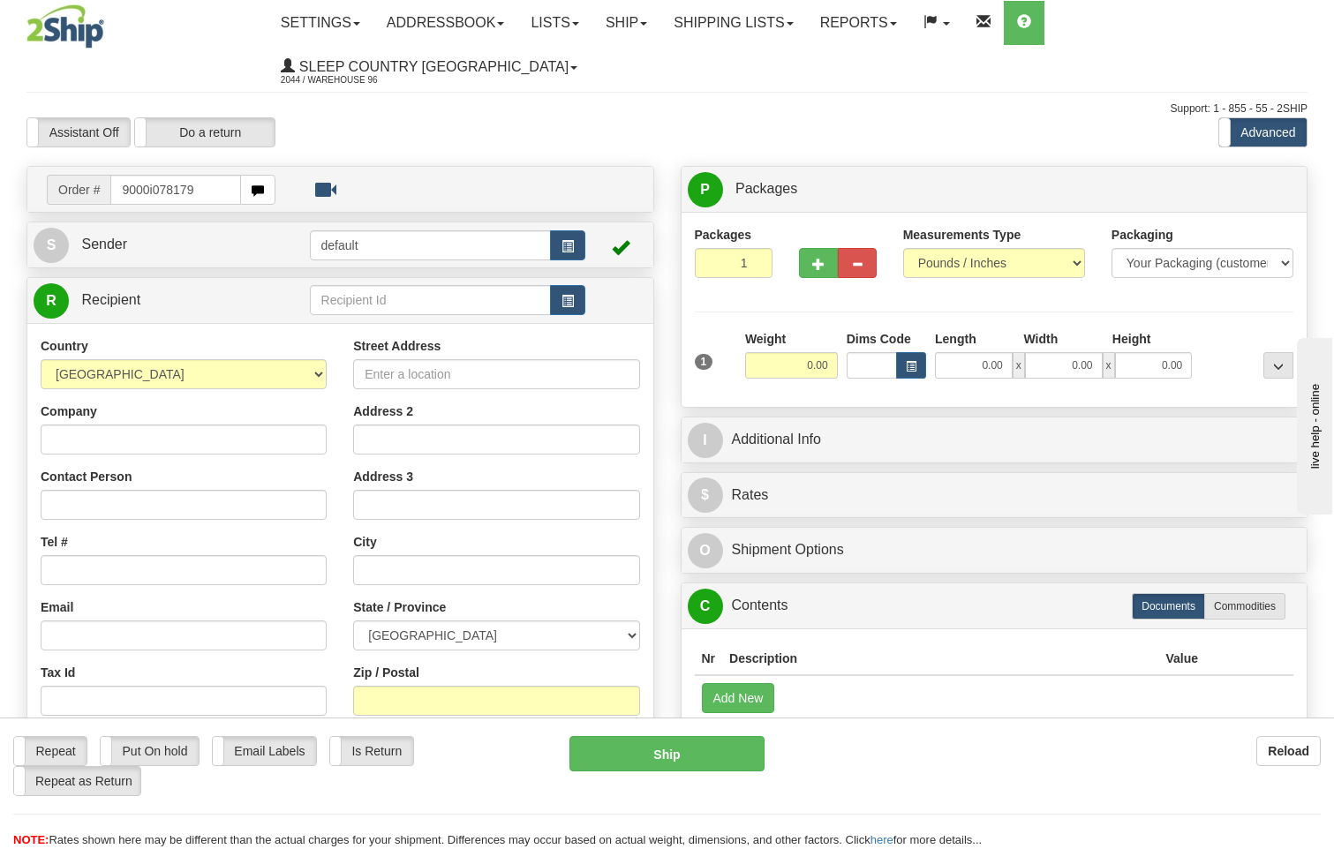
type input "9000i078179"
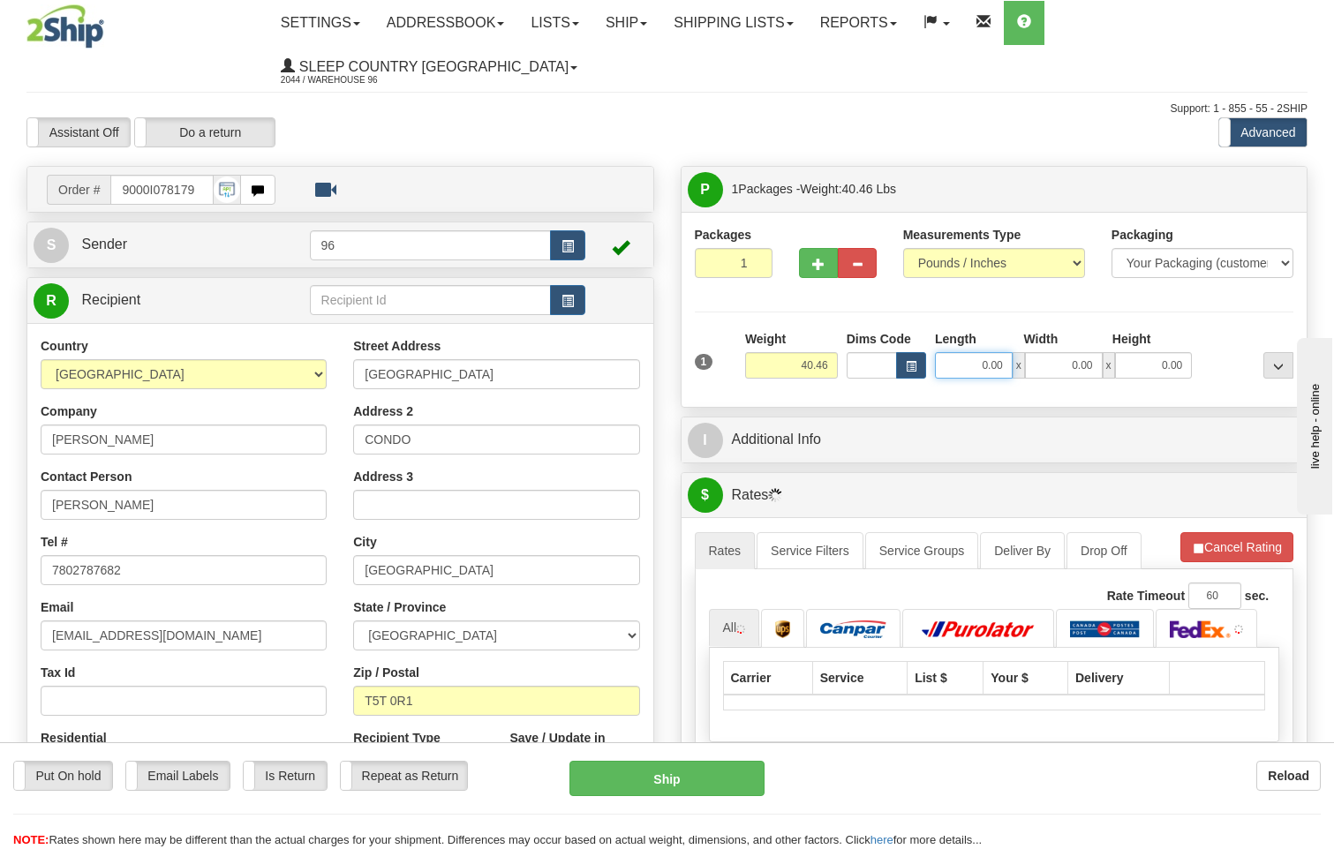
click at [1008, 352] on input "0.00" at bounding box center [974, 365] width 78 height 26
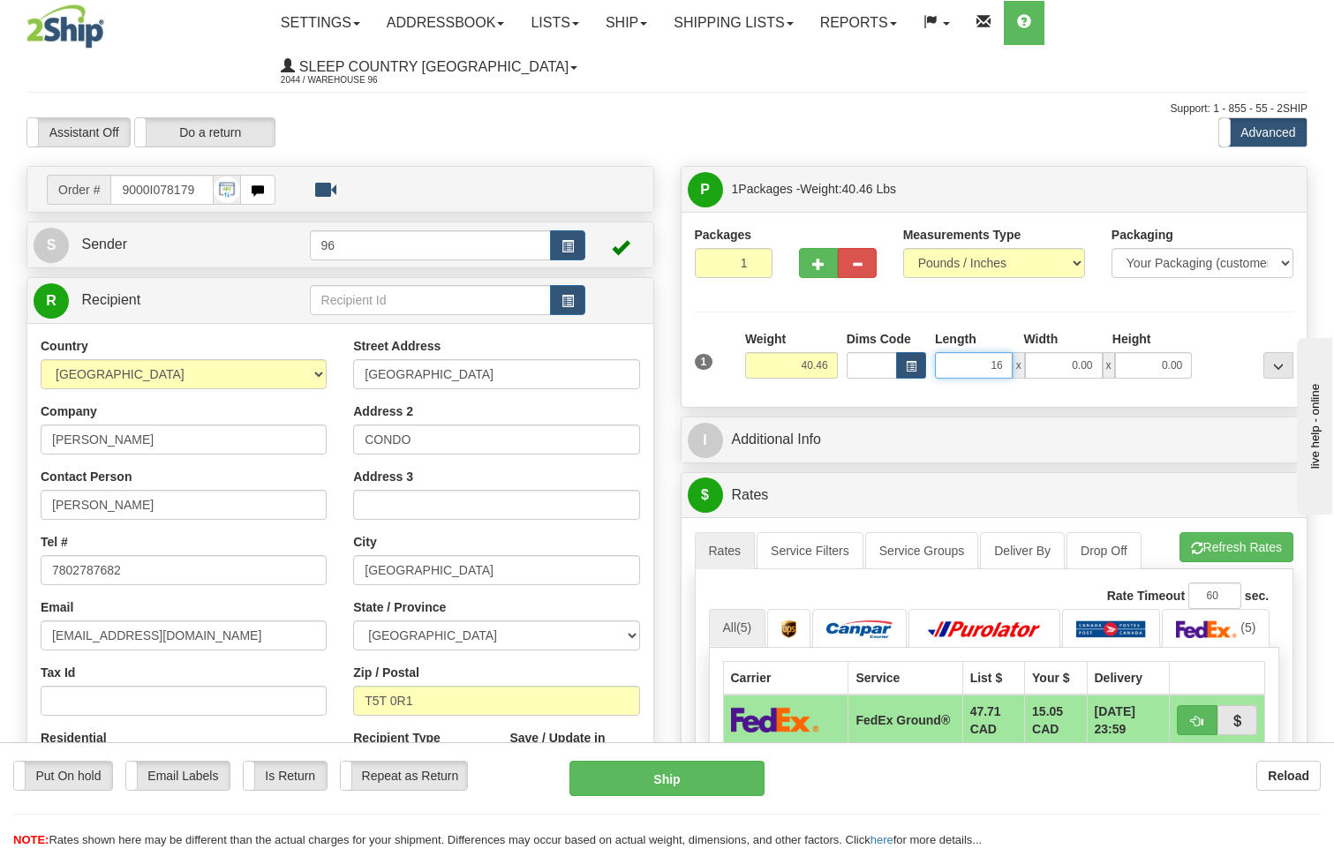
type input "16.00"
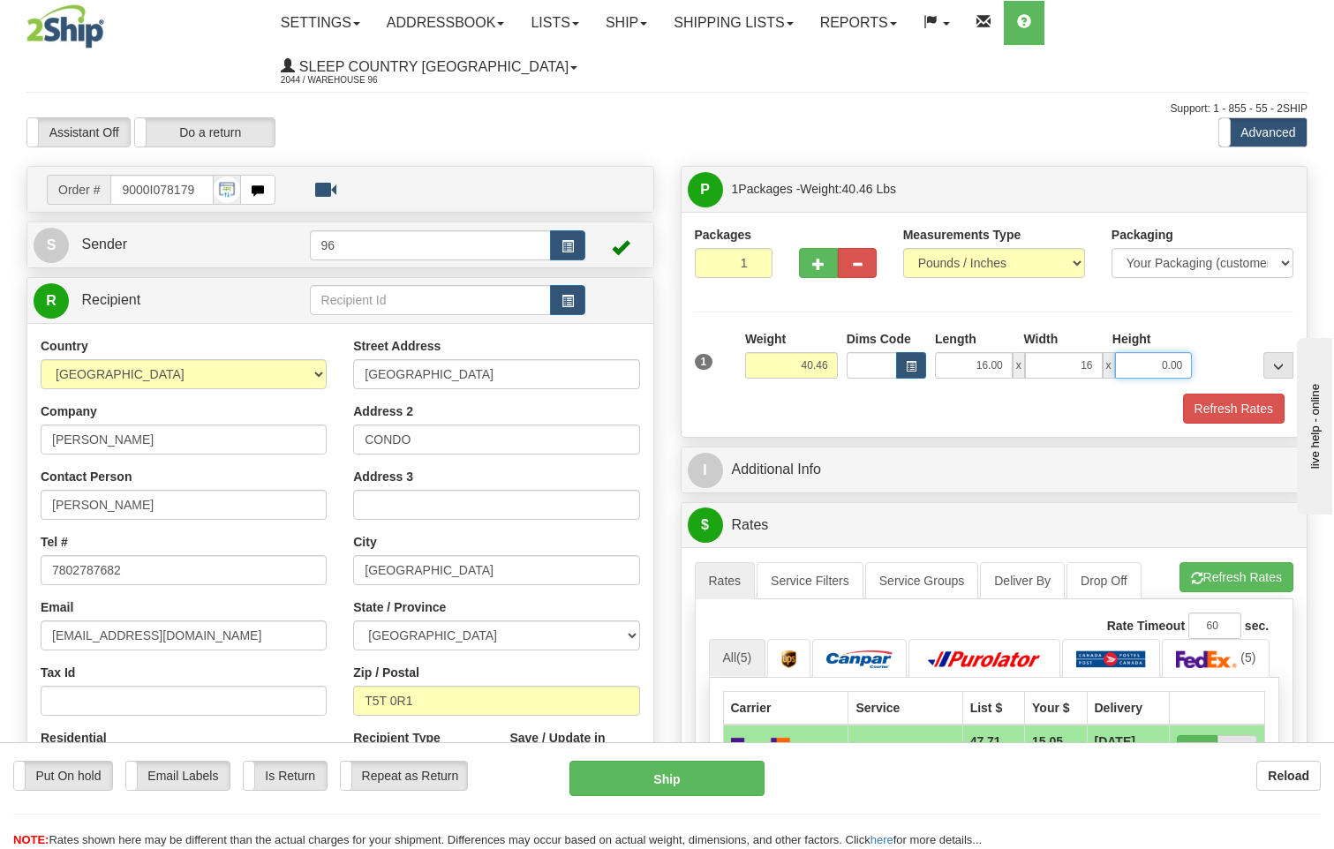
type input "16.00"
type input "40.00"
click at [1239, 394] on button "Refresh Rates" at bounding box center [1234, 409] width 102 height 30
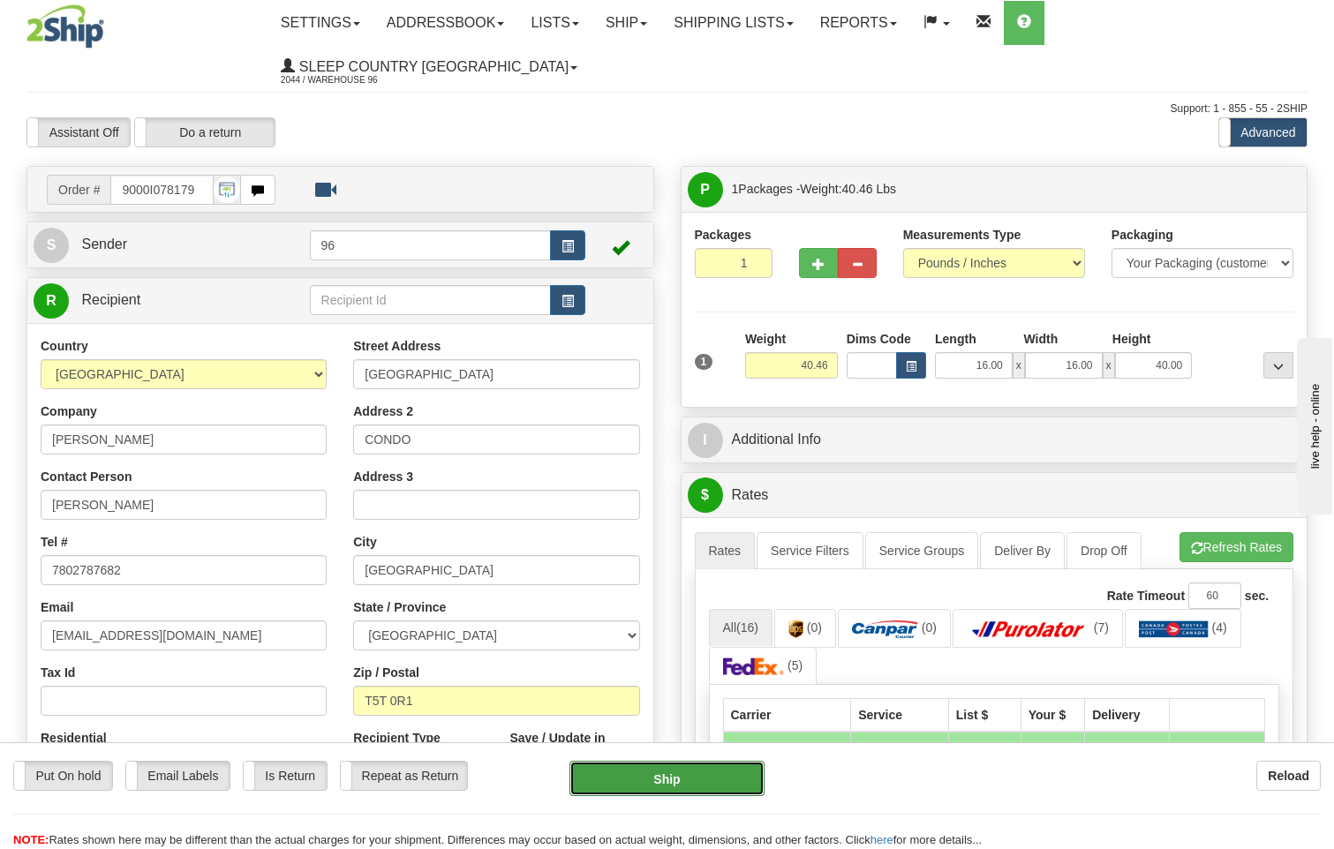
click at [699, 776] on button "Ship" at bounding box center [668, 778] width 196 height 35
type input "92"
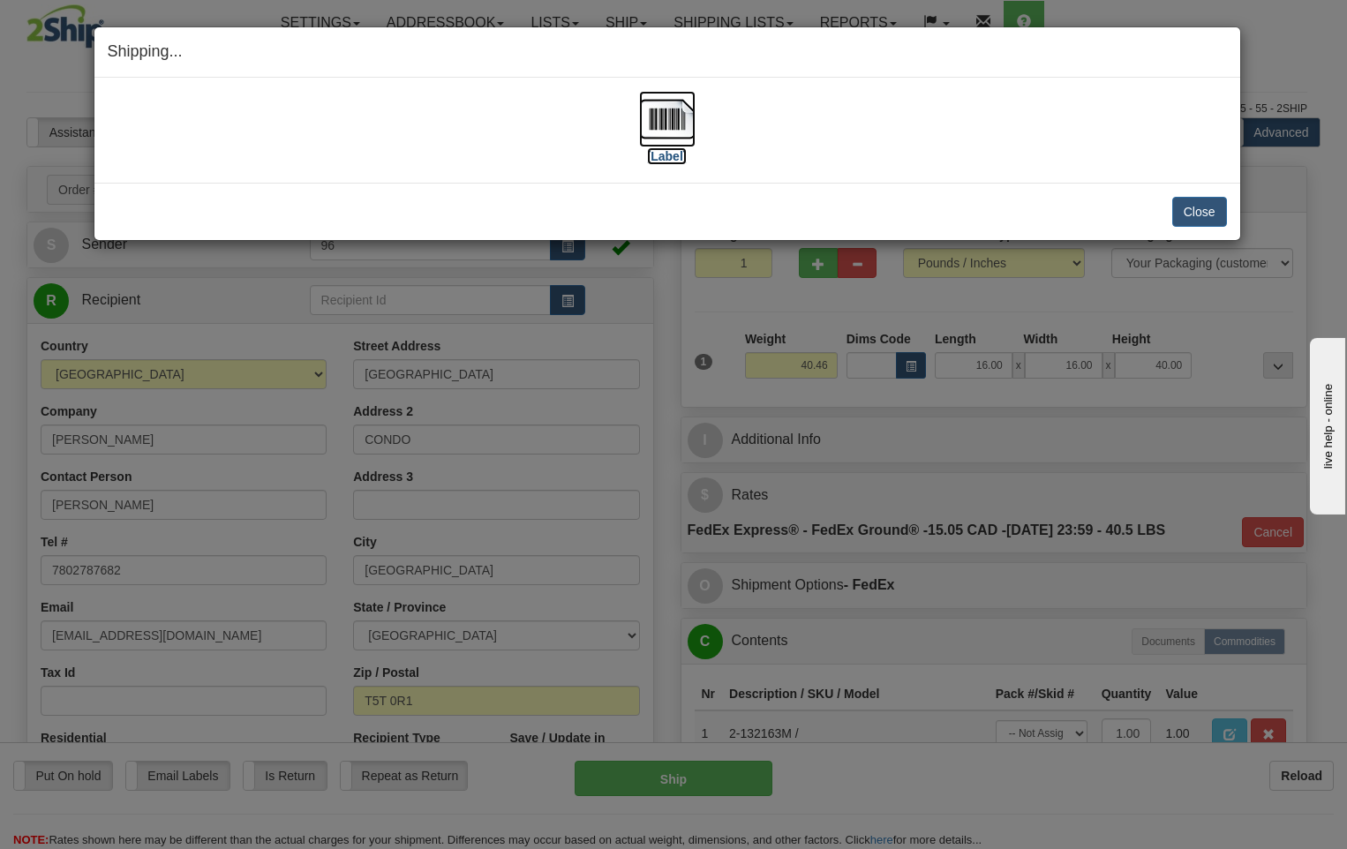
click at [679, 119] on img at bounding box center [667, 119] width 57 height 57
click at [1202, 213] on button "Close" at bounding box center [1200, 212] width 55 height 30
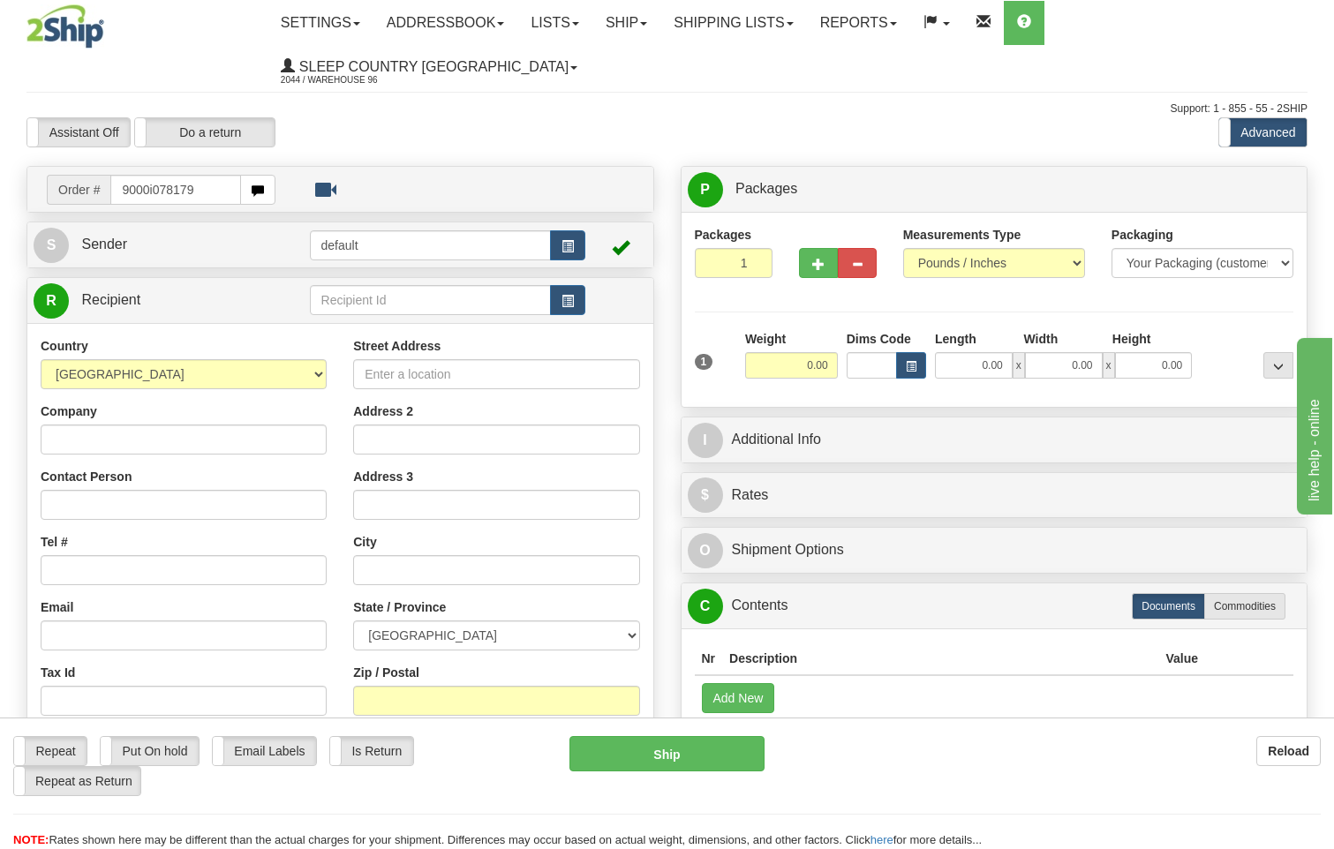
type input "9000i078179"
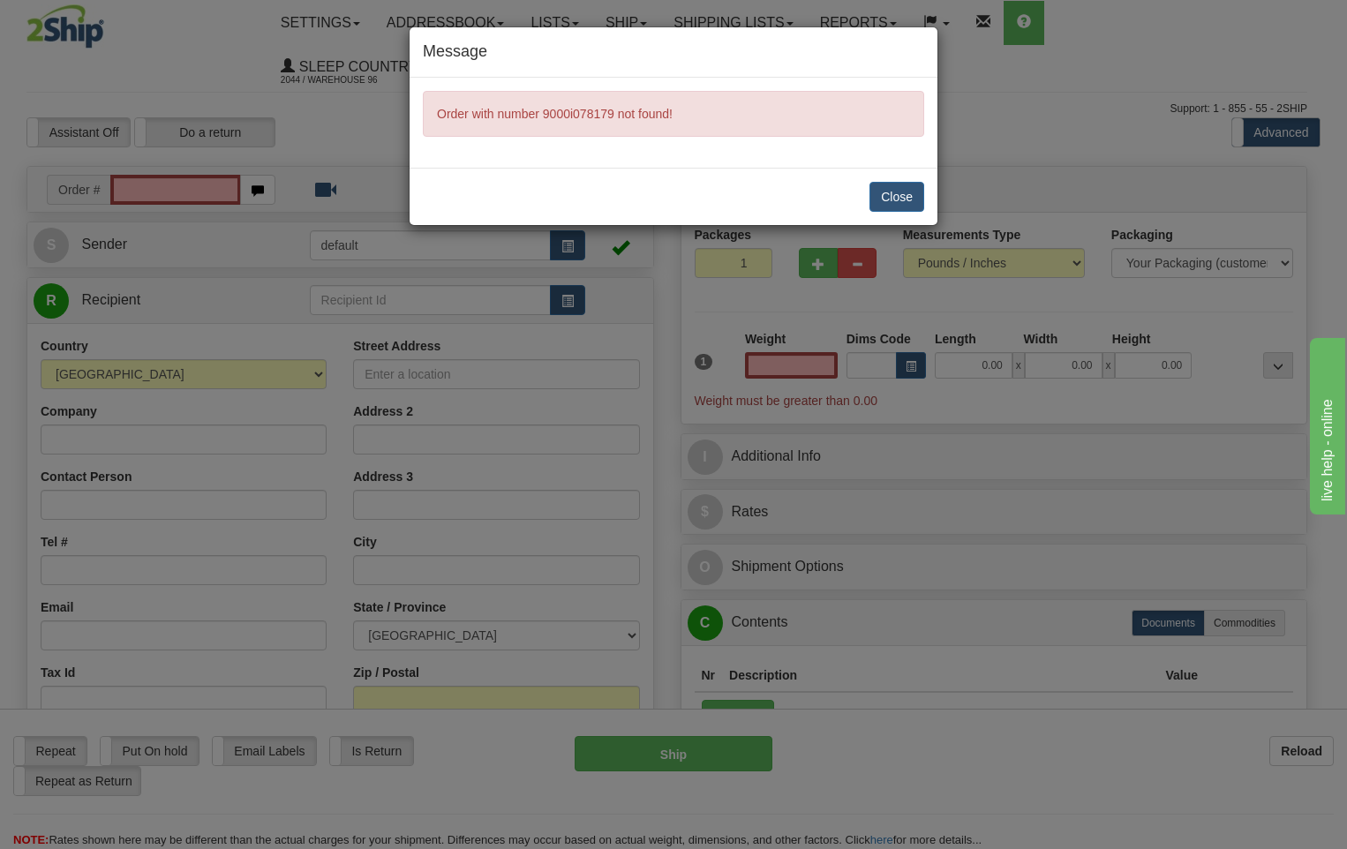
type input "0.00"
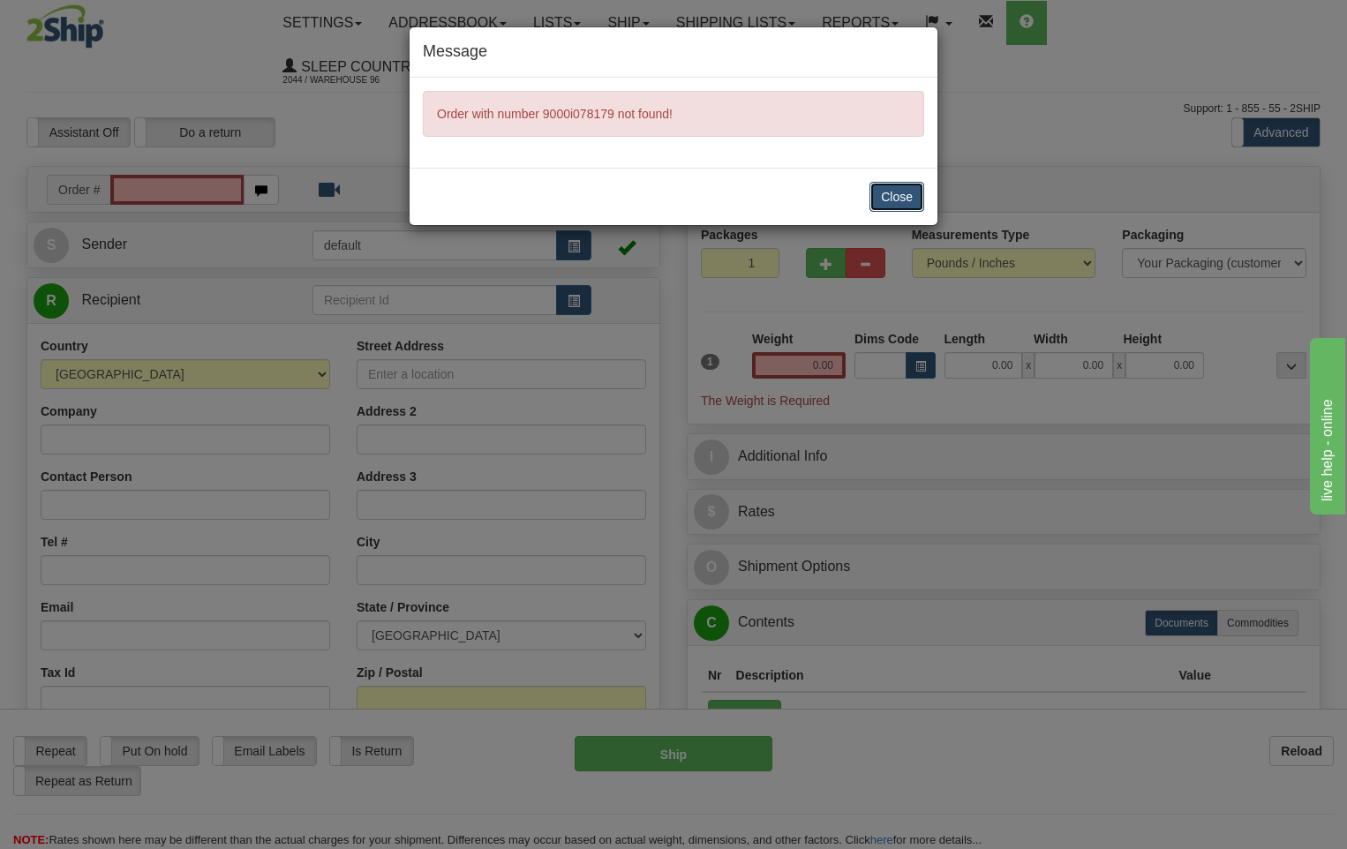
click at [907, 191] on button "Close" at bounding box center [897, 197] width 55 height 30
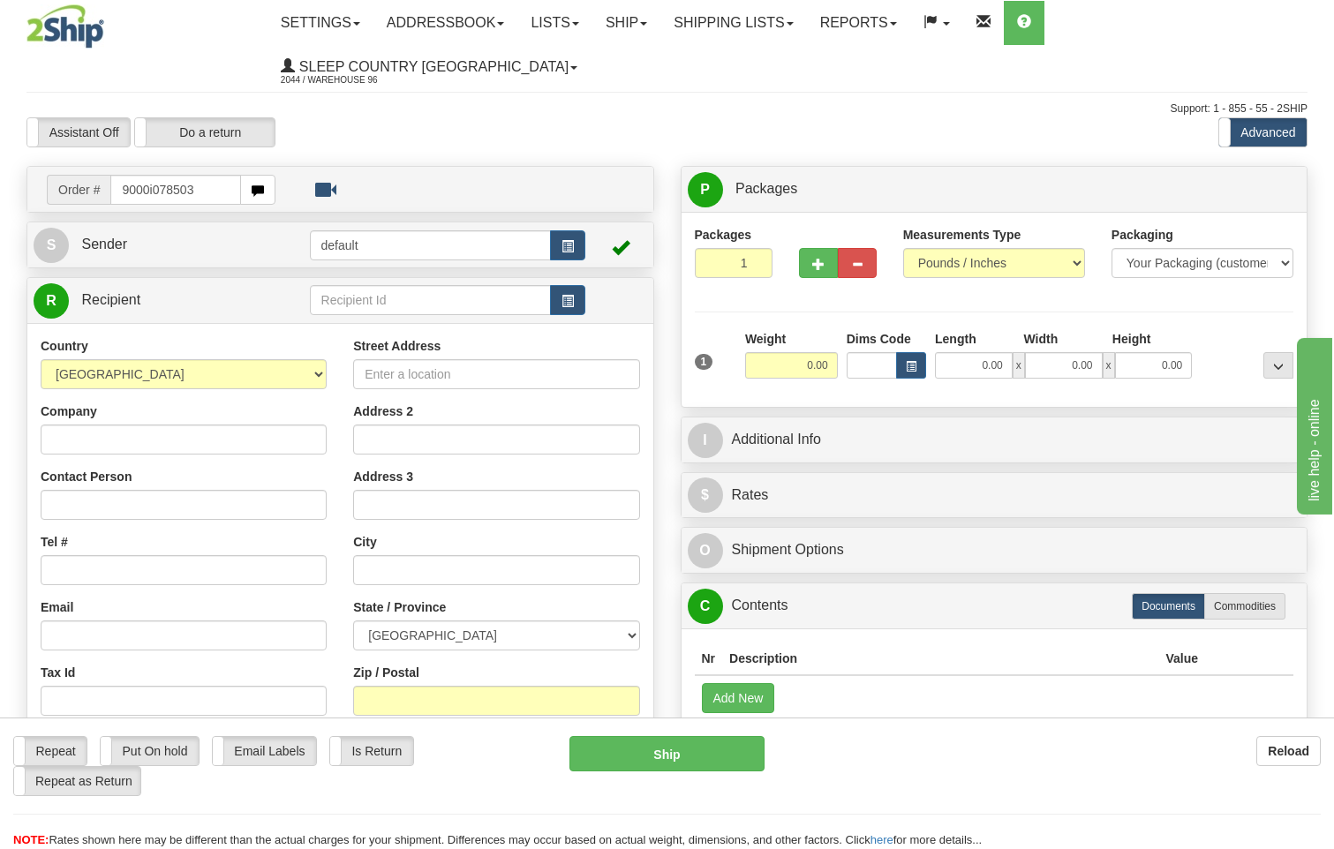
type input "9000i078503"
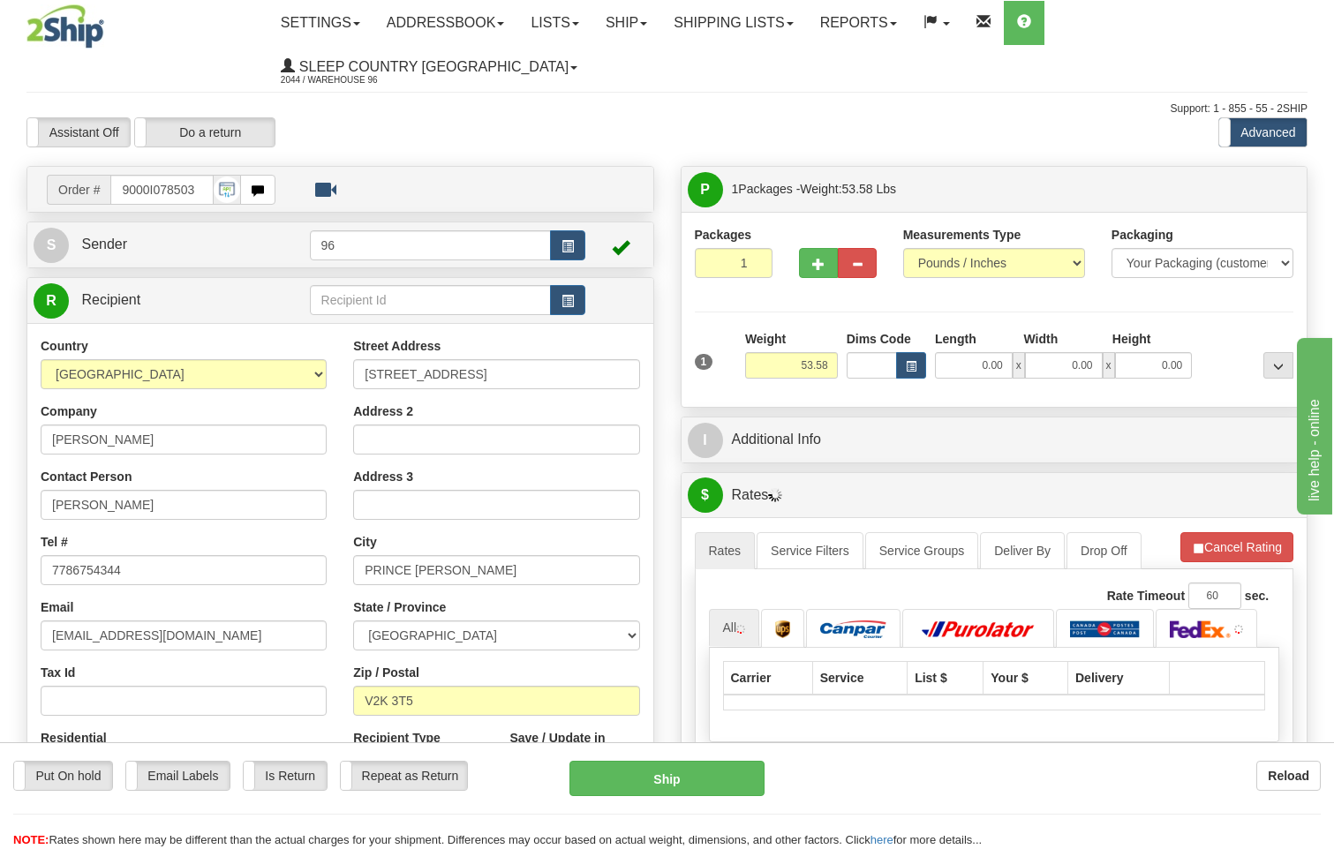
click at [1015, 352] on span "x" at bounding box center [1019, 365] width 12 height 26
click at [1008, 352] on input "0.00" at bounding box center [974, 365] width 78 height 26
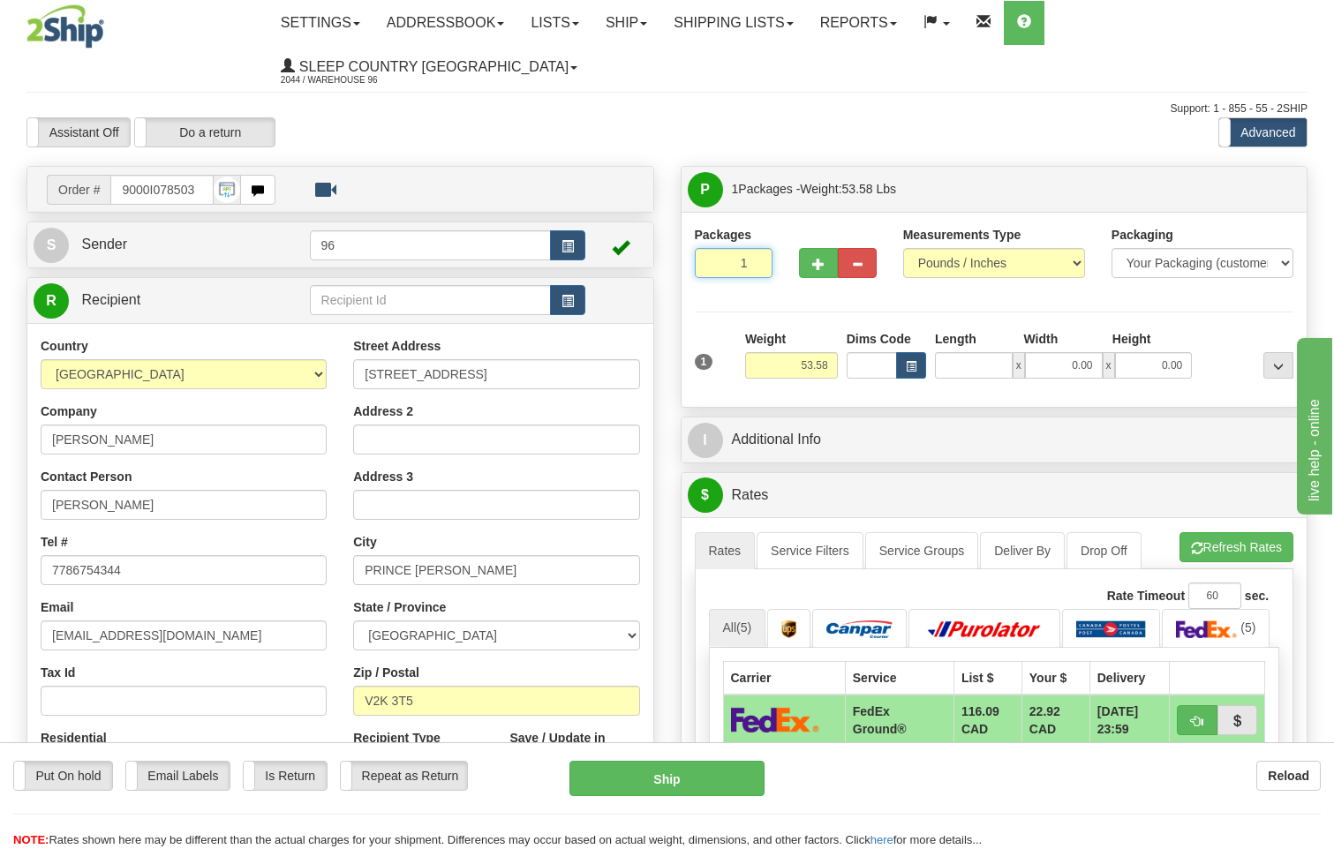
type input "2"
type input "0.00"
type input "2"
click at [754, 248] on input "2" at bounding box center [734, 263] width 78 height 30
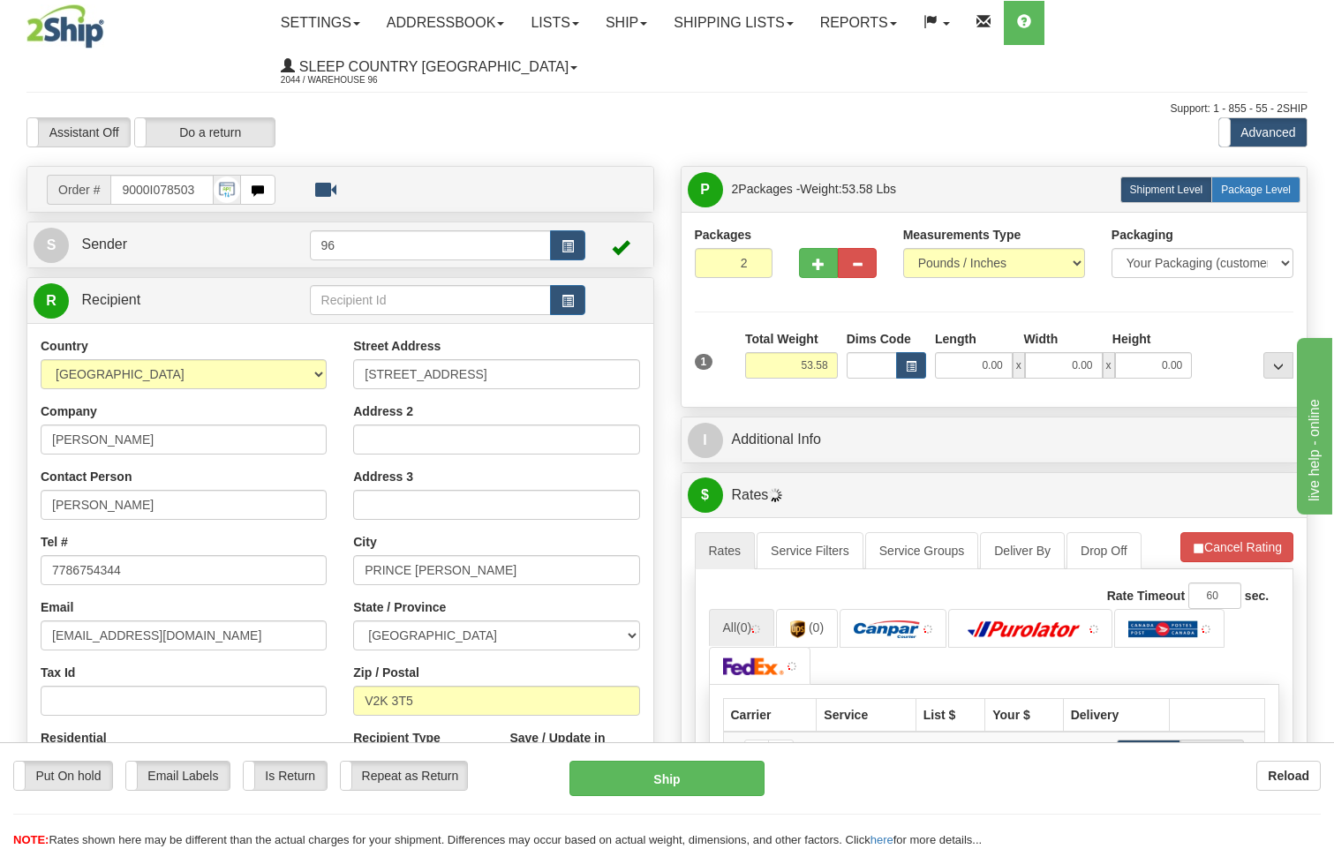
click at [1258, 184] on span "Package Level" at bounding box center [1256, 190] width 70 height 12
radio input "true"
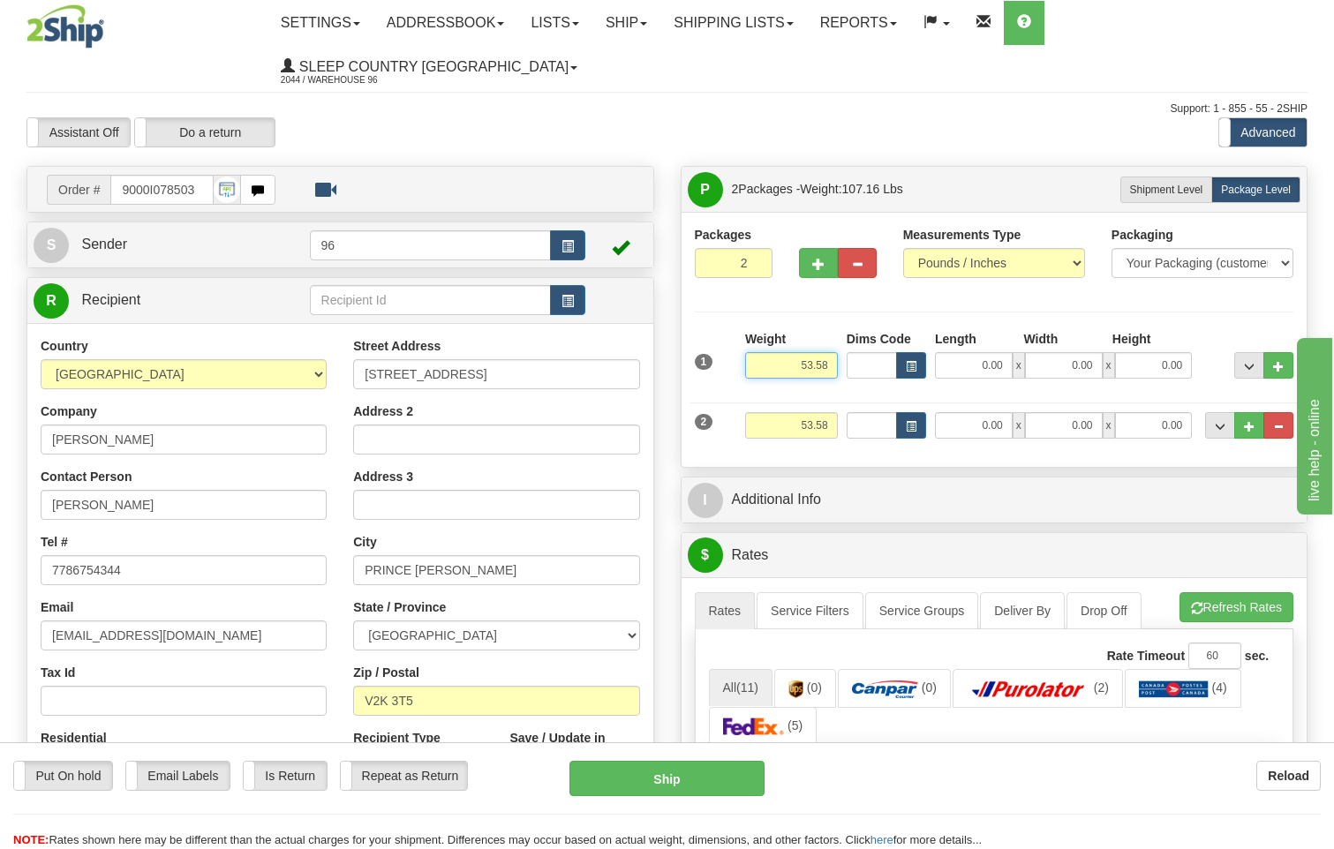
click at [834, 352] on input "53.58" at bounding box center [791, 365] width 93 height 26
type input "5"
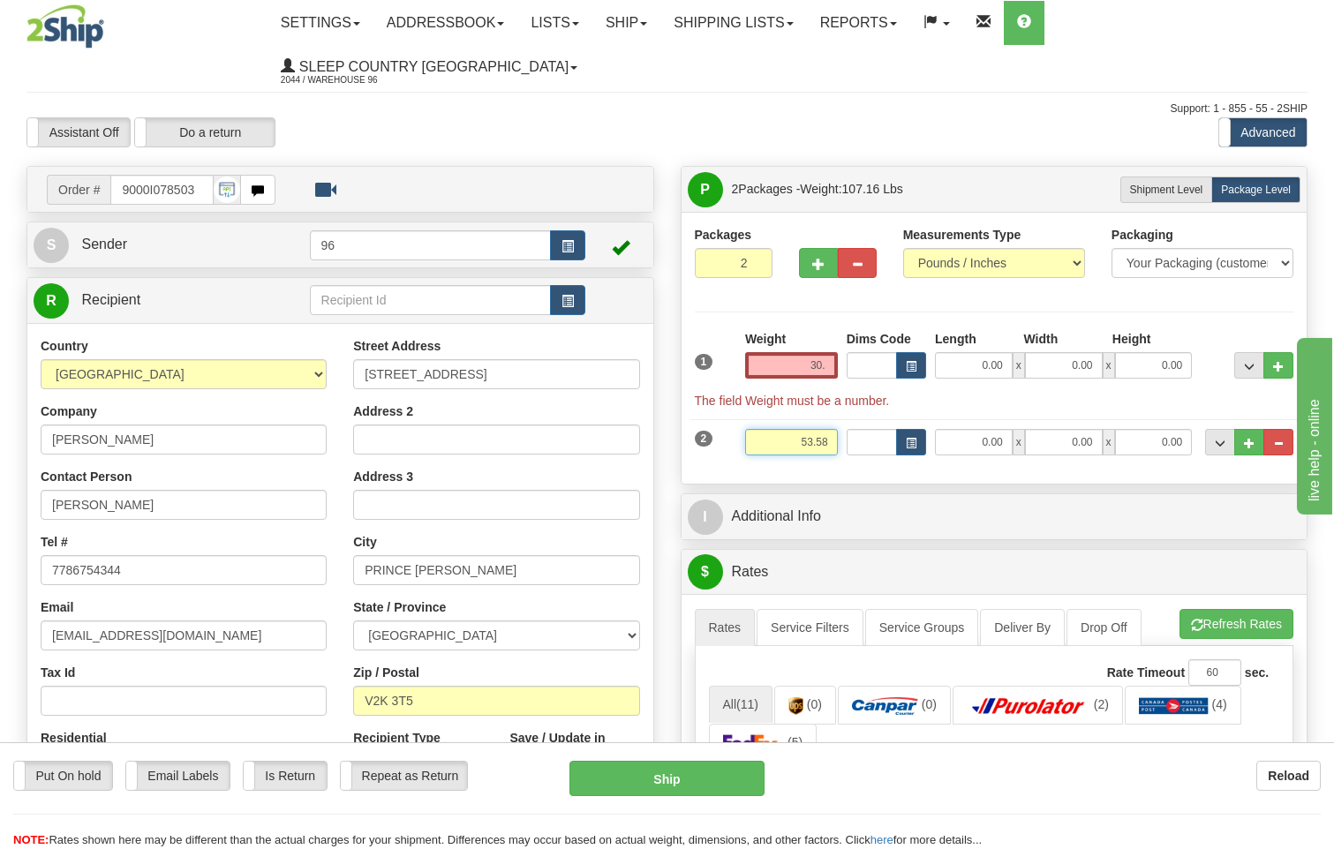
click at [830, 429] on div "Weight 53.58" at bounding box center [792, 449] width 102 height 40
type input "30.00"
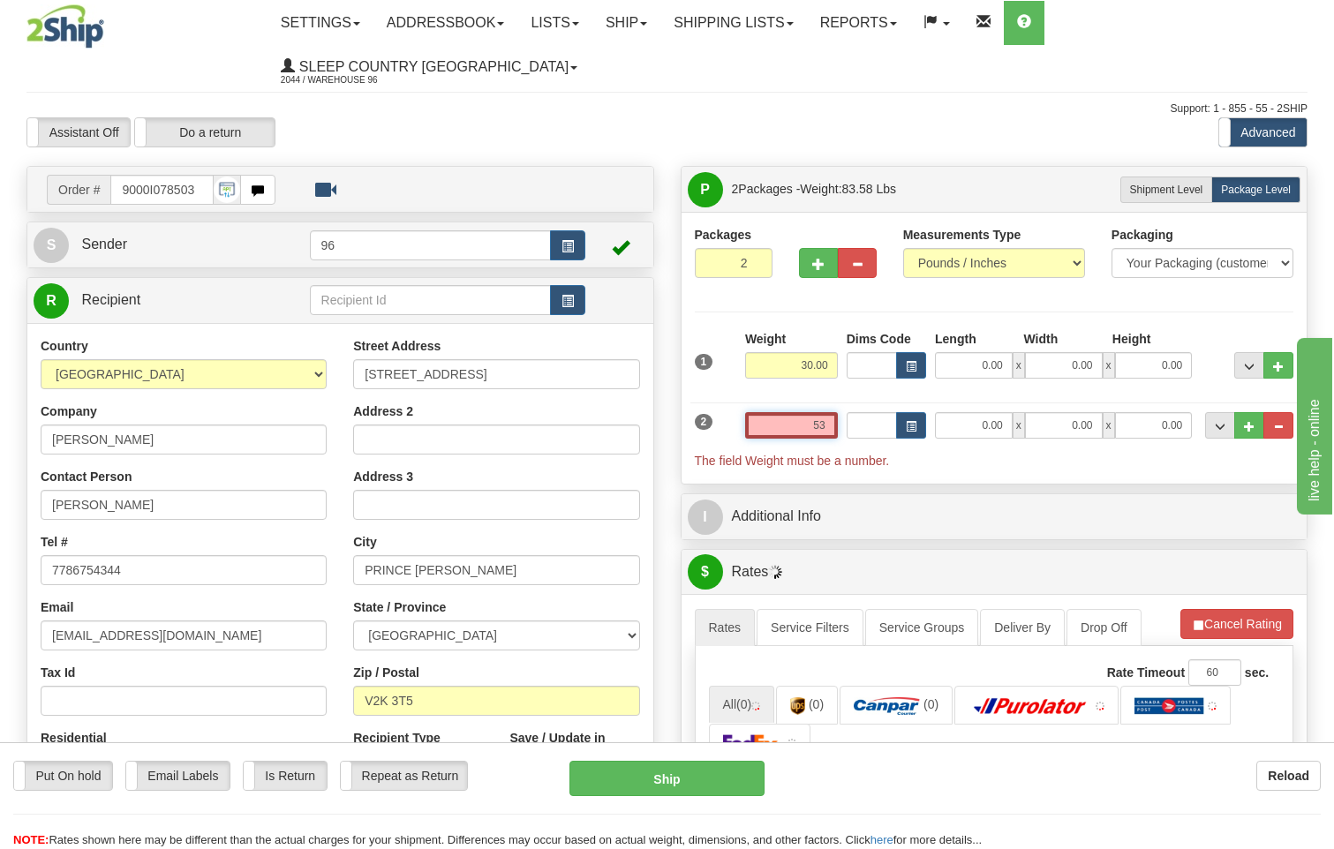
type input "5"
type input "30.00"
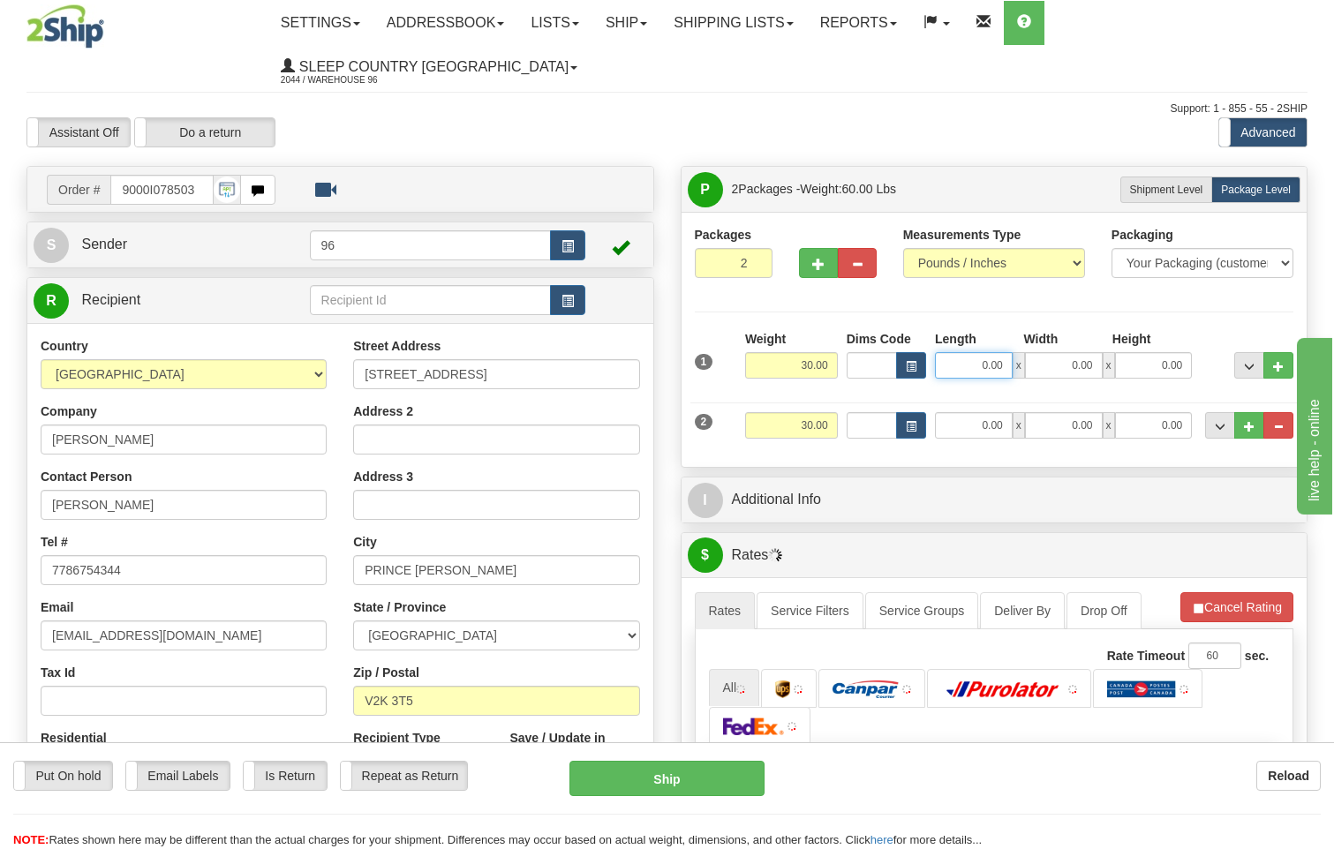
click at [1005, 352] on input "0.00" at bounding box center [974, 365] width 78 height 26
type input "13.00"
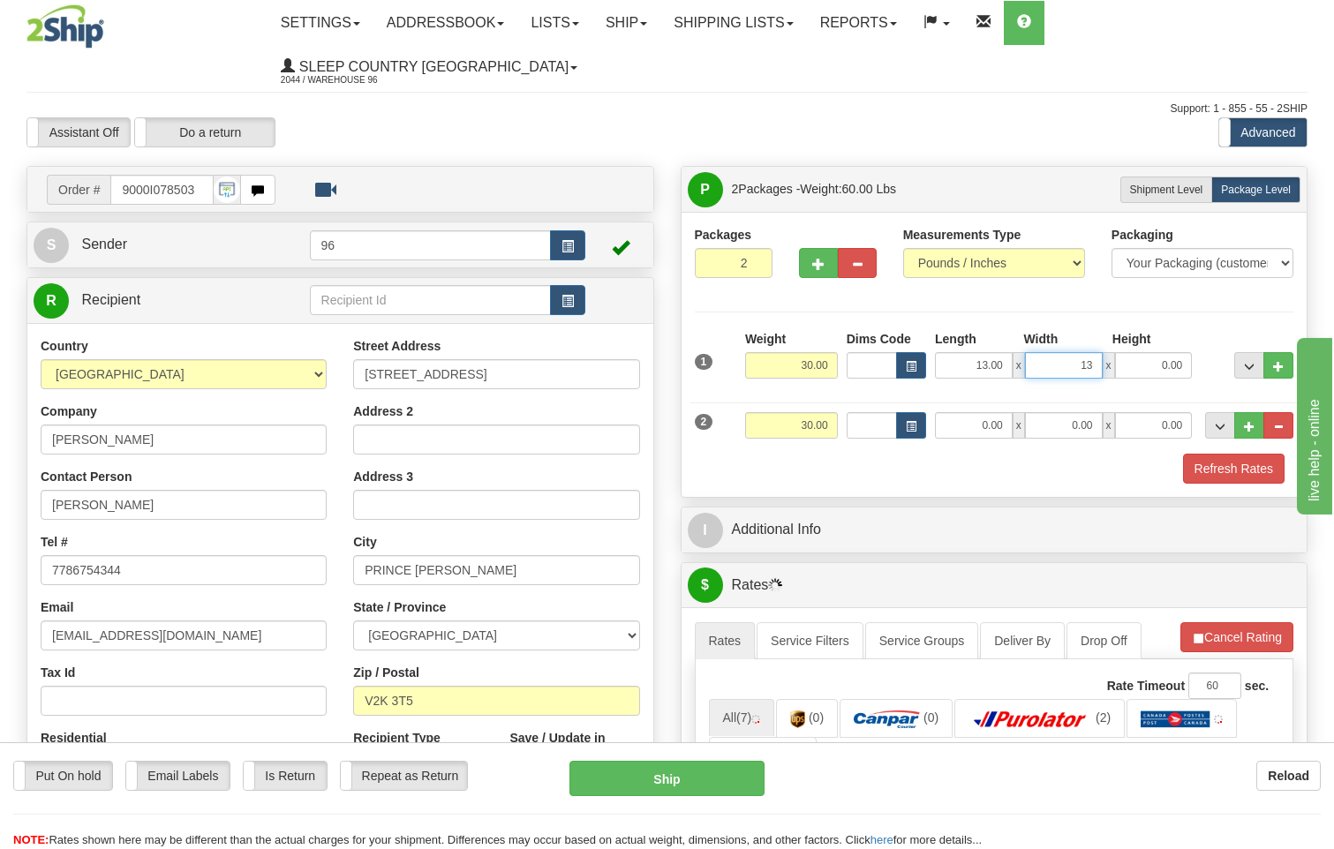
type input "13.00"
type input "41.00"
click at [996, 412] on input "0.00" at bounding box center [974, 425] width 78 height 26
type input "13.00"
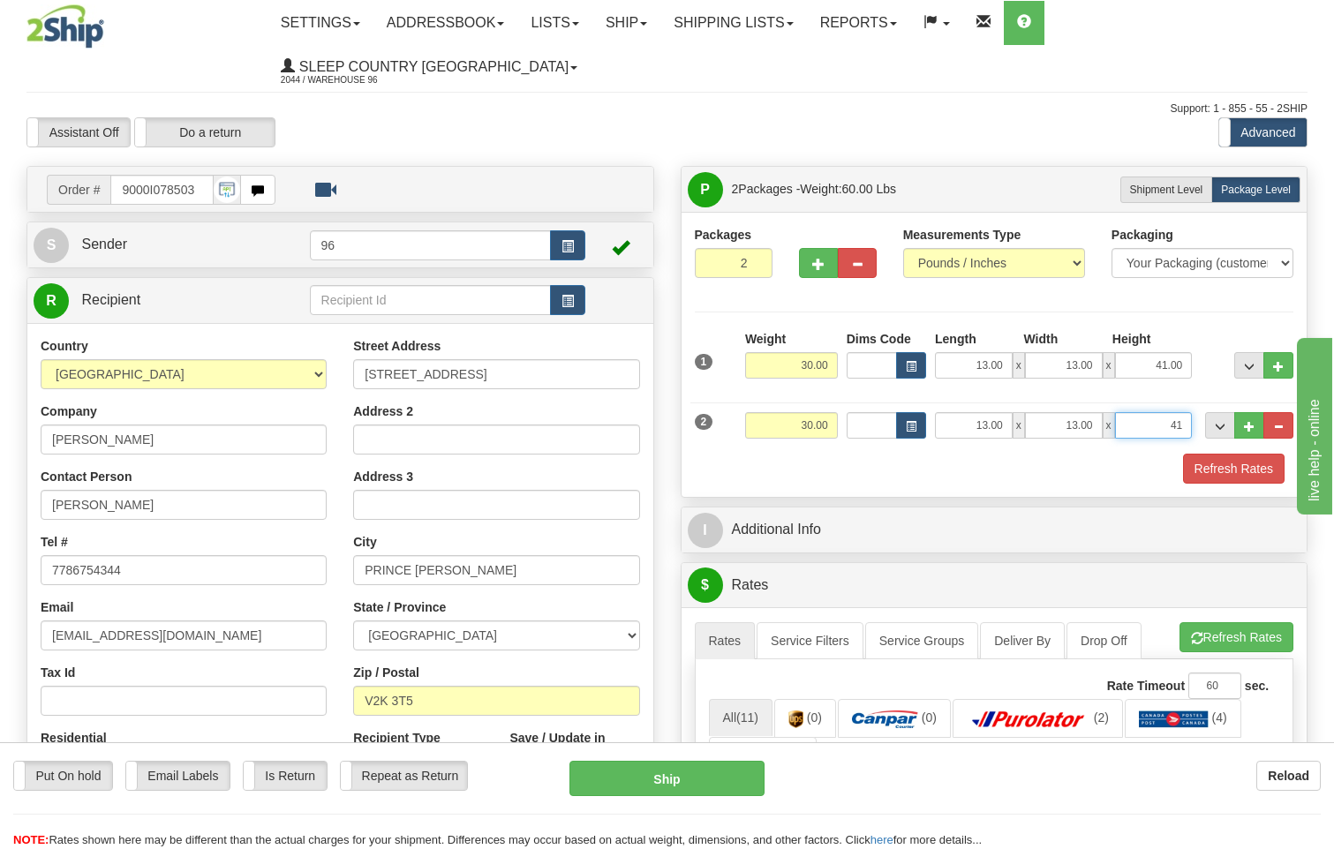
type input "41.00"
click at [1200, 454] on button "Refresh Rates" at bounding box center [1234, 469] width 102 height 30
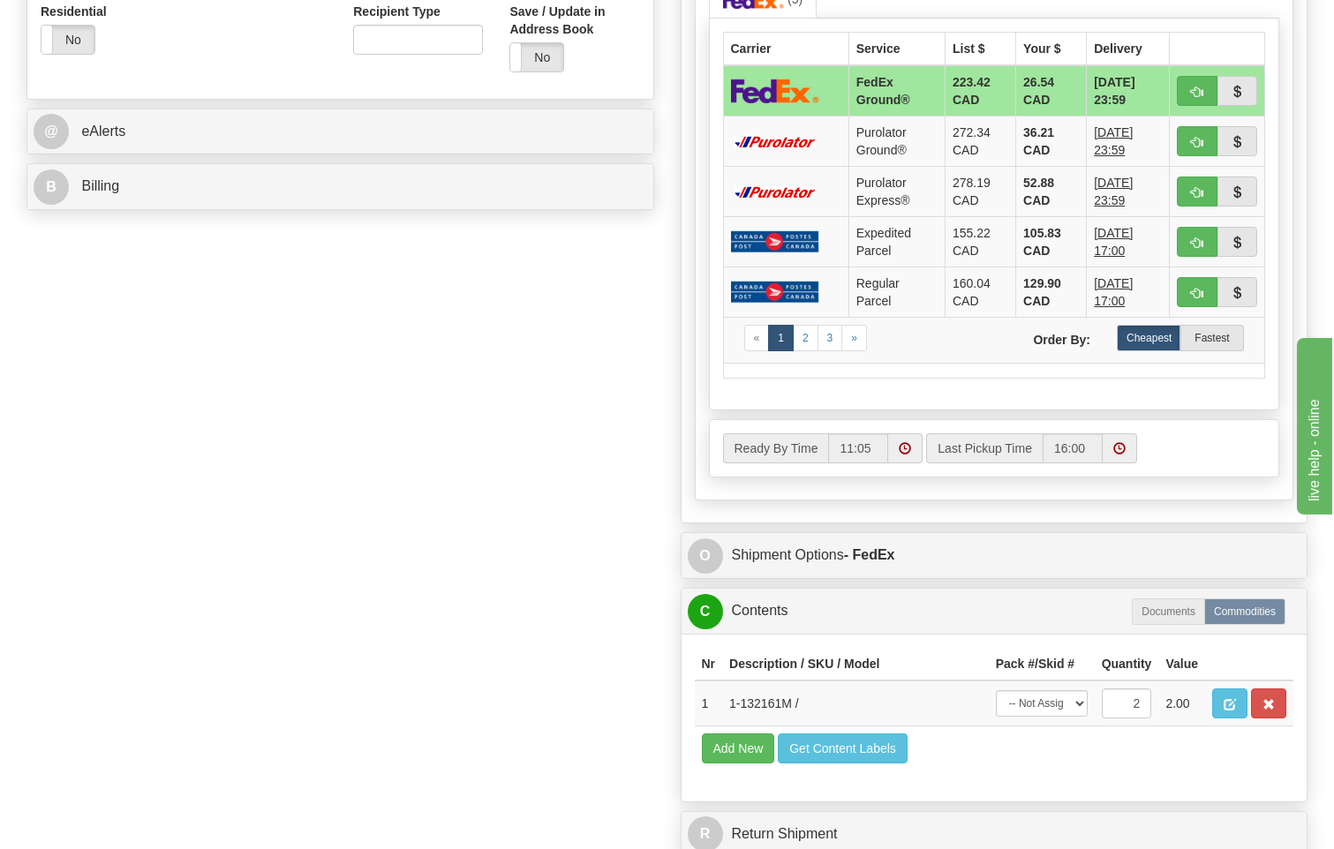
scroll to position [883, 0]
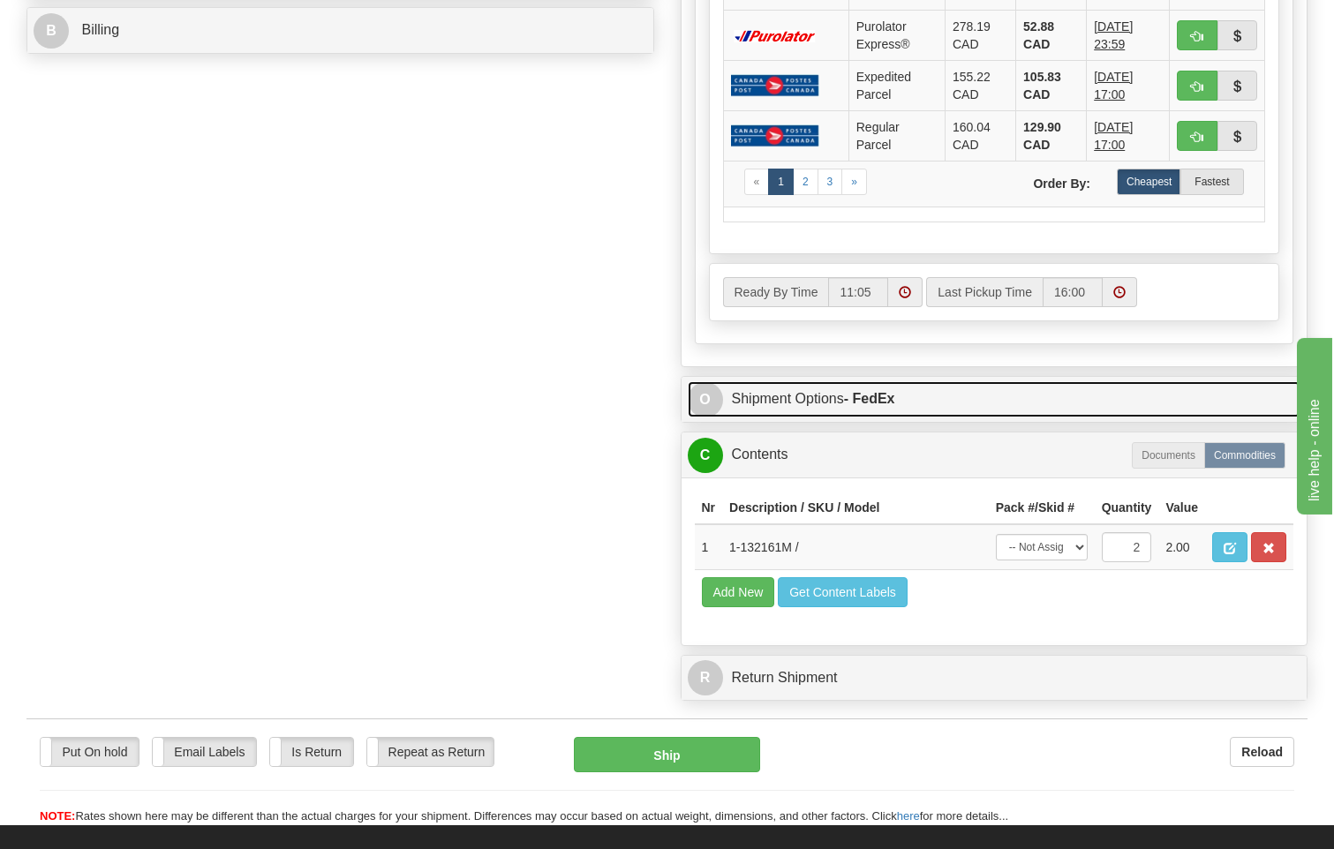
click at [878, 391] on strong "- FedEx" at bounding box center [869, 398] width 51 height 15
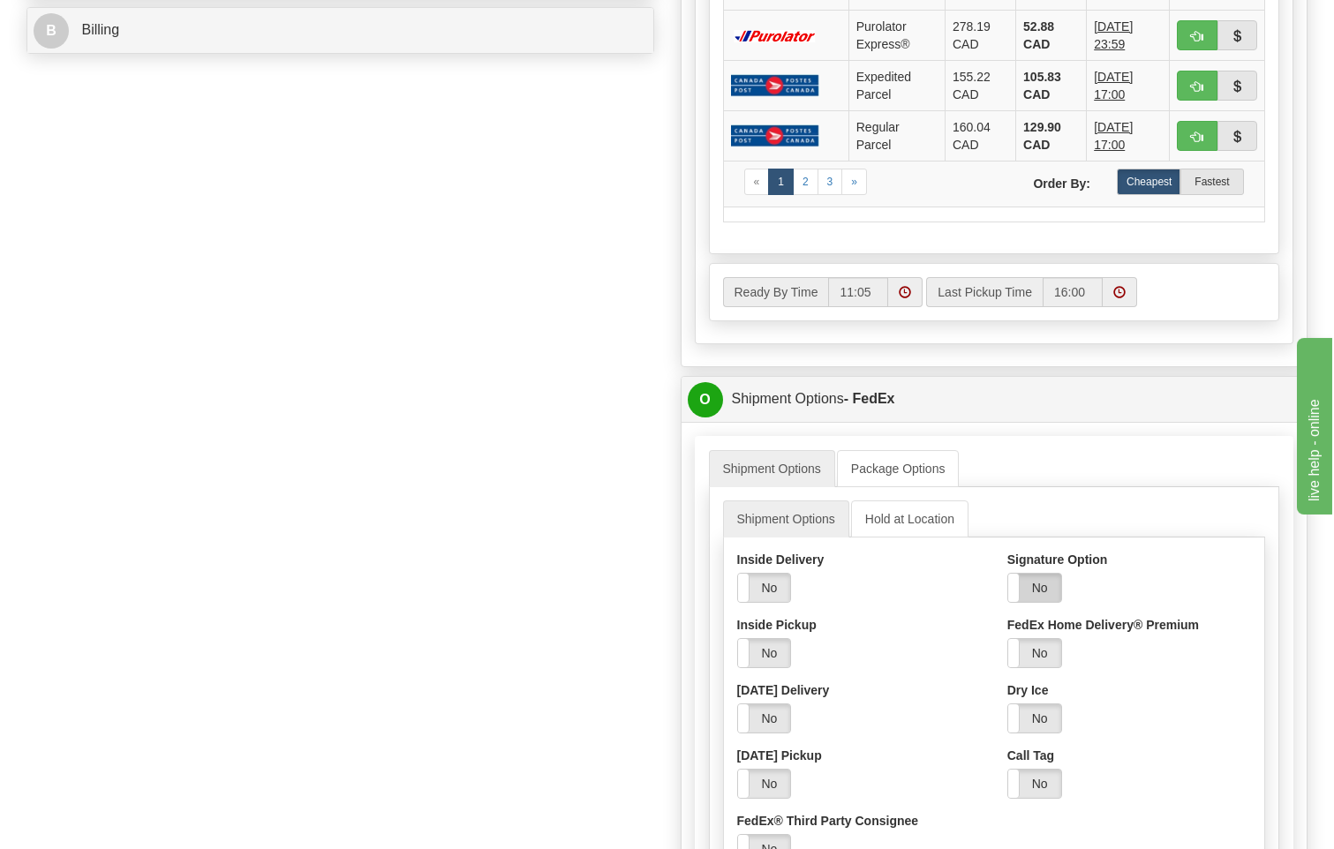
click at [1042, 574] on label "No" at bounding box center [1034, 588] width 53 height 28
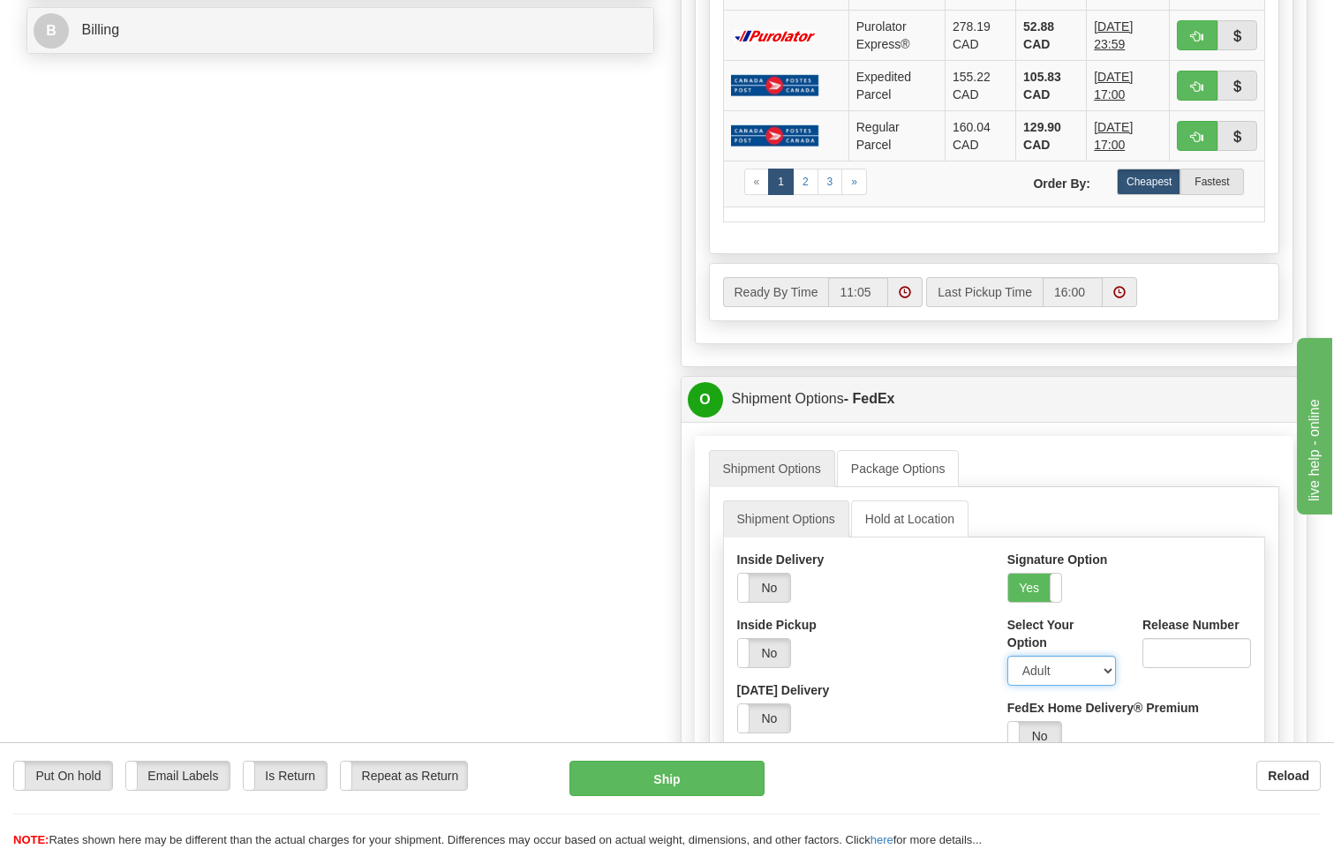
click at [1058, 656] on select "Adult Direct Indirect No Signature Required Service Default" at bounding box center [1061, 671] width 109 height 30
select select "2"
click at [1007, 656] on select "Adult Direct Indirect No Signature Required Service Default" at bounding box center [1061, 671] width 109 height 30
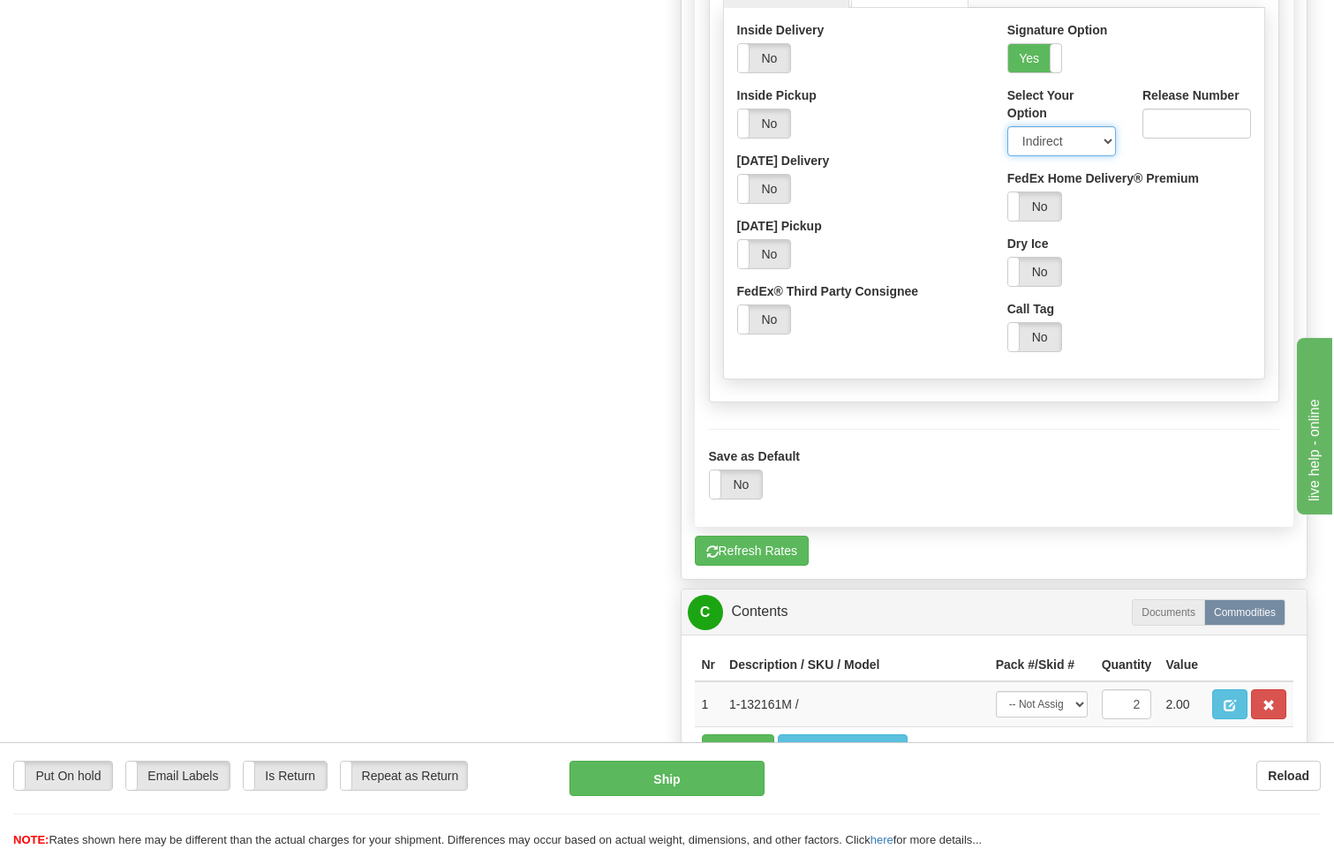
scroll to position [1678, 0]
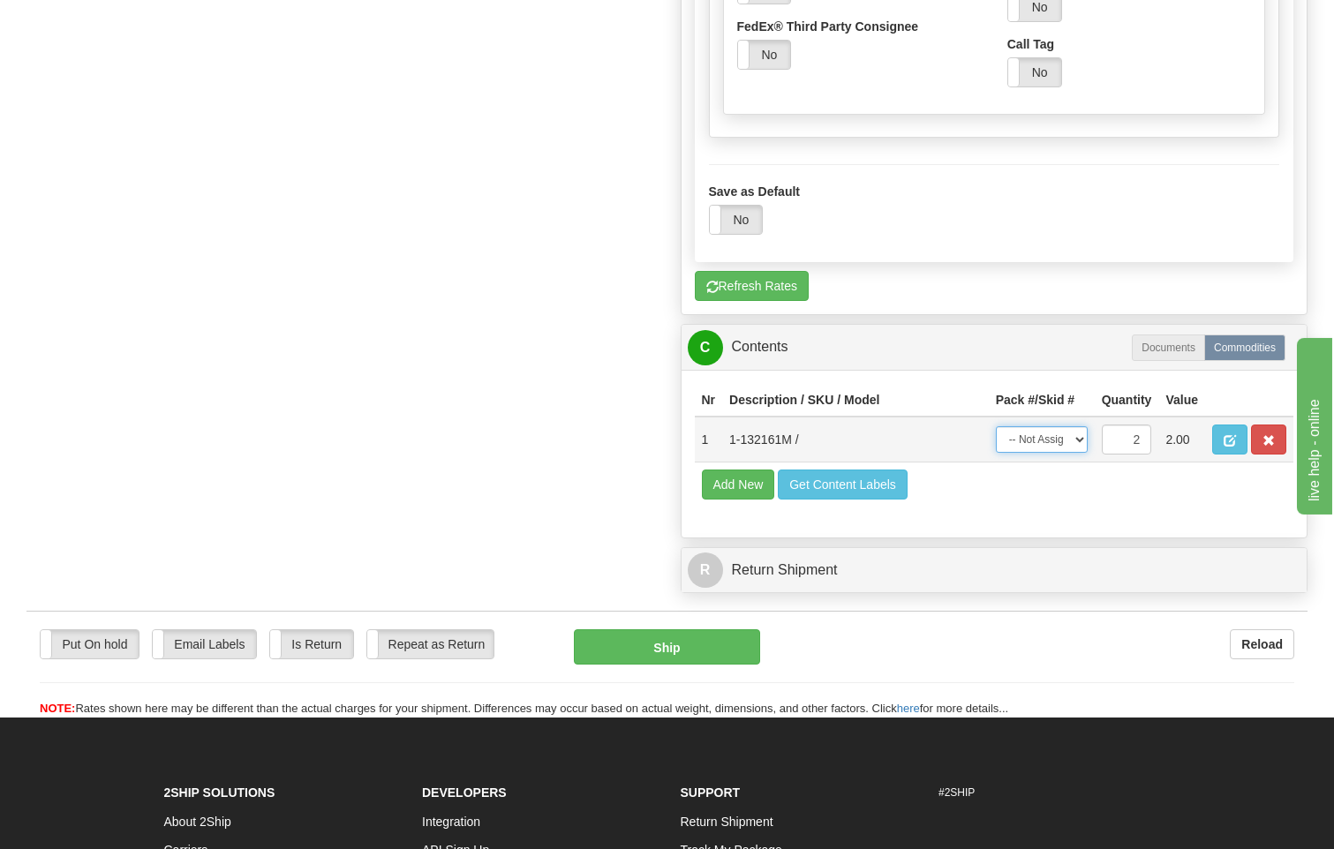
click at [1067, 426] on select "-- Not Assigned -- Package 1 Package 2 Split" at bounding box center [1042, 439] width 92 height 26
select select "SPLIT"
click at [996, 426] on select "-- Not Assigned -- Package 1 Package 2 Split" at bounding box center [1042, 439] width 92 height 26
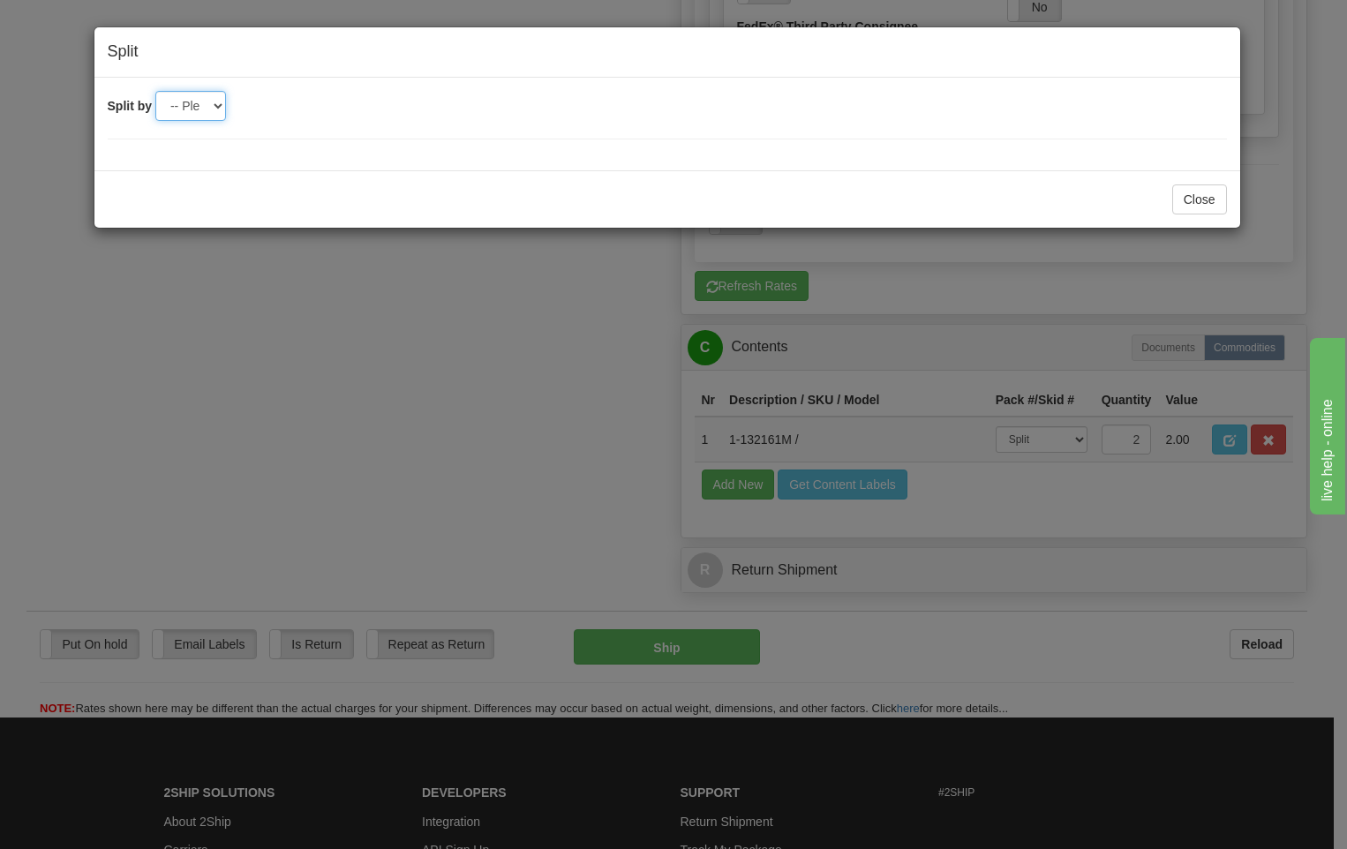
click at [212, 104] on select "-- Please select -- 2" at bounding box center [190, 106] width 71 height 30
select select "2"
click at [155, 91] on select "-- Please select -- 2" at bounding box center [190, 106] width 71 height 30
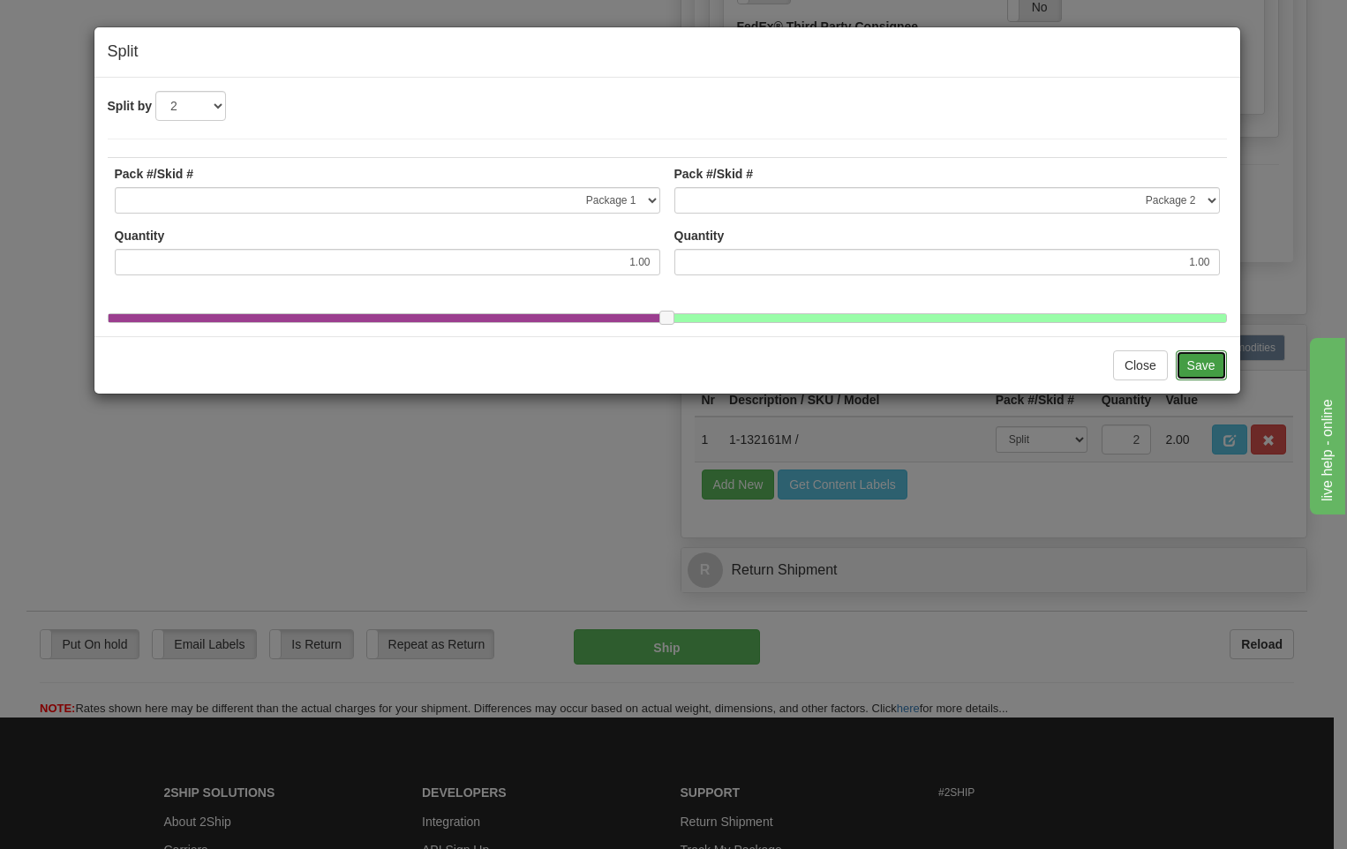
click at [1208, 379] on button "Save" at bounding box center [1201, 366] width 51 height 30
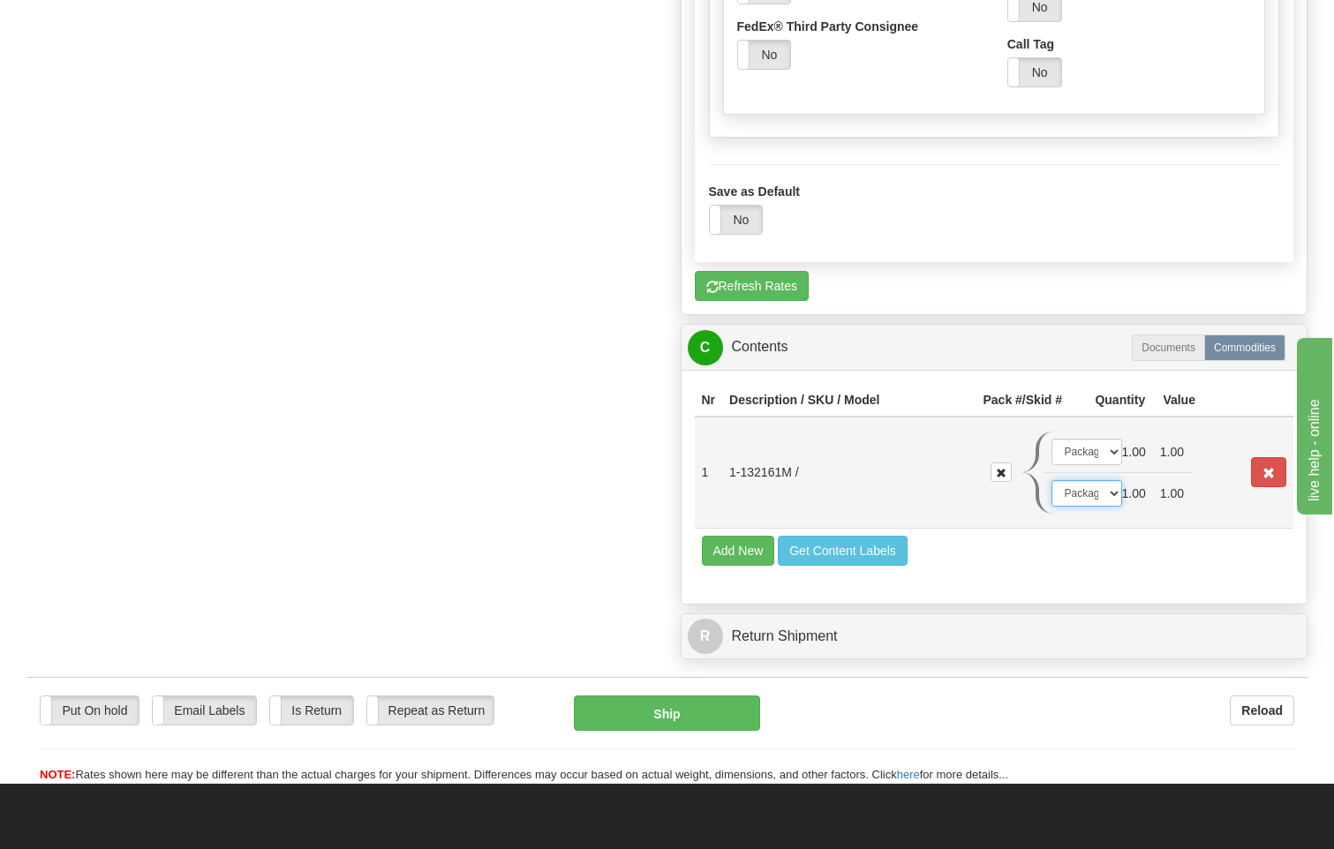
click at [1097, 480] on select "-- Not Assigned -- Package 1 Package 2" at bounding box center [1087, 493] width 71 height 26
click at [1052, 480] on select "-- Not Assigned -- Package 1 Package 2" at bounding box center [1087, 493] width 71 height 26
click at [1091, 439] on select "-- Not Assigned -- Package 1 Package 2" at bounding box center [1087, 452] width 71 height 26
click at [1052, 439] on select "-- Not Assigned -- Package 1 Package 2" at bounding box center [1087, 452] width 71 height 26
click at [687, 696] on button "Ship" at bounding box center [667, 713] width 187 height 35
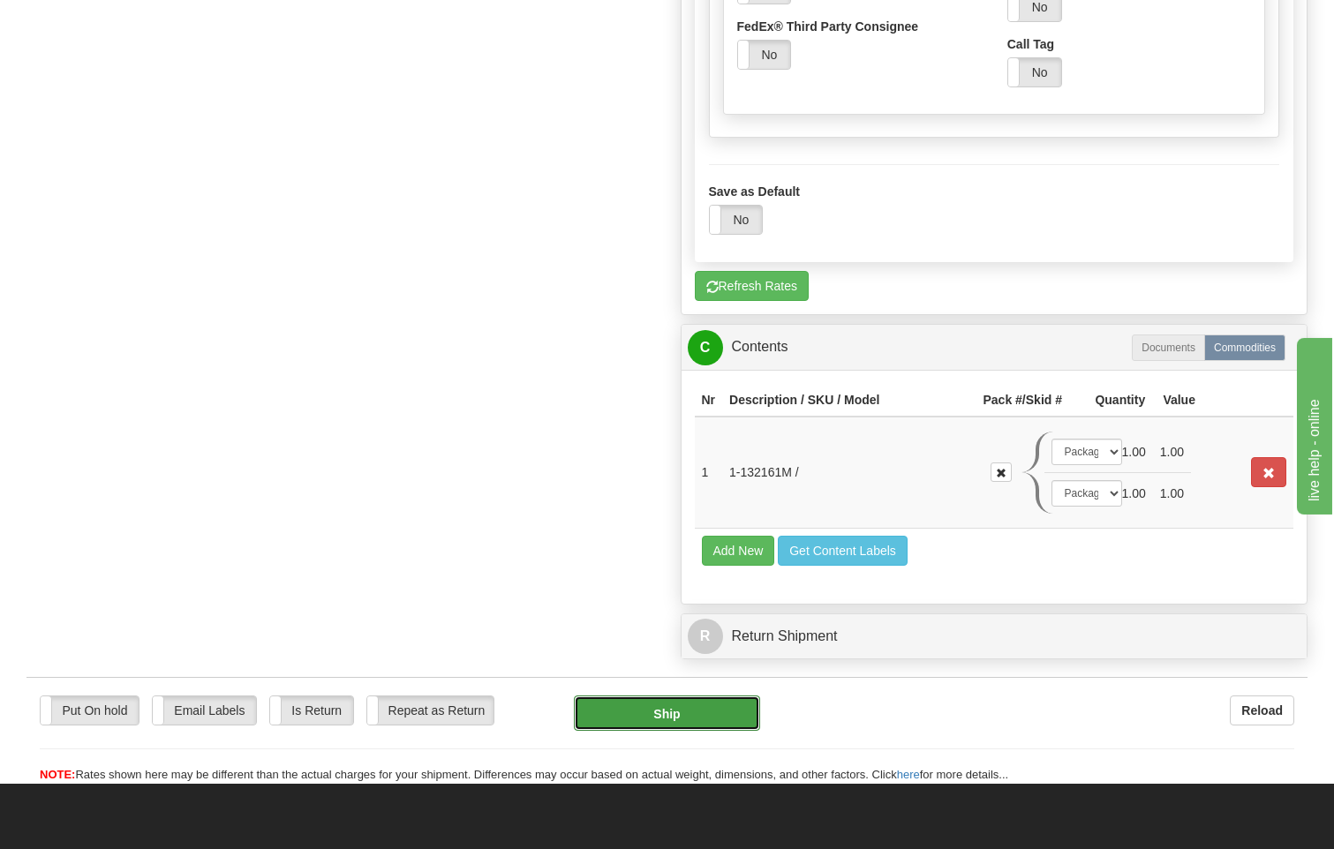
type input "92"
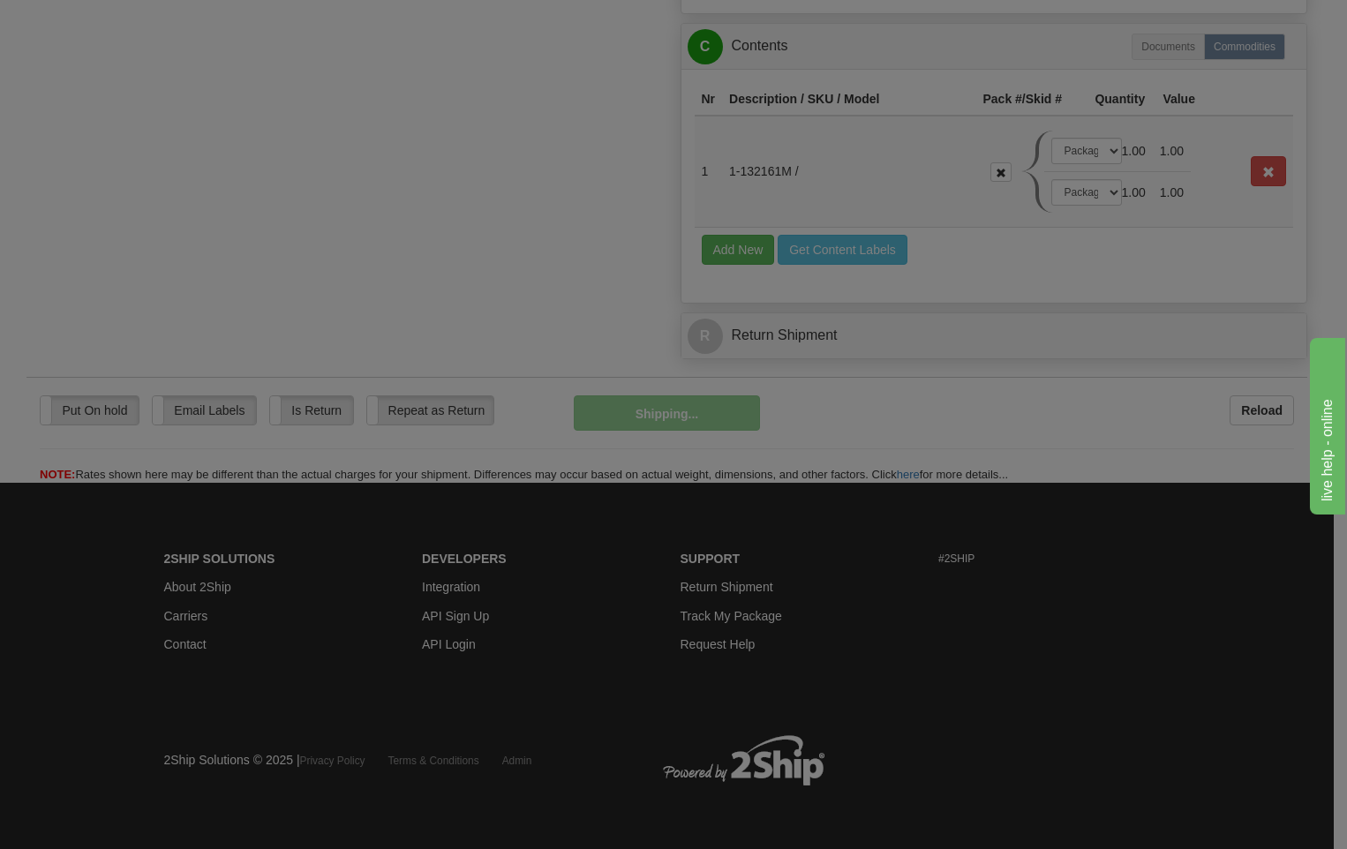
scroll to position [1042, 0]
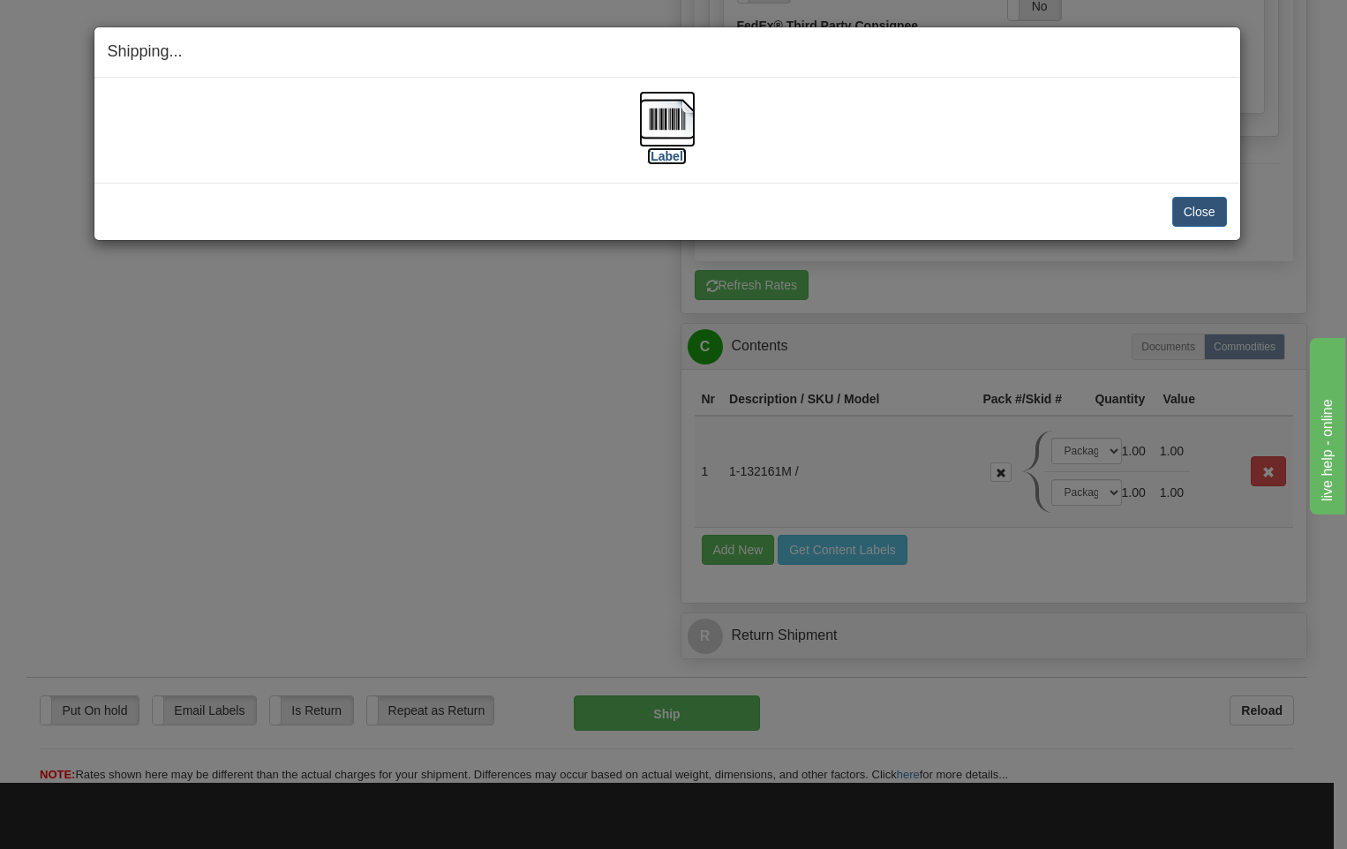
click at [666, 113] on img at bounding box center [667, 119] width 57 height 57
click at [1194, 215] on button "Close" at bounding box center [1200, 212] width 55 height 30
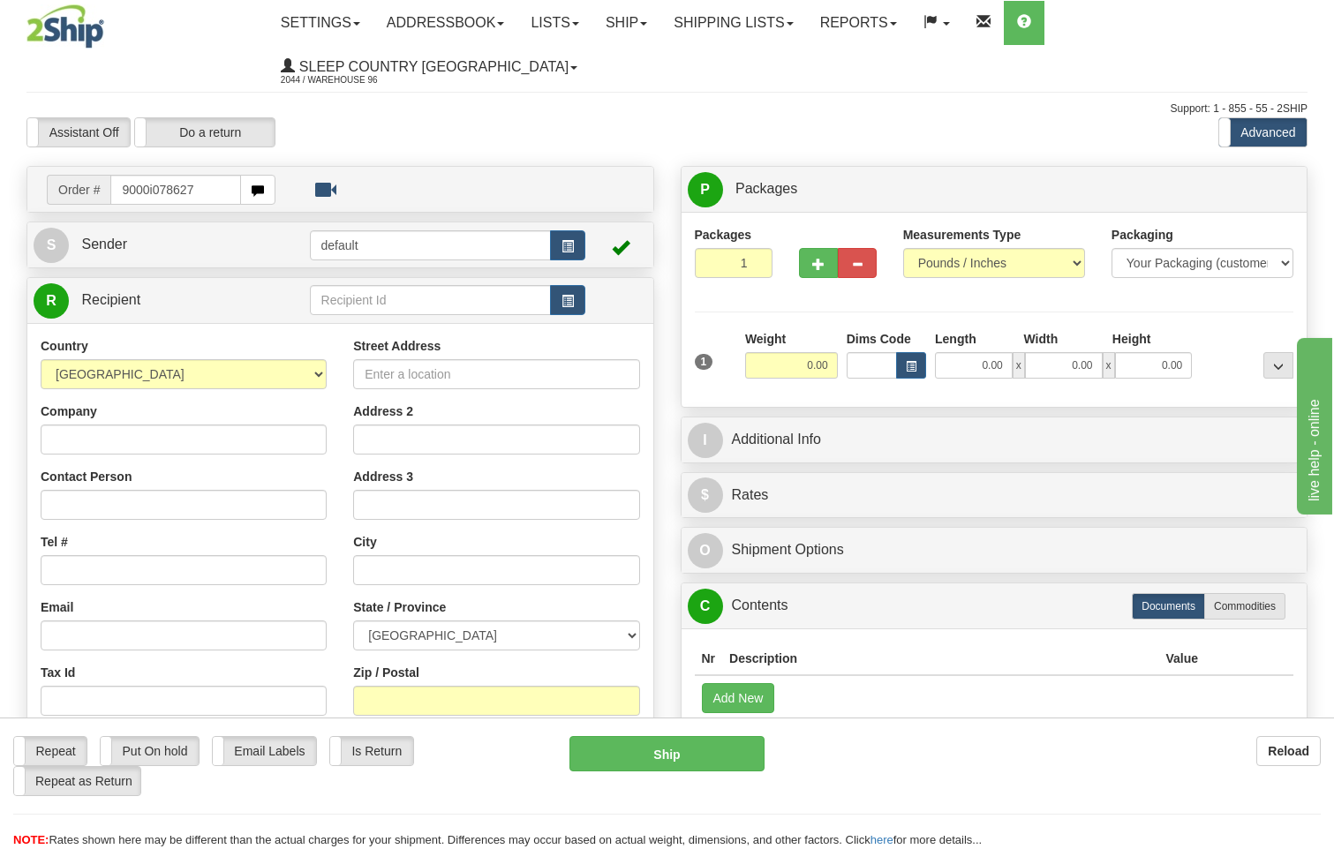
type input "9000i078627"
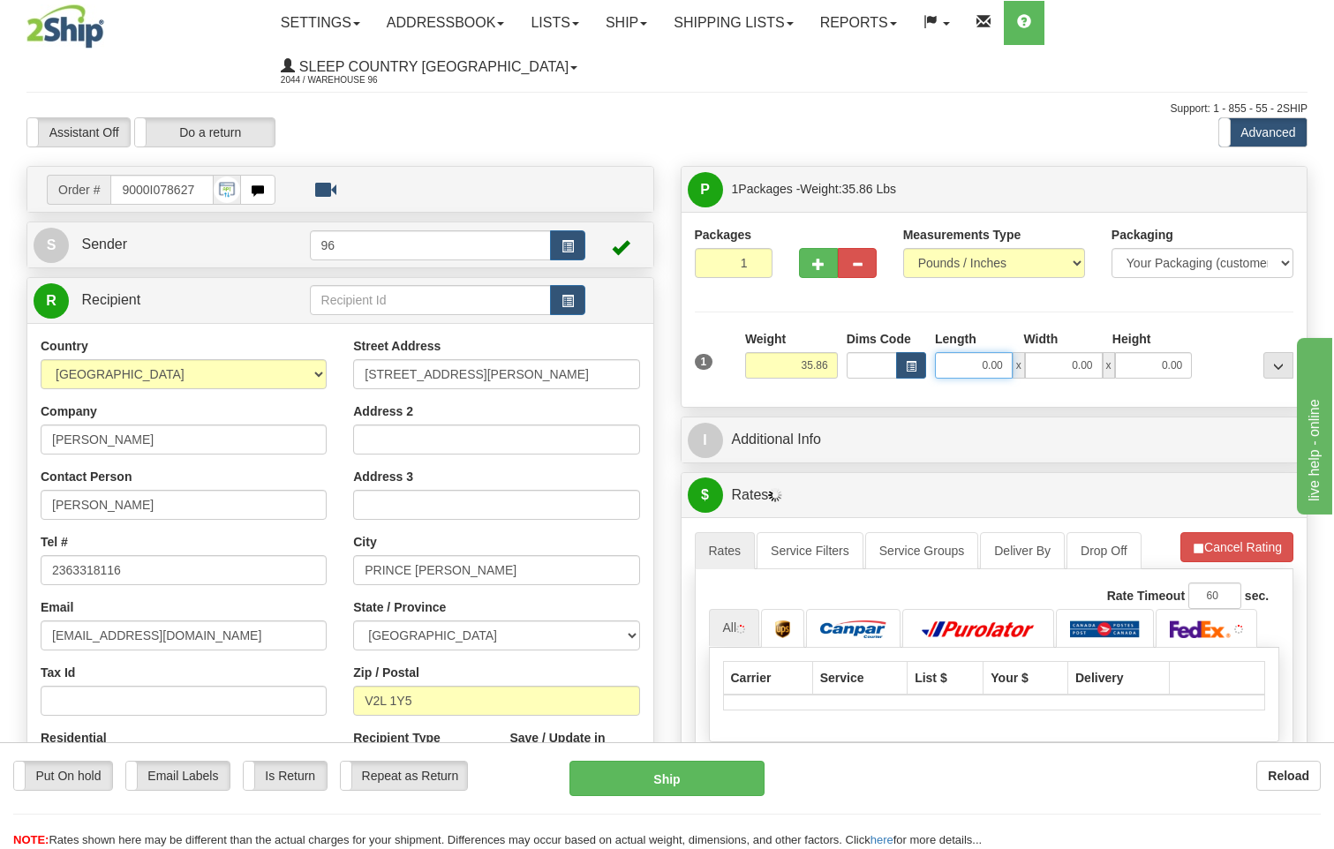
click at [1007, 352] on input "0.00" at bounding box center [974, 365] width 78 height 26
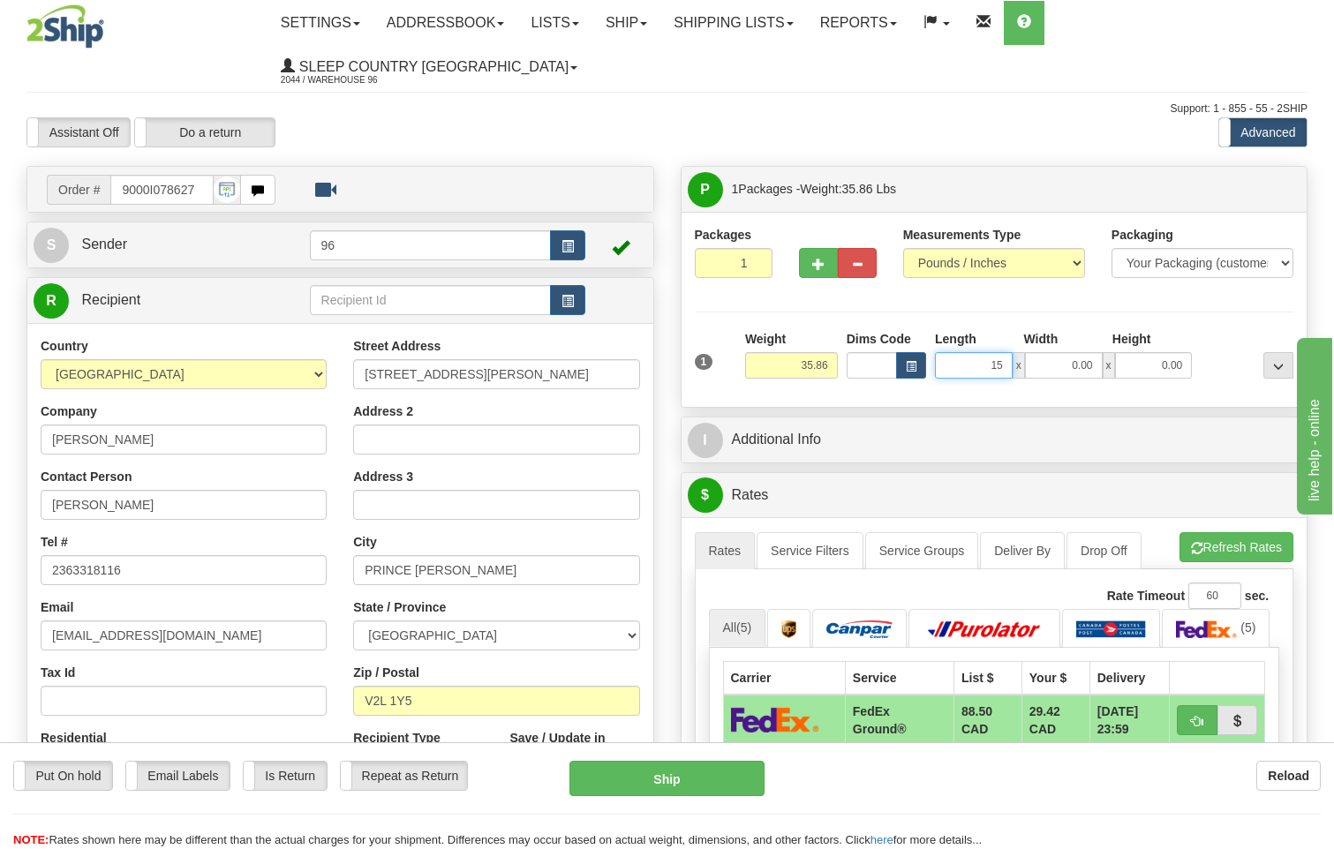
type input "15.00"
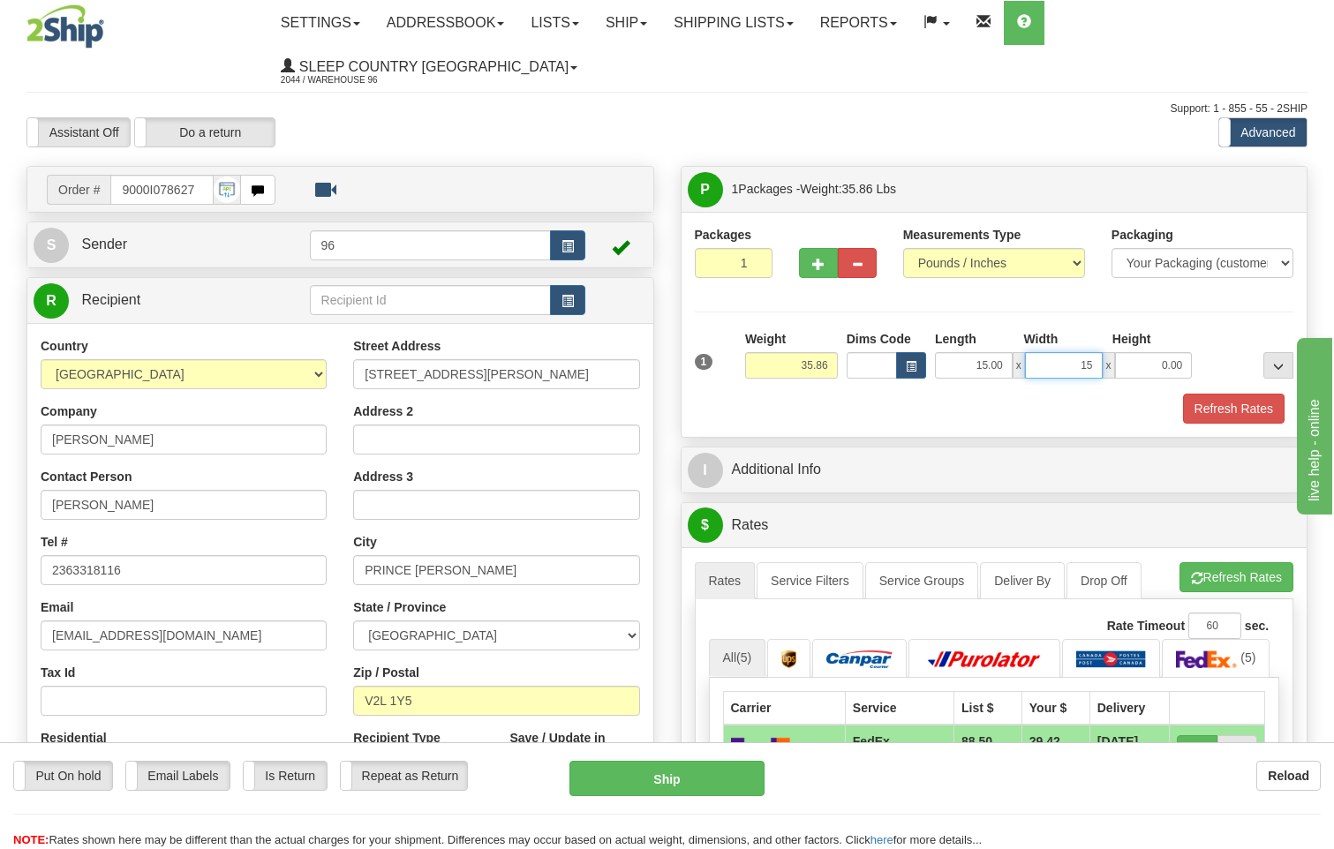
type input "15.00"
type input "42.00"
click at [1226, 394] on button "Refresh Rates" at bounding box center [1234, 409] width 102 height 30
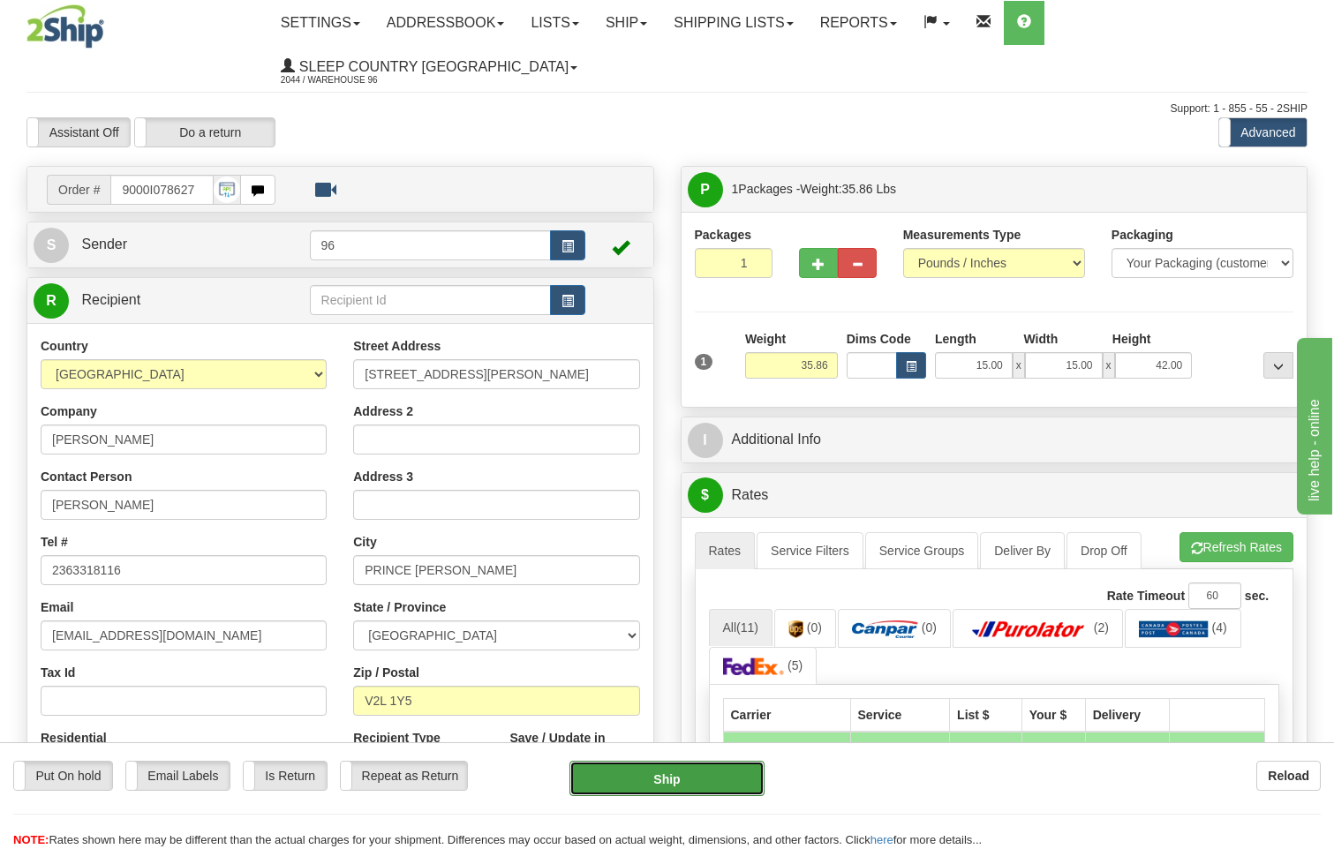
click at [697, 785] on button "Ship" at bounding box center [668, 778] width 196 height 35
type input "260"
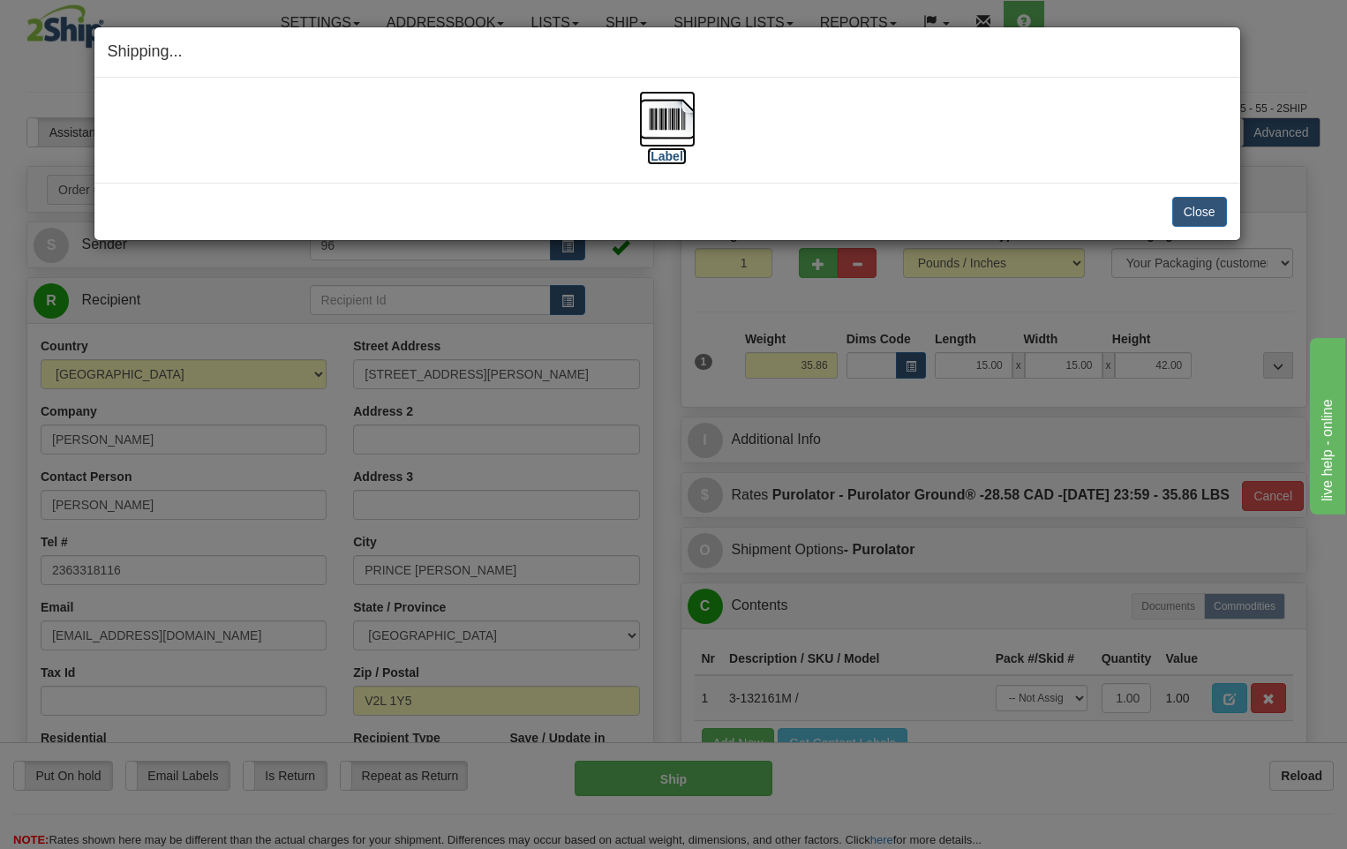
click at [669, 119] on img at bounding box center [667, 119] width 57 height 57
click at [1198, 222] on button "Close" at bounding box center [1200, 212] width 55 height 30
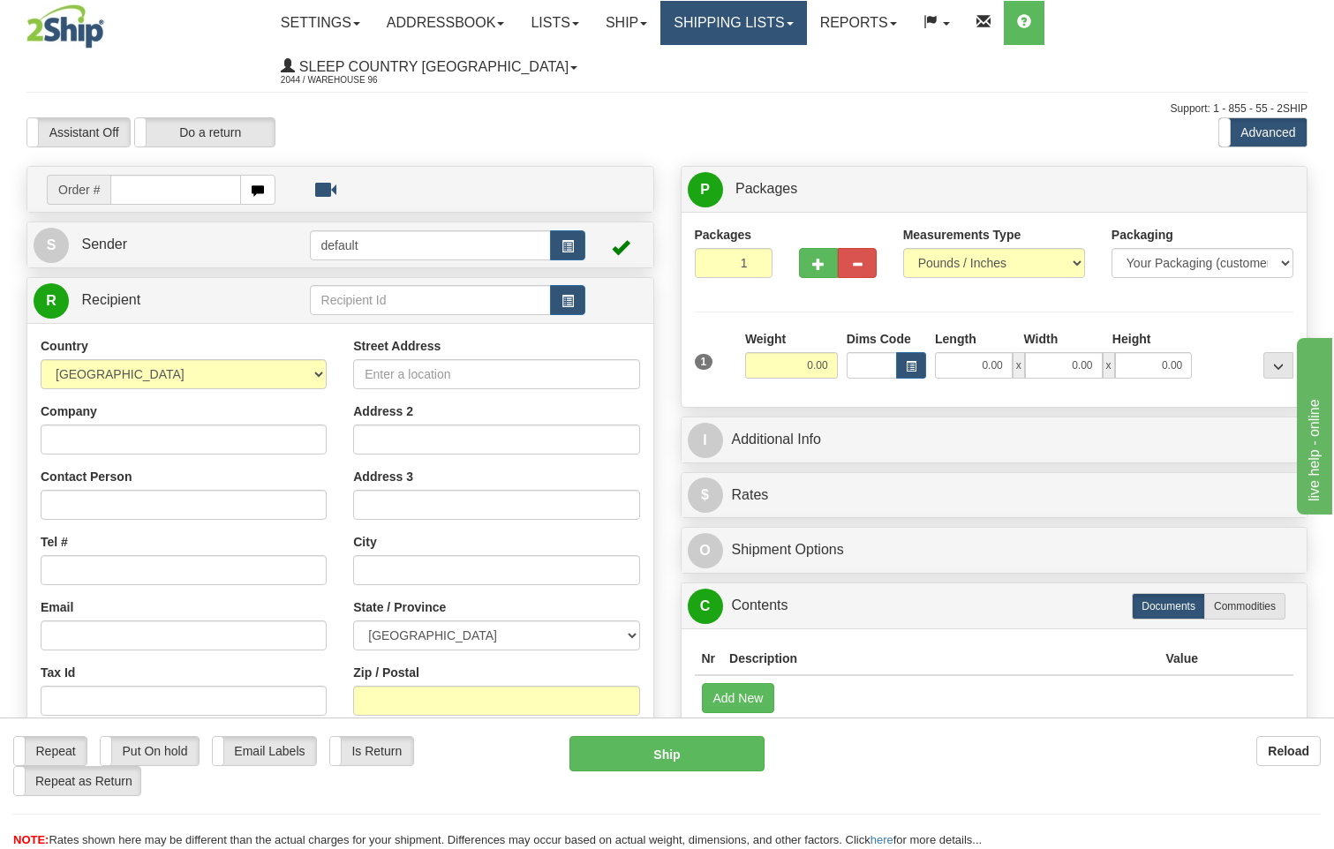
click at [797, 15] on link "Shipping lists" at bounding box center [733, 23] width 146 height 44
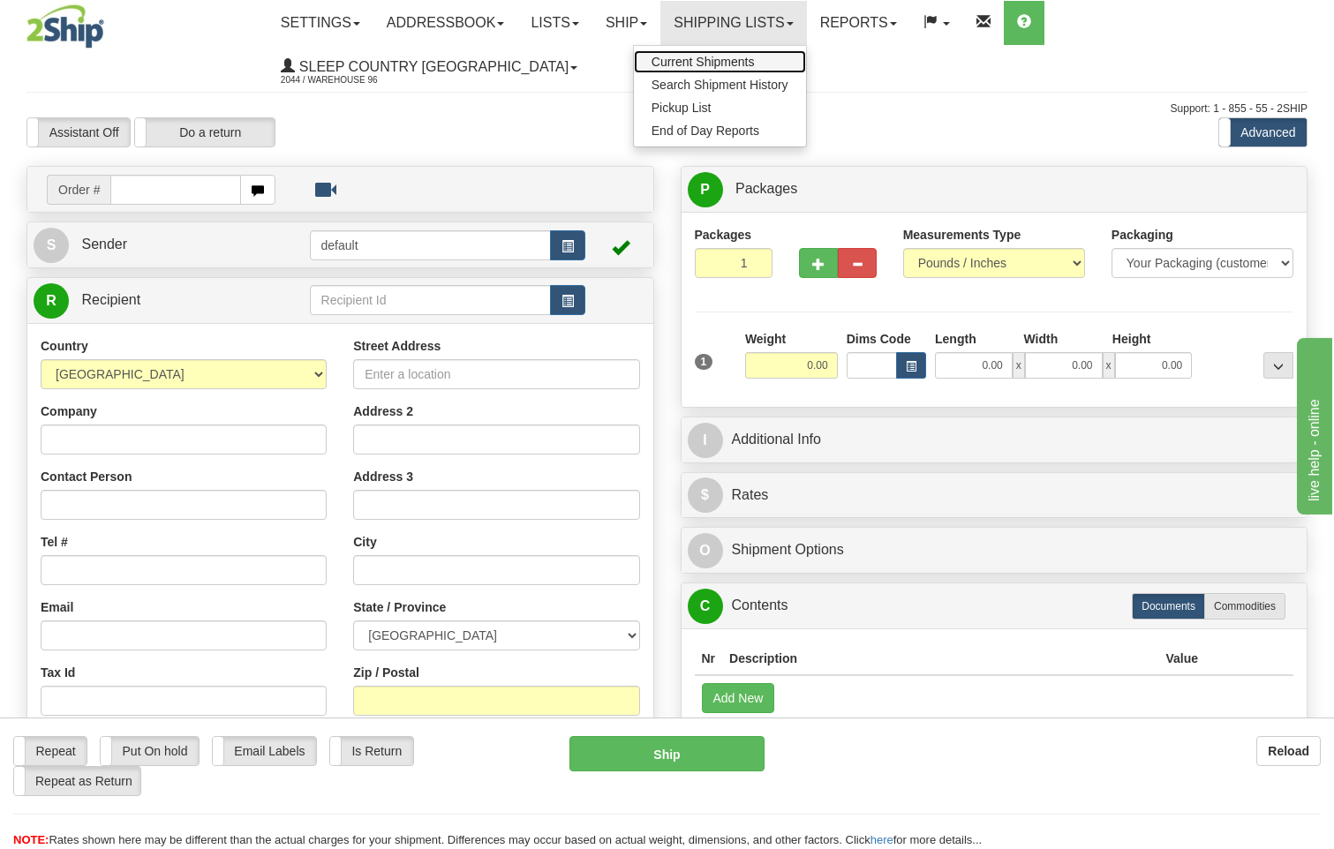
click at [731, 61] on span "Current Shipments" at bounding box center [703, 62] width 103 height 14
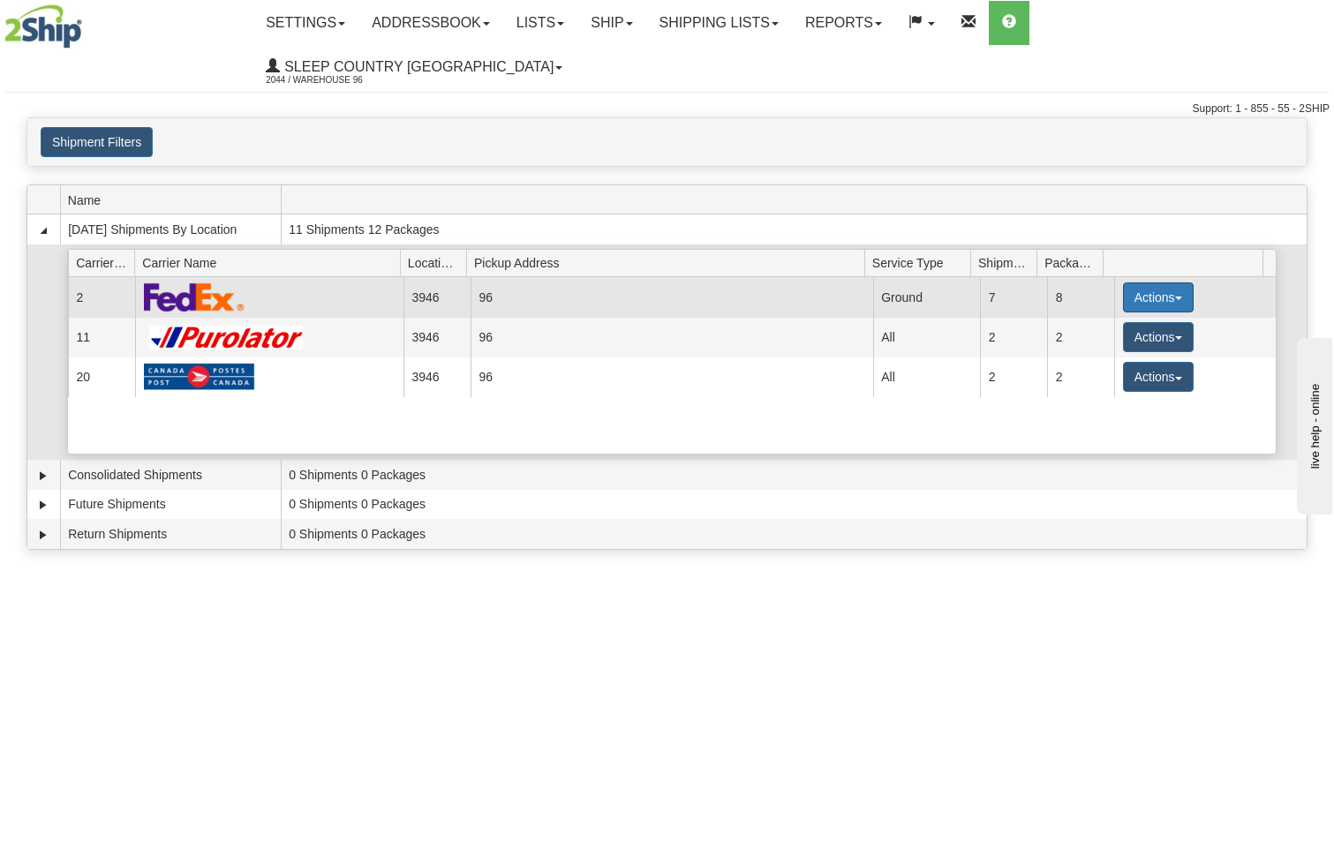
click at [1156, 283] on button "Actions" at bounding box center [1158, 298] width 71 height 30
click at [1104, 347] on span "Close" at bounding box center [1089, 353] width 41 height 12
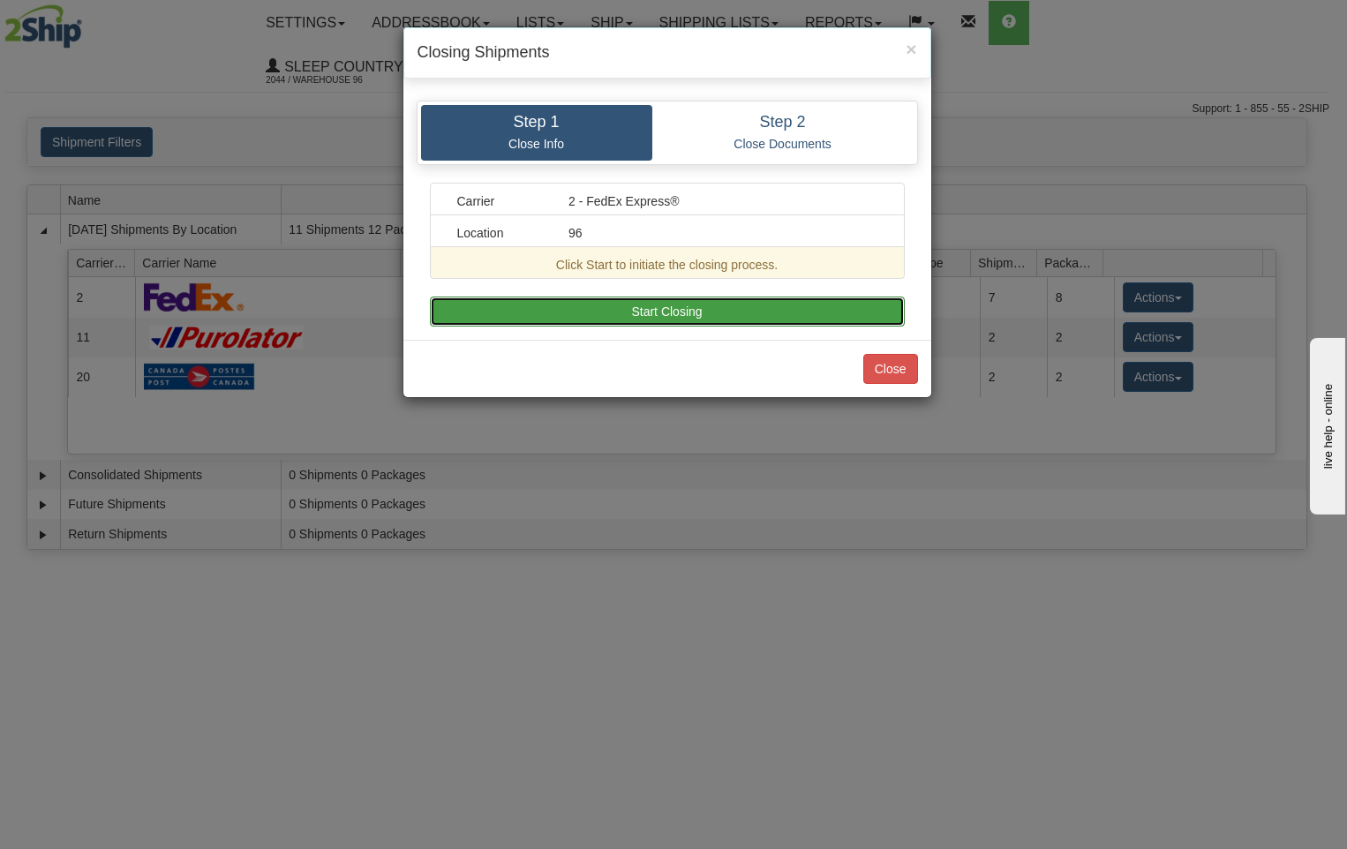
click at [738, 314] on button "Start Closing" at bounding box center [667, 312] width 475 height 30
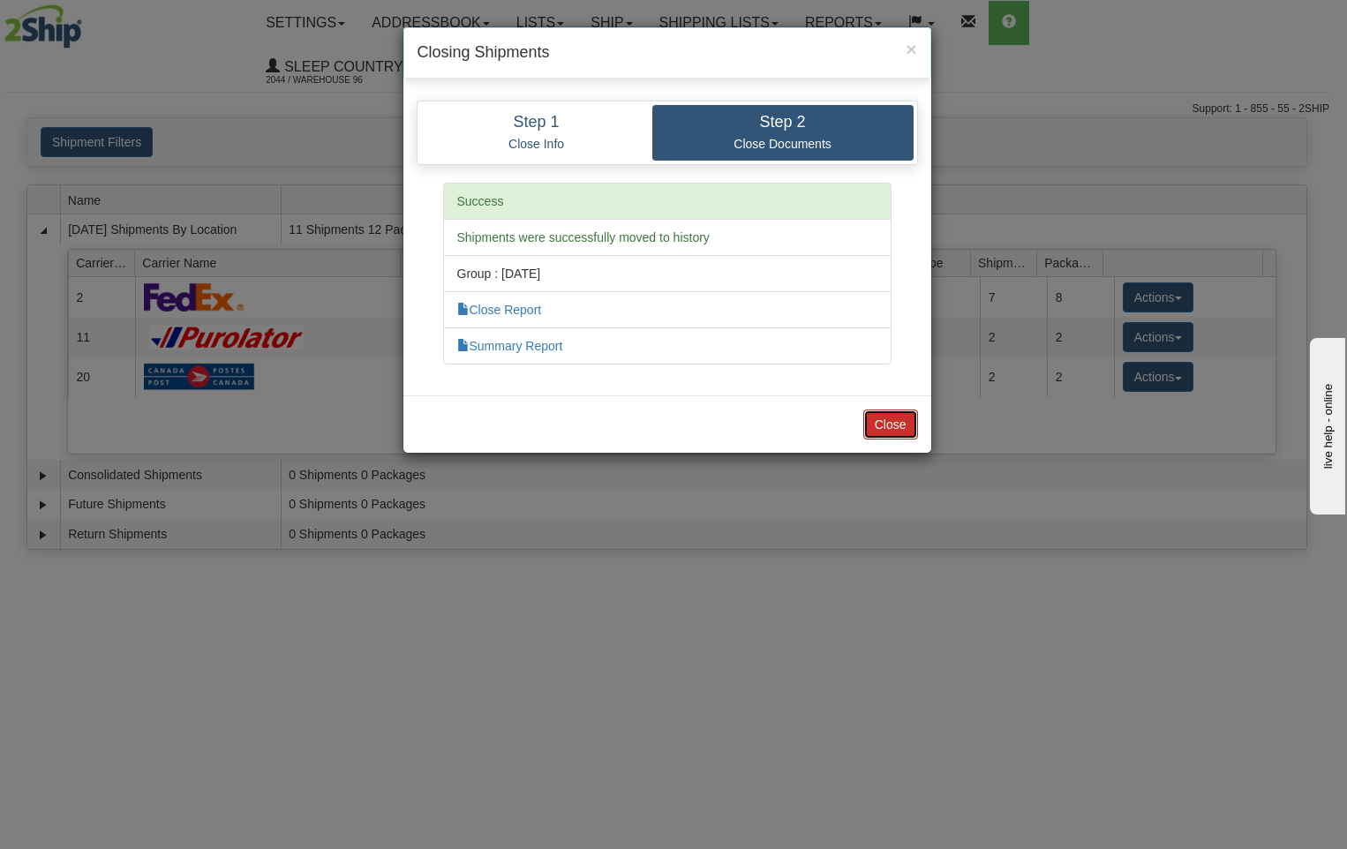
click at [883, 432] on button "Close" at bounding box center [891, 425] width 55 height 30
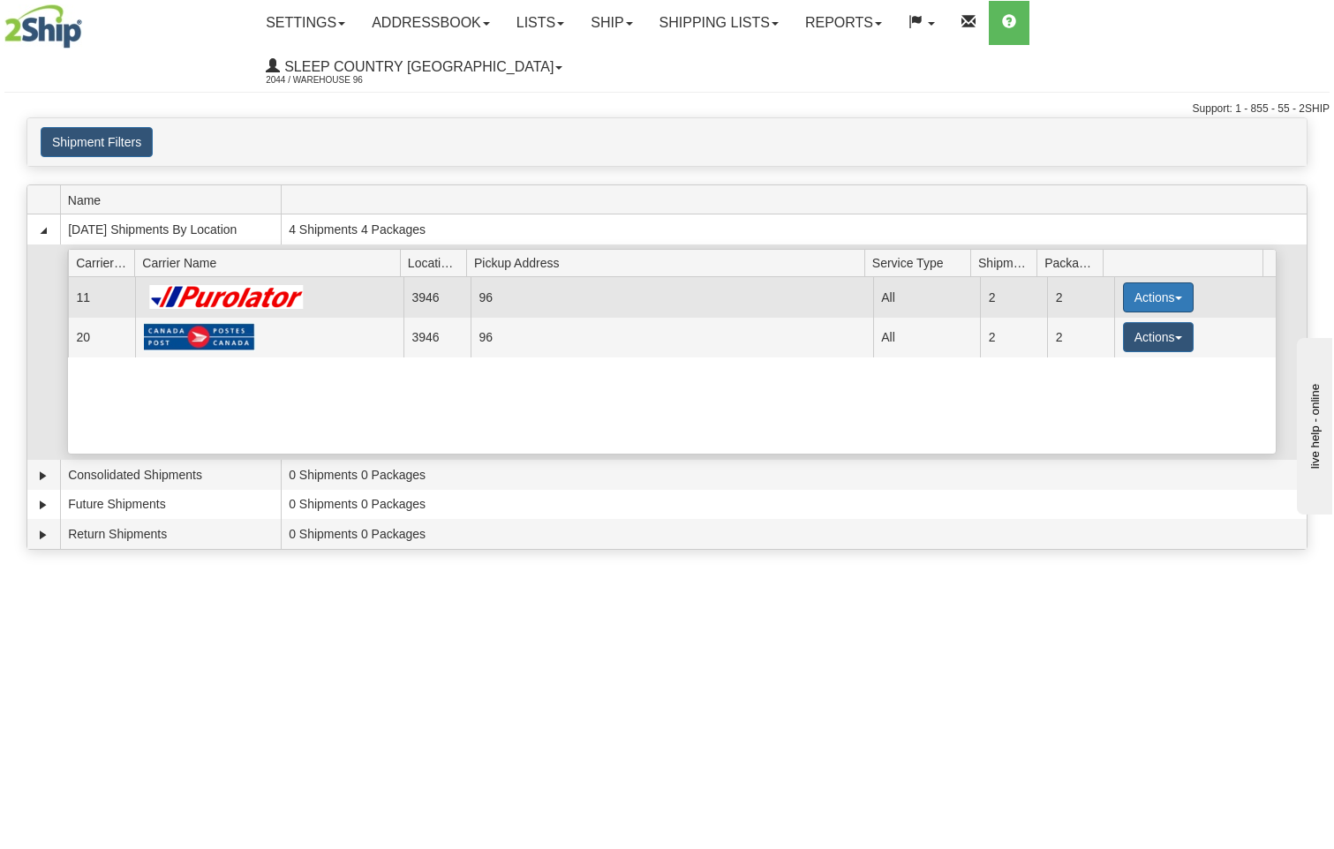
click at [1158, 283] on button "Actions" at bounding box center [1158, 298] width 71 height 30
click at [1124, 366] on link "Pickup" at bounding box center [1122, 377] width 141 height 23
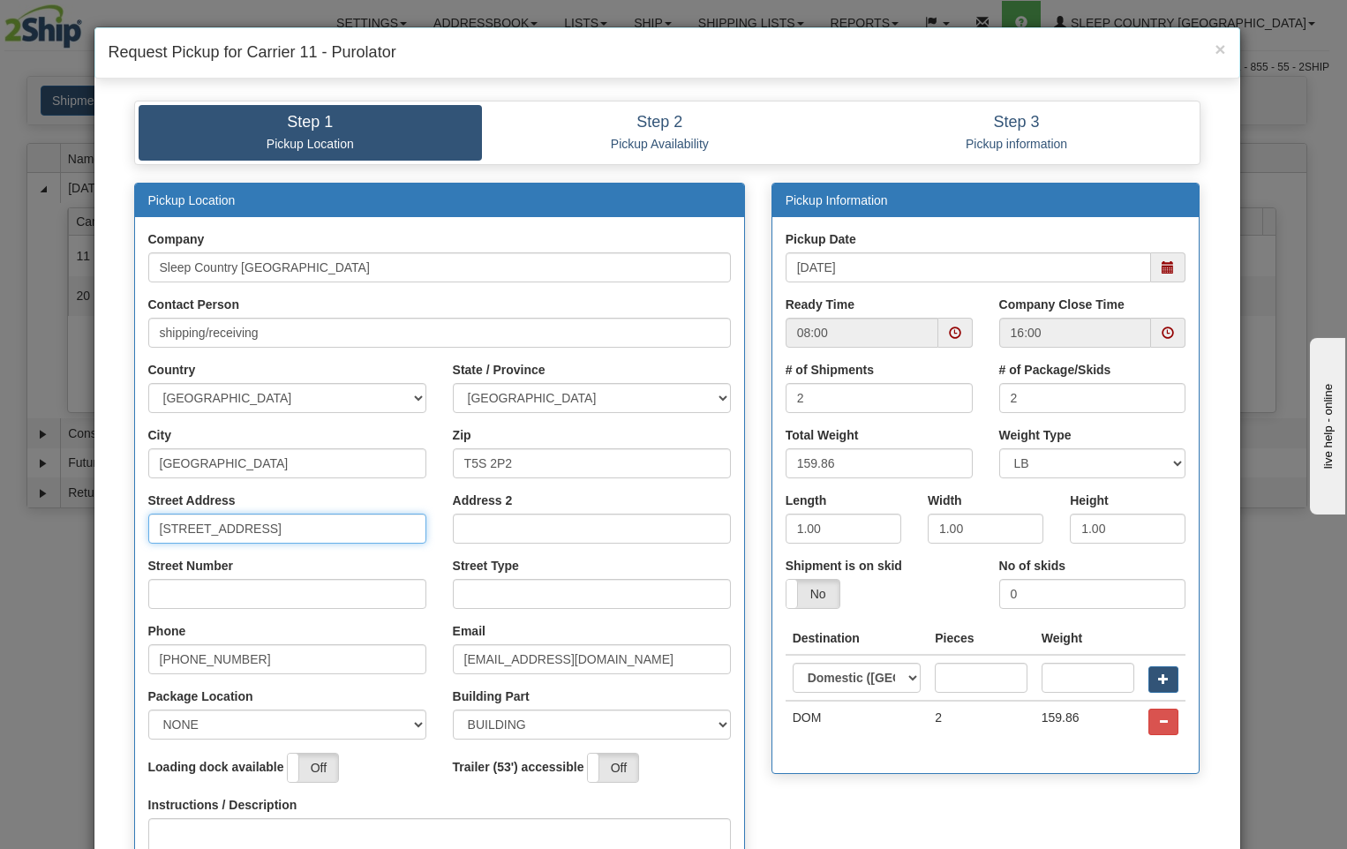
click at [328, 534] on input "[STREET_ADDRESS]" at bounding box center [287, 529] width 278 height 30
type input "18137"
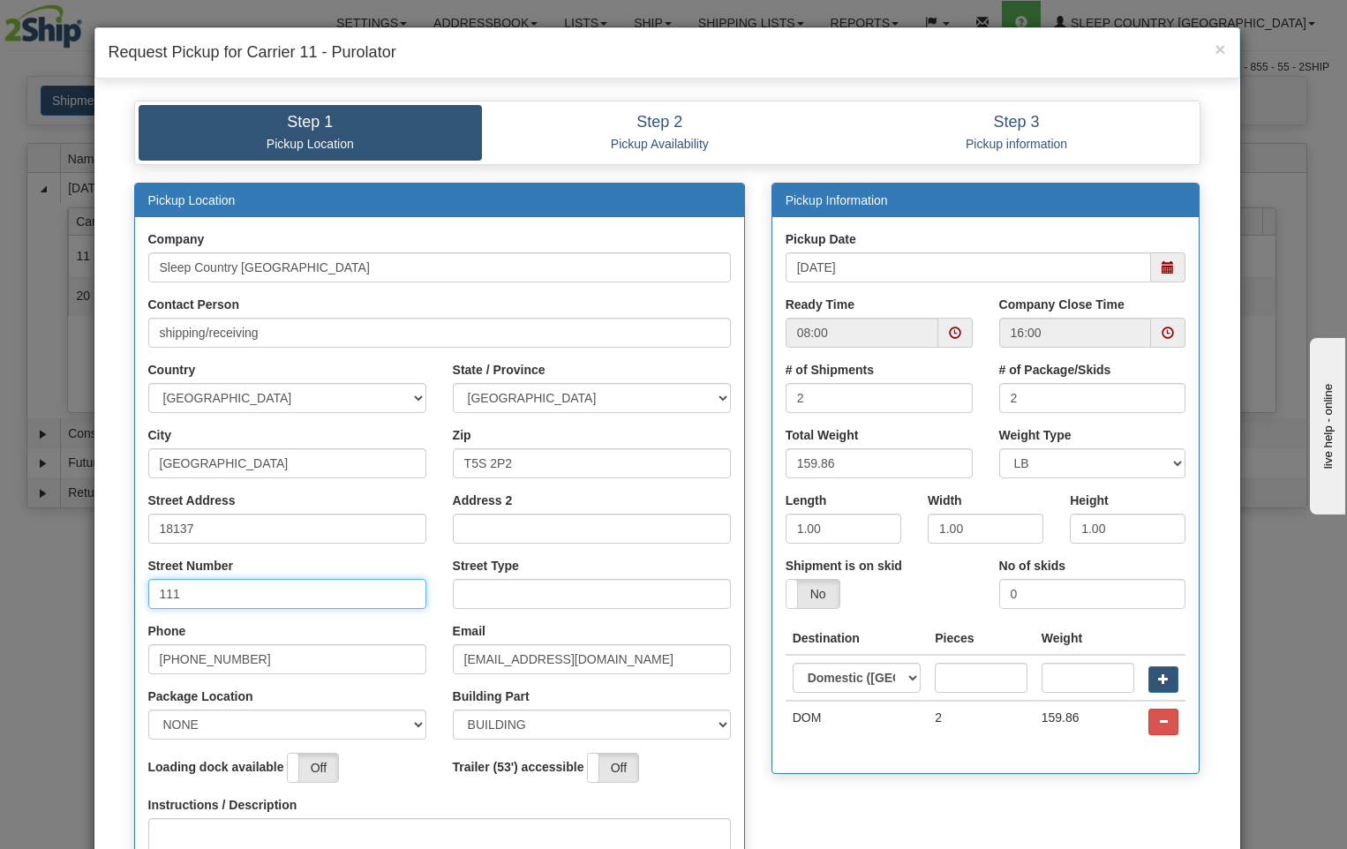
type input "111"
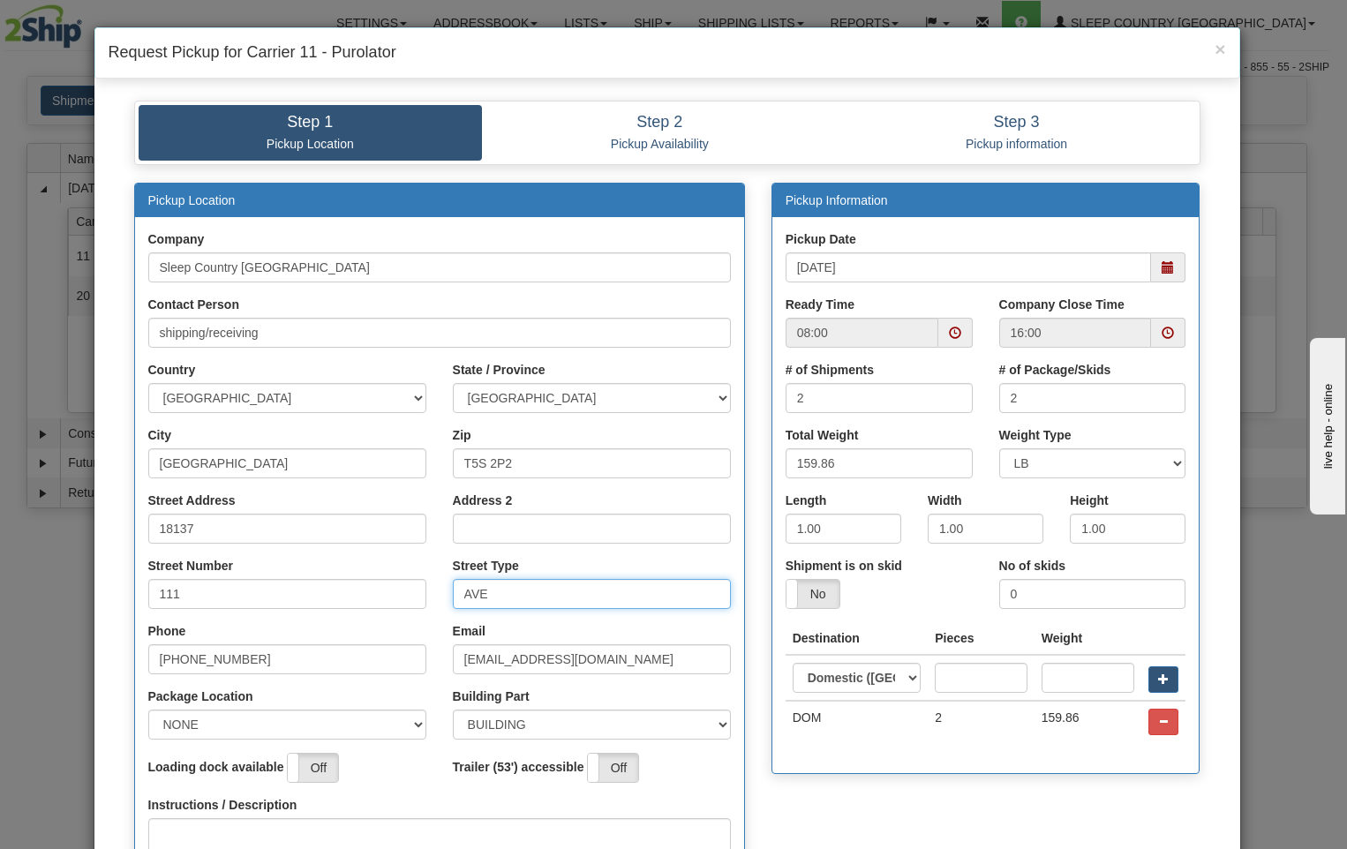
type input "AVE"
click at [414, 724] on select "NONE FRONT REAR SIDE" at bounding box center [287, 725] width 278 height 30
select select "2"
click at [148, 710] on select "NONE FRONT REAR SIDE" at bounding box center [287, 725] width 278 height 30
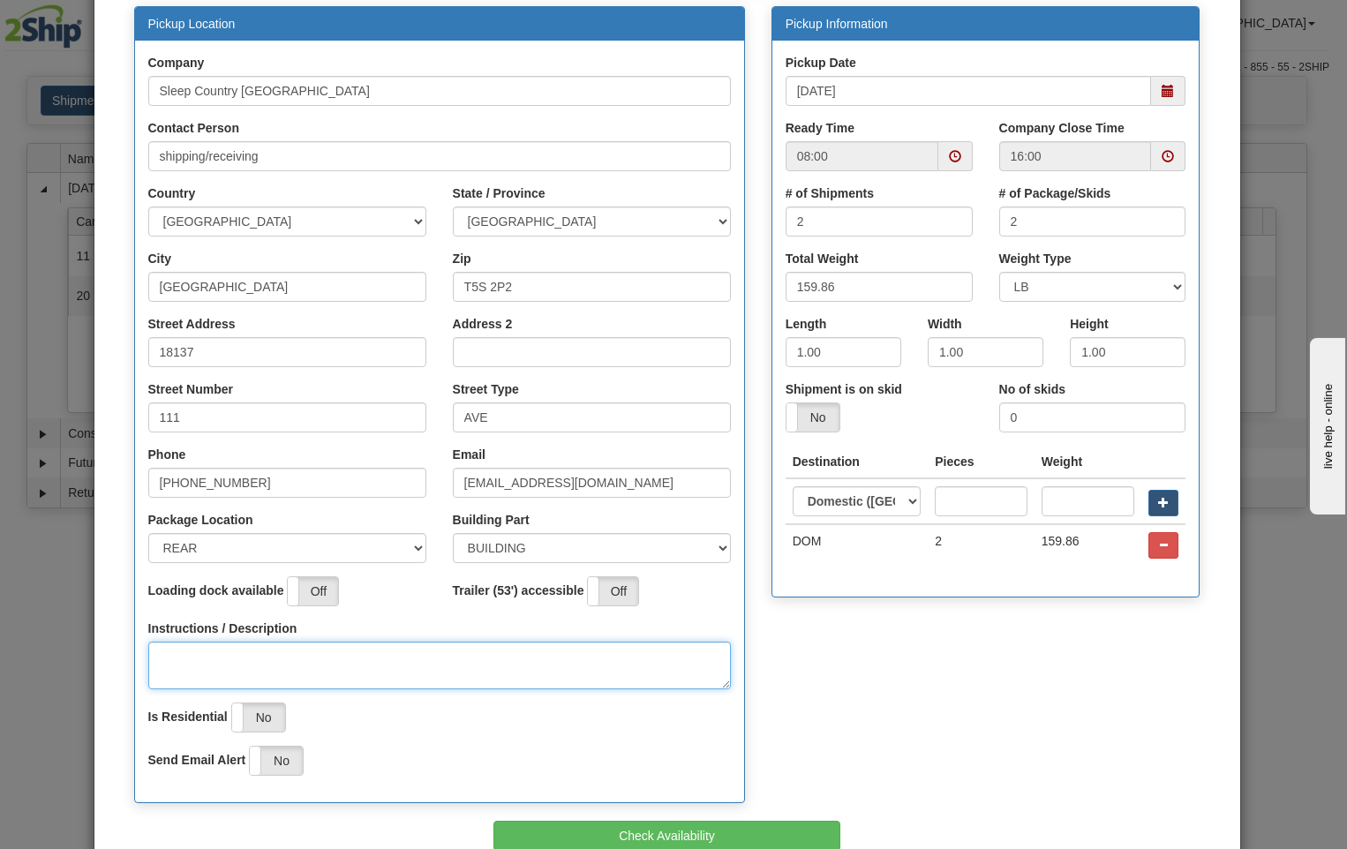
click at [189, 646] on textarea "Instructions / Description" at bounding box center [439, 666] width 583 height 48
click at [951, 155] on span at bounding box center [955, 156] width 12 height 12
type textarea "pick up at reare of building"
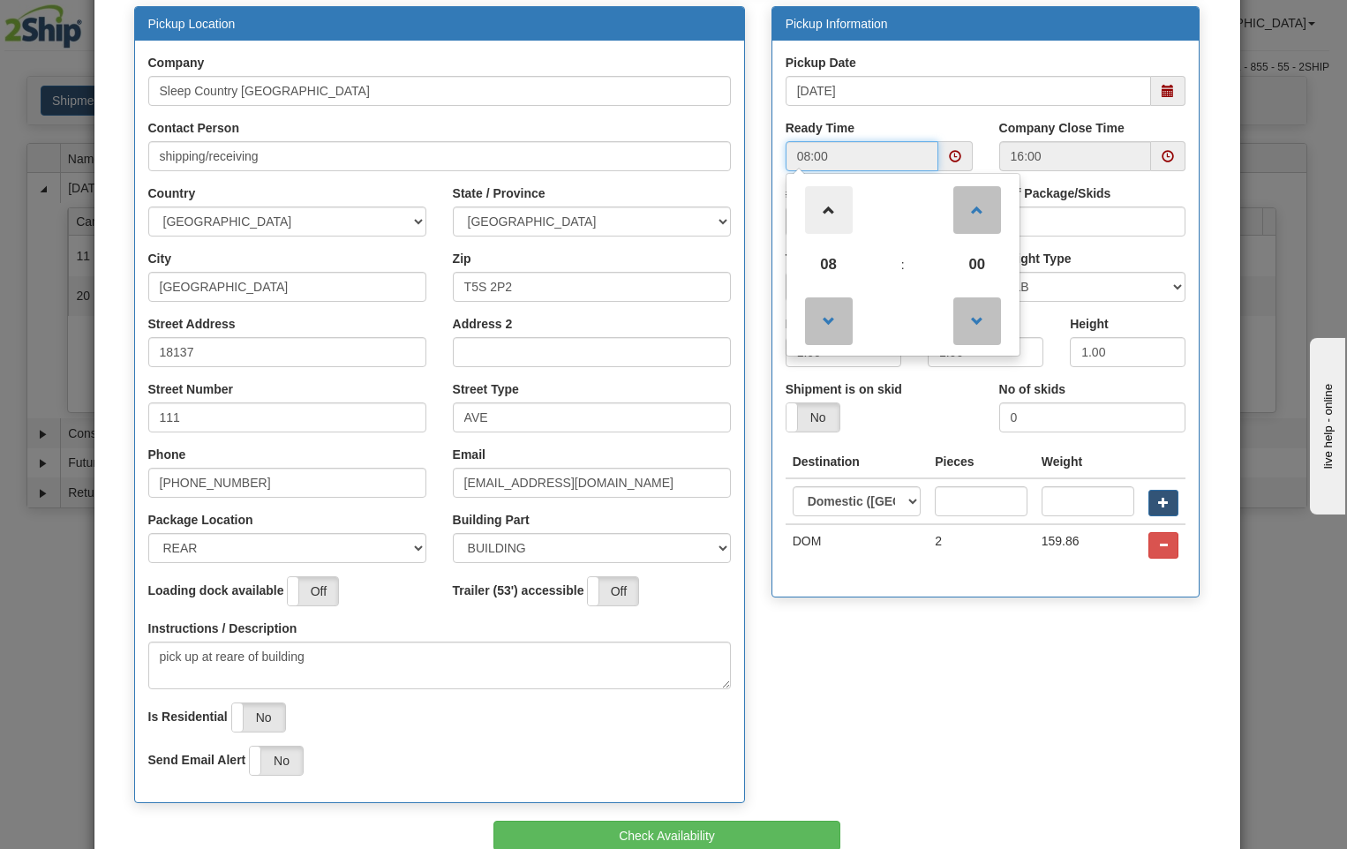
click at [823, 212] on span at bounding box center [829, 210] width 48 height 48
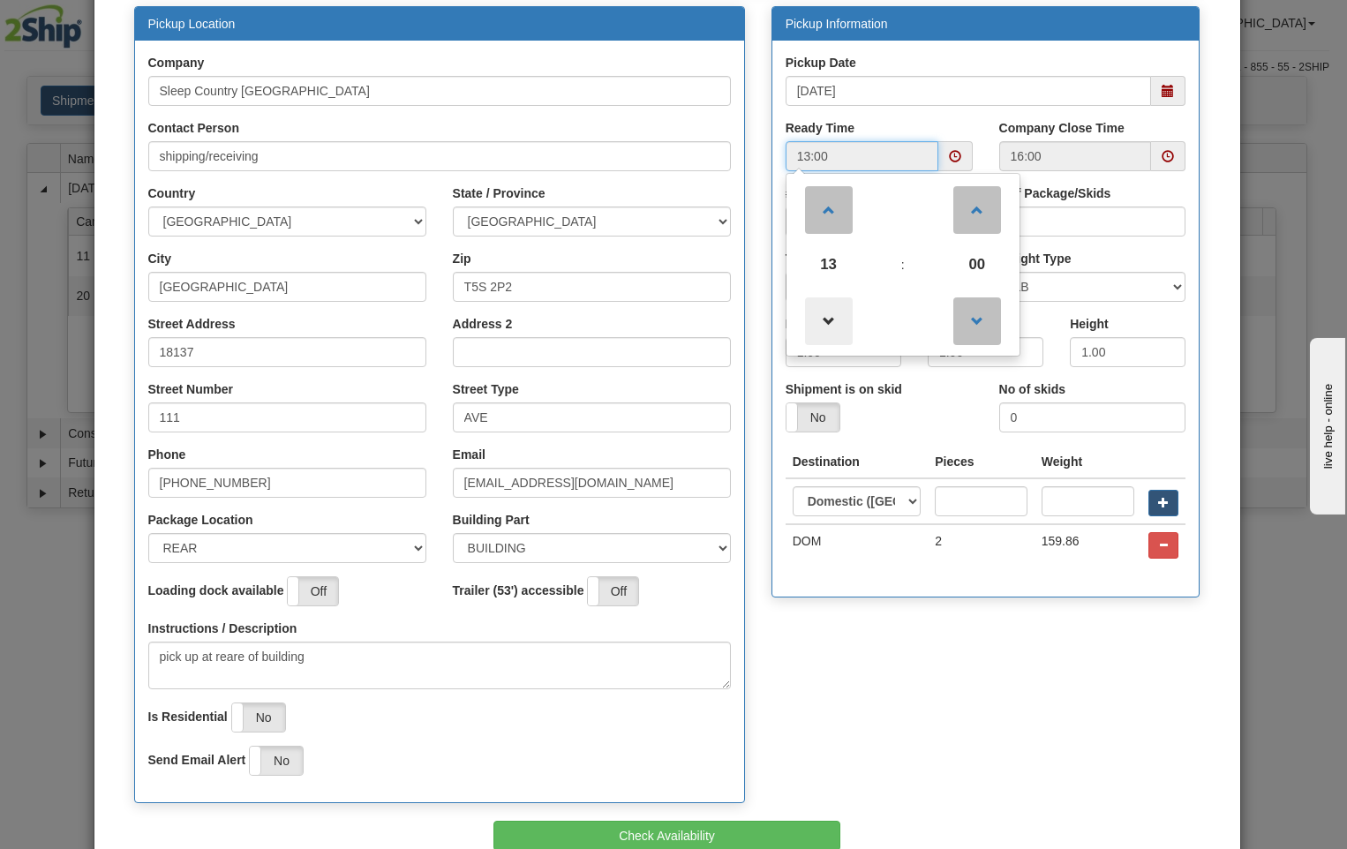
click at [820, 323] on span at bounding box center [829, 322] width 48 height 48
type input "12:00"
click at [947, 720] on div "Pickup Location Company Sleep Country [GEOGRAPHIC_DATA] Contact Person shipping…" at bounding box center [667, 414] width 1093 height 816
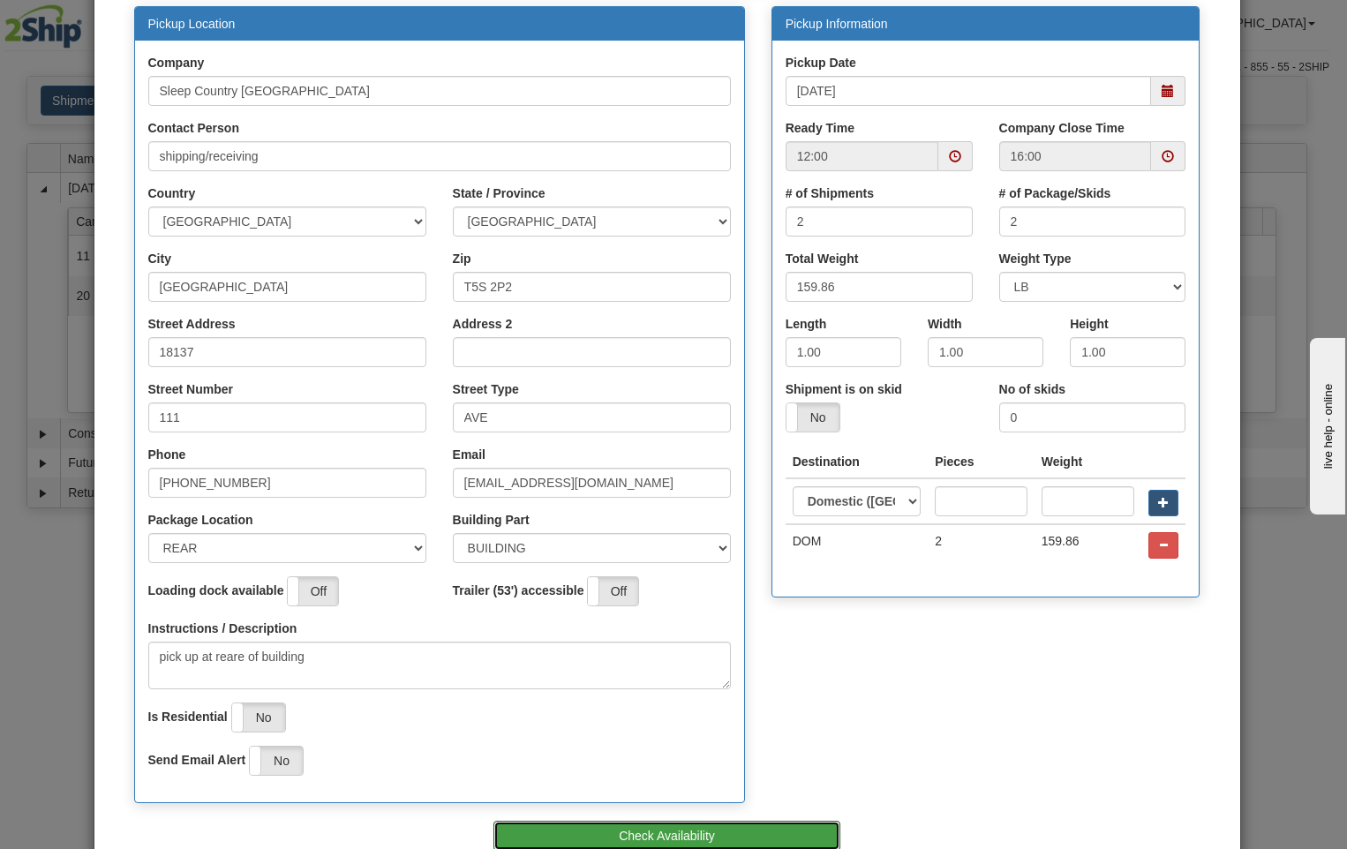
click at [757, 837] on button "Check Availability" at bounding box center [667, 836] width 347 height 30
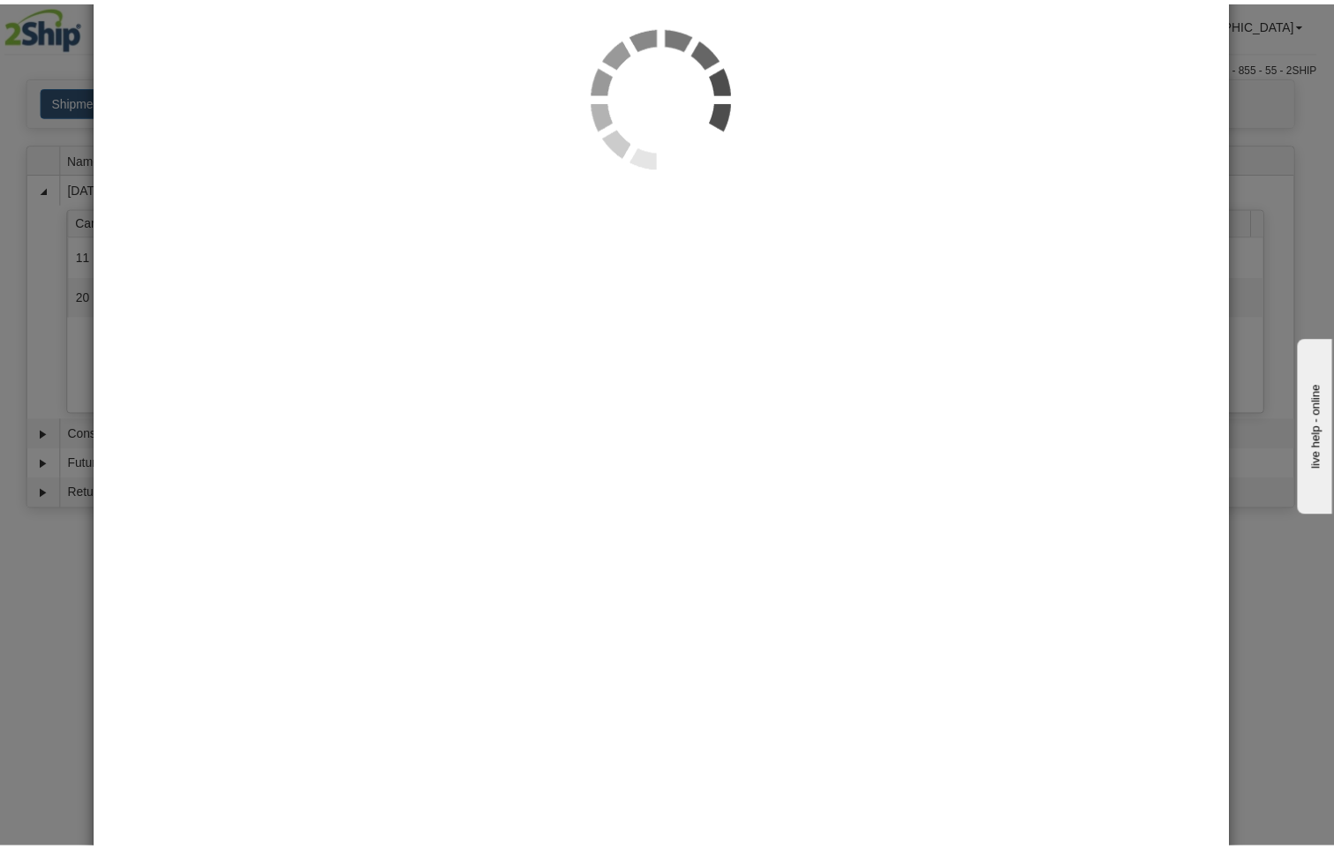
scroll to position [0, 0]
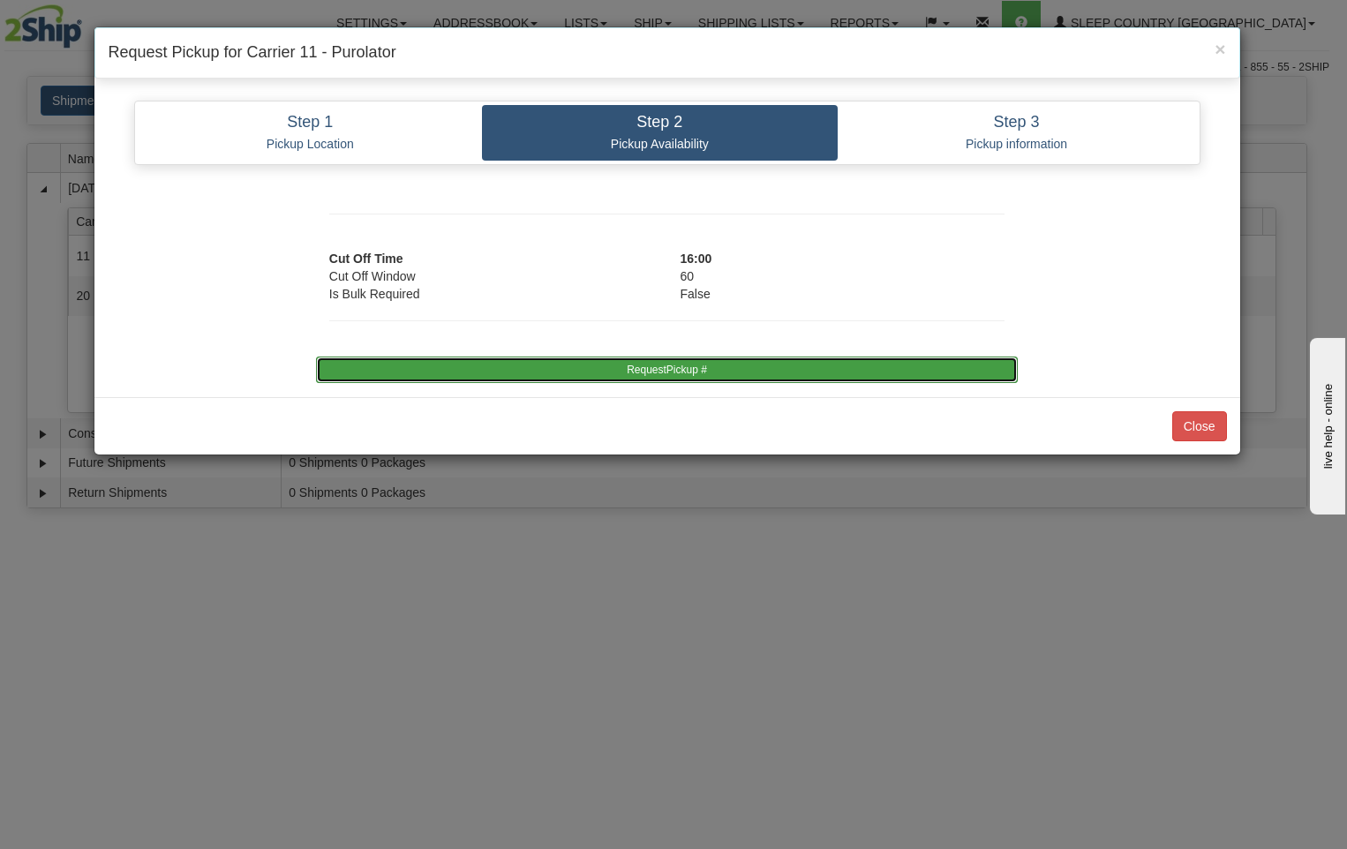
click at [786, 365] on button "RequestPickup #" at bounding box center [667, 370] width 702 height 26
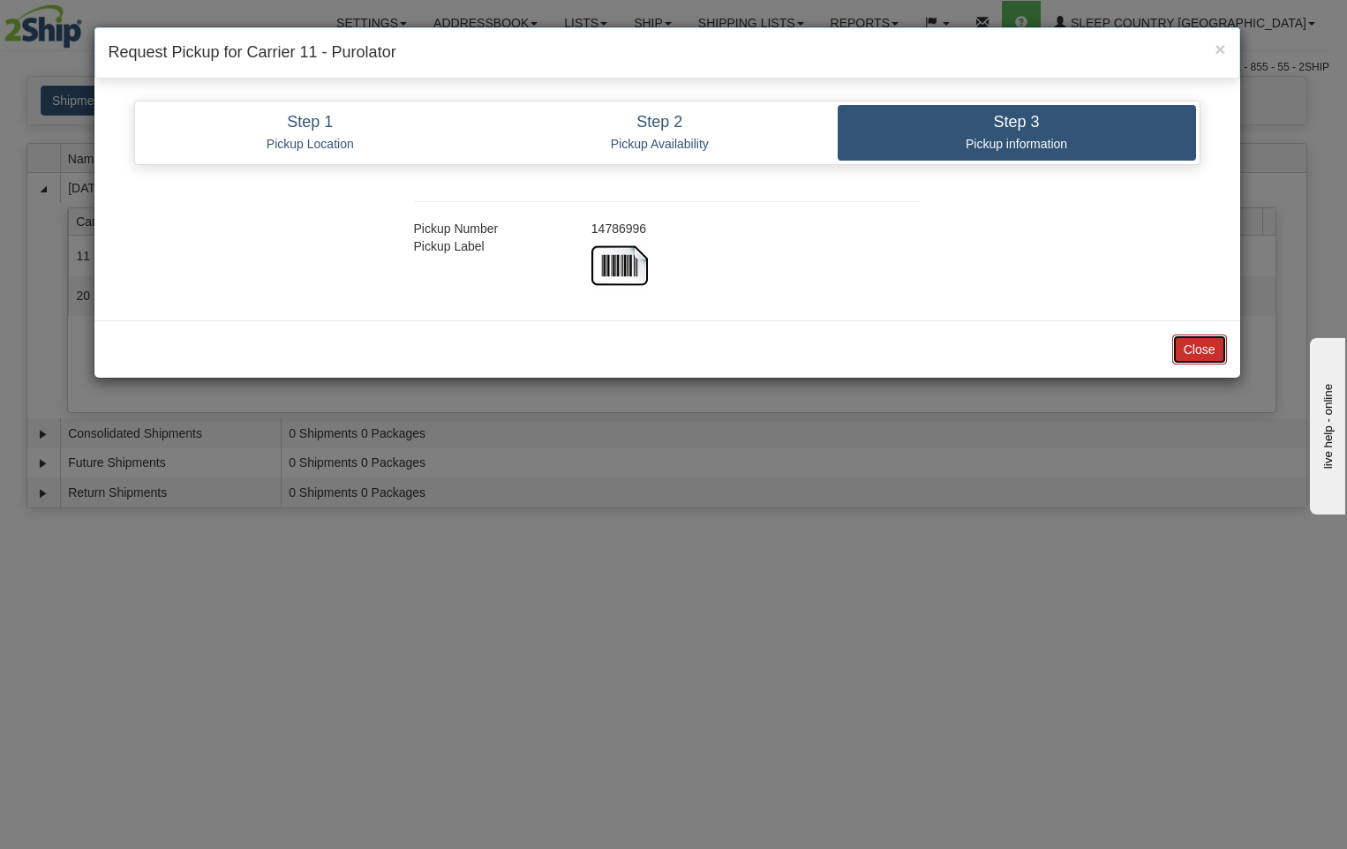
click at [1204, 343] on button "Close" at bounding box center [1200, 350] width 55 height 30
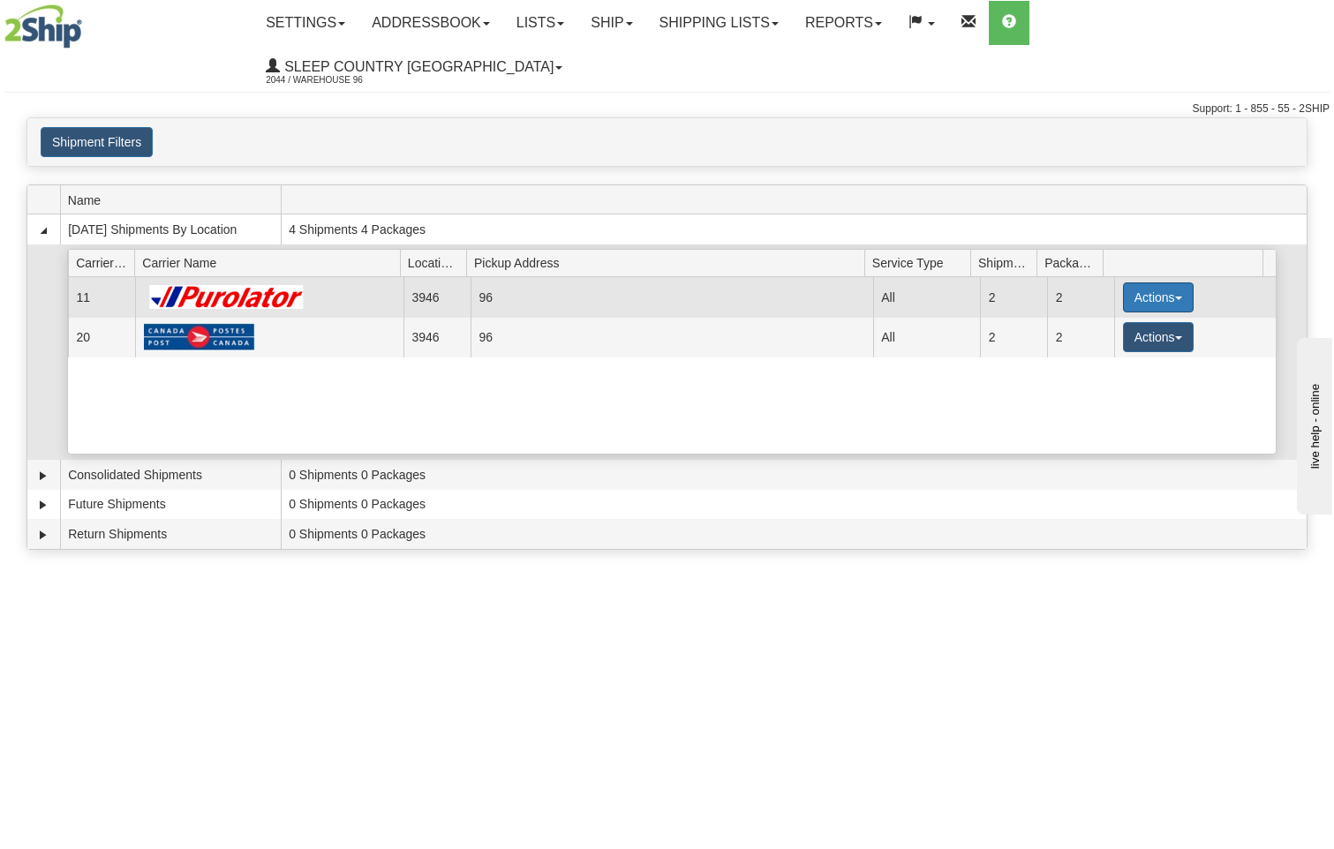
click at [1149, 283] on button "Actions" at bounding box center [1158, 298] width 71 height 30
click at [1117, 343] on link "Close" at bounding box center [1122, 354] width 141 height 23
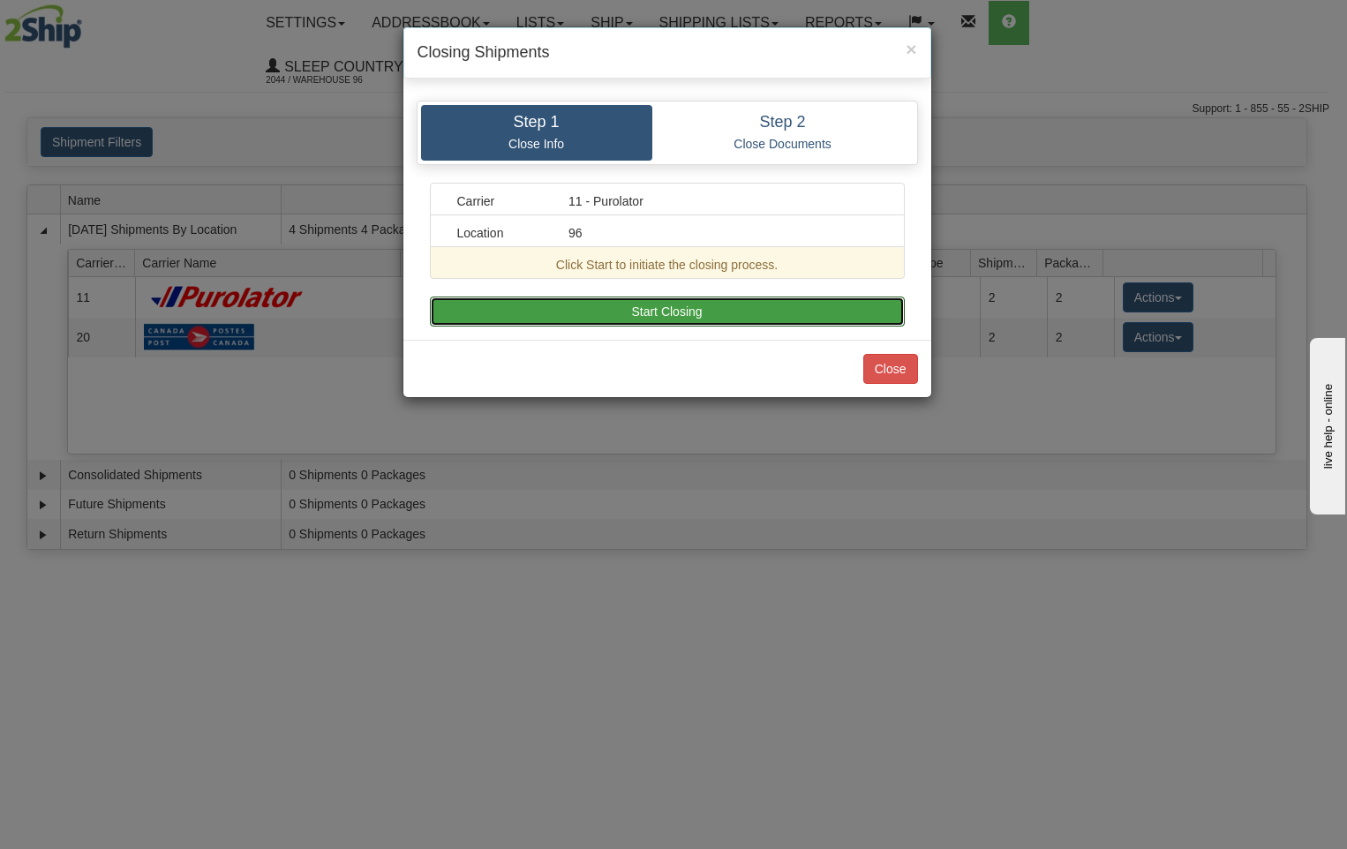
drag, startPoint x: 764, startPoint y: 309, endPoint x: 751, endPoint y: 313, distance: 13.1
click at [763, 310] on button "Start Closing" at bounding box center [667, 312] width 475 height 30
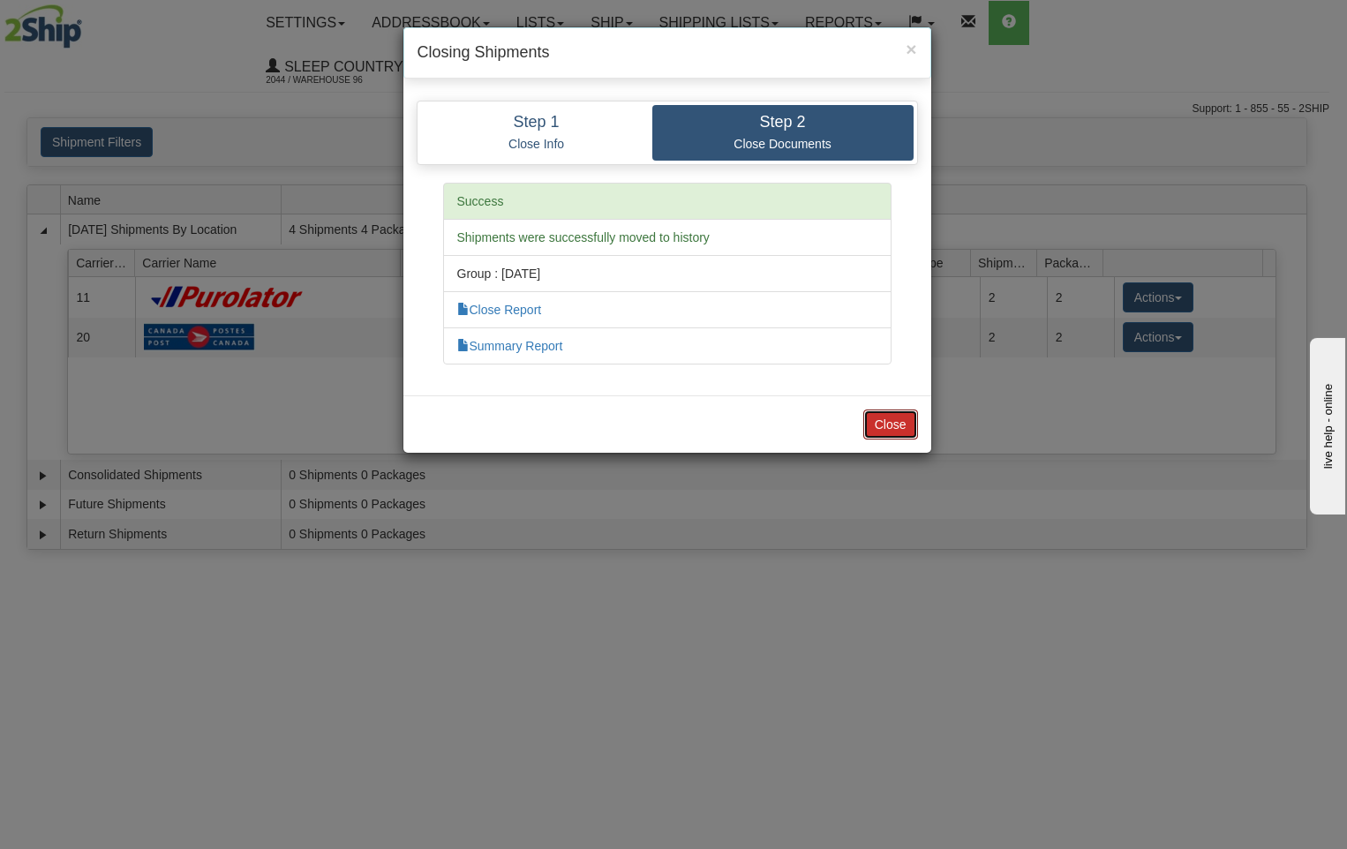
drag, startPoint x: 904, startPoint y: 420, endPoint x: 954, endPoint y: 467, distance: 68.7
click at [904, 421] on button "Close" at bounding box center [891, 425] width 55 height 30
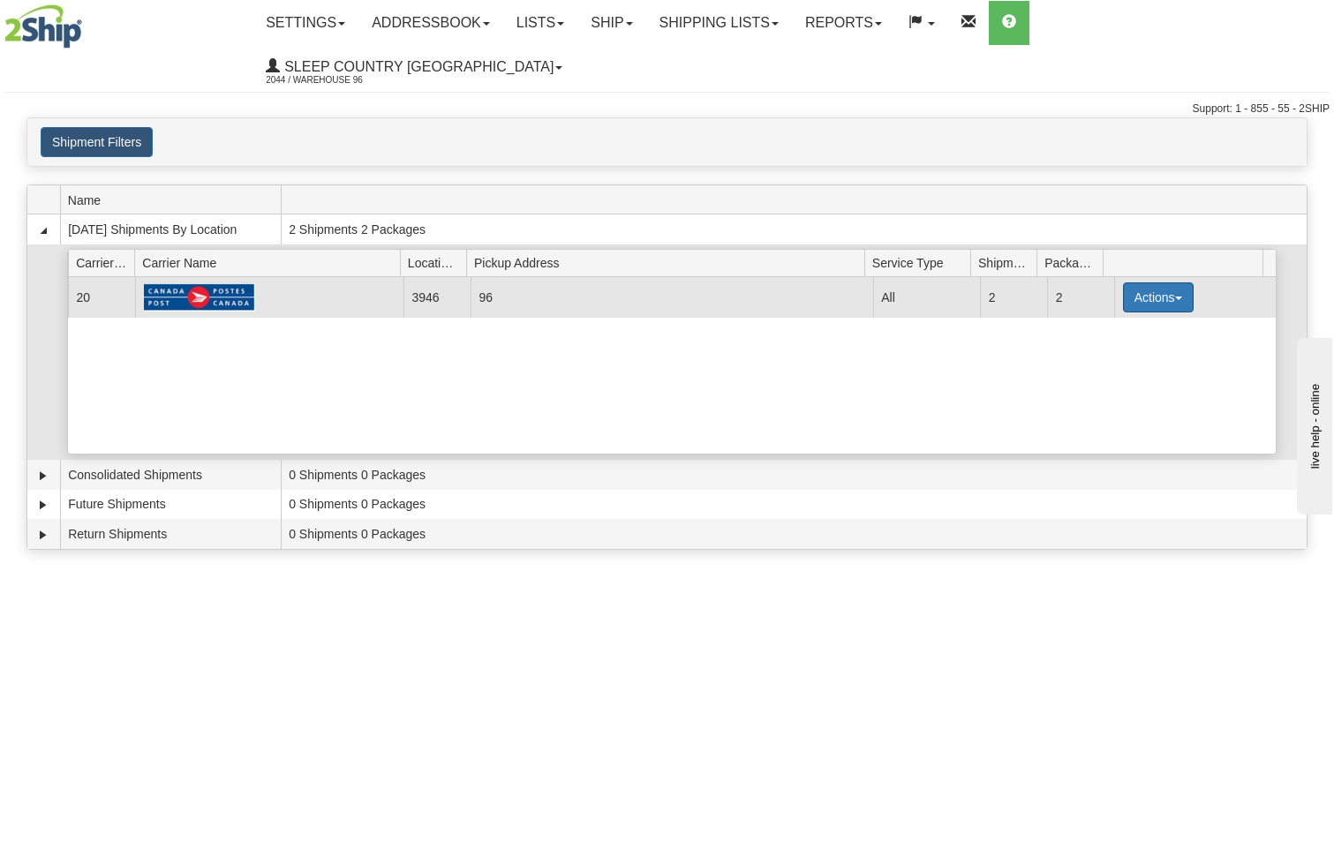
click at [1164, 283] on button "Actions" at bounding box center [1158, 298] width 71 height 30
click at [1110, 347] on span "Close" at bounding box center [1089, 353] width 41 height 12
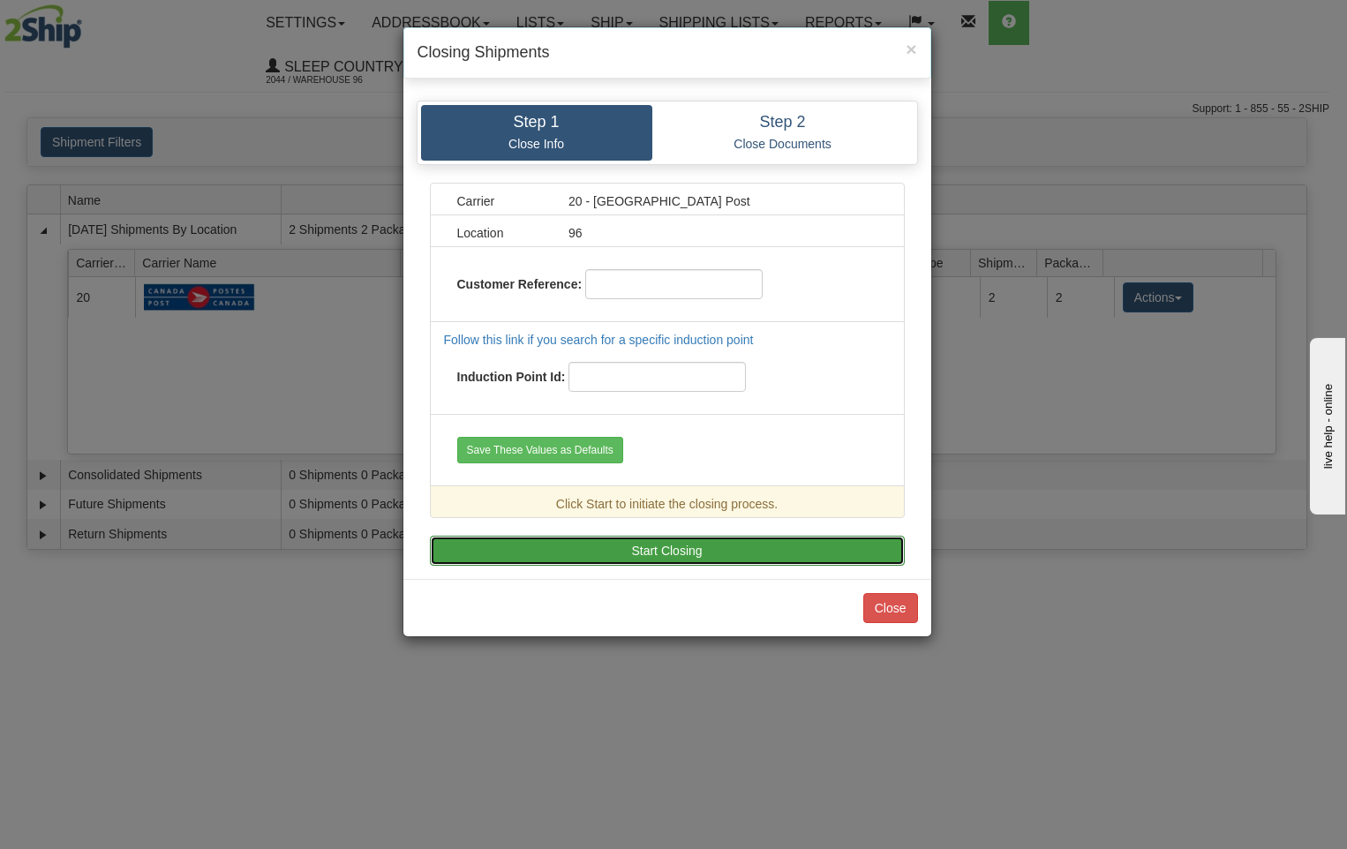
click at [757, 555] on button "Start Closing" at bounding box center [667, 551] width 475 height 30
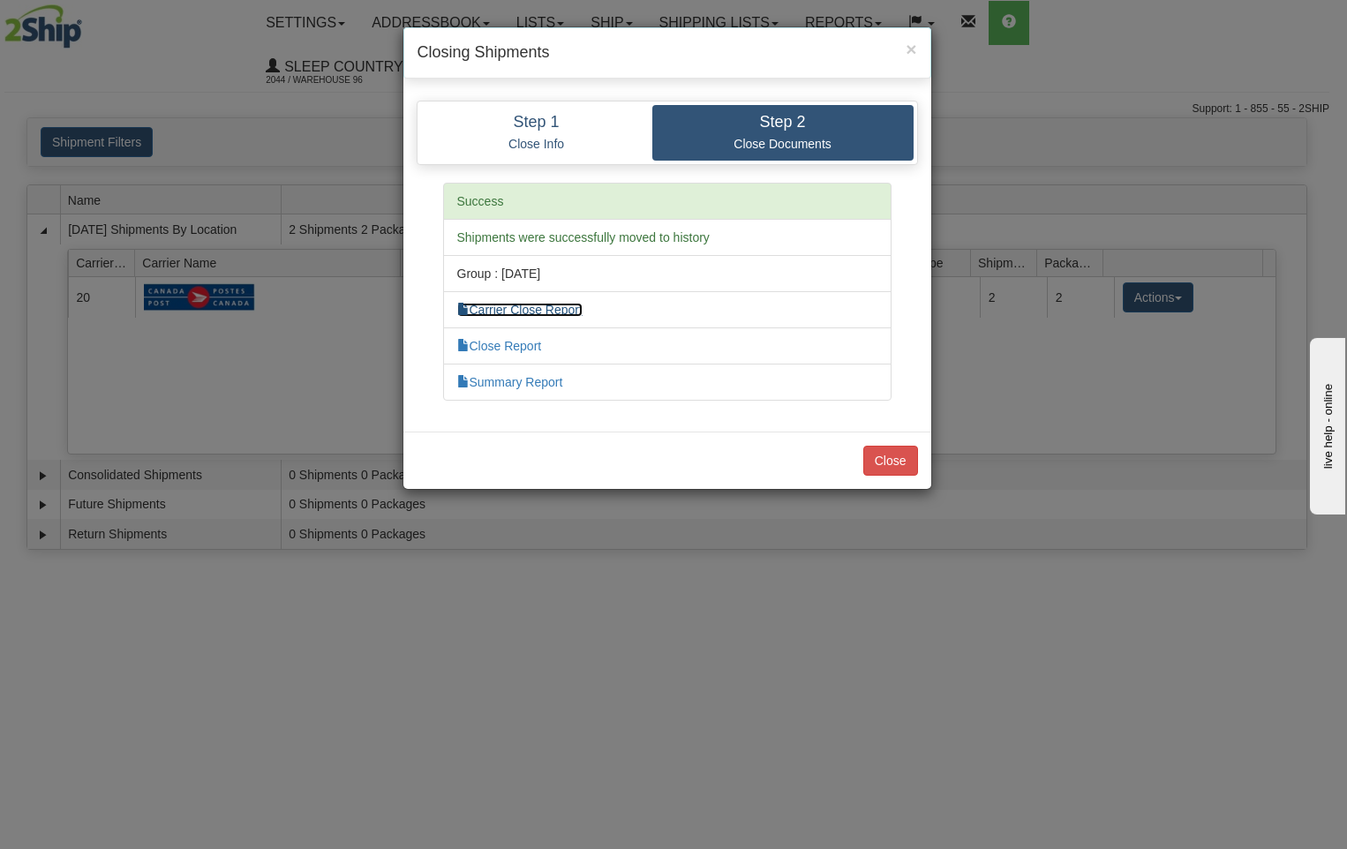
click at [530, 307] on link "Carrier Close Report" at bounding box center [519, 310] width 125 height 14
click at [512, 347] on link "Close Report" at bounding box center [499, 346] width 85 height 14
click at [528, 386] on link "Summary Report" at bounding box center [510, 382] width 106 height 14
click at [904, 452] on button "Close" at bounding box center [891, 461] width 55 height 30
